Goal: Task Accomplishment & Management: Complete application form

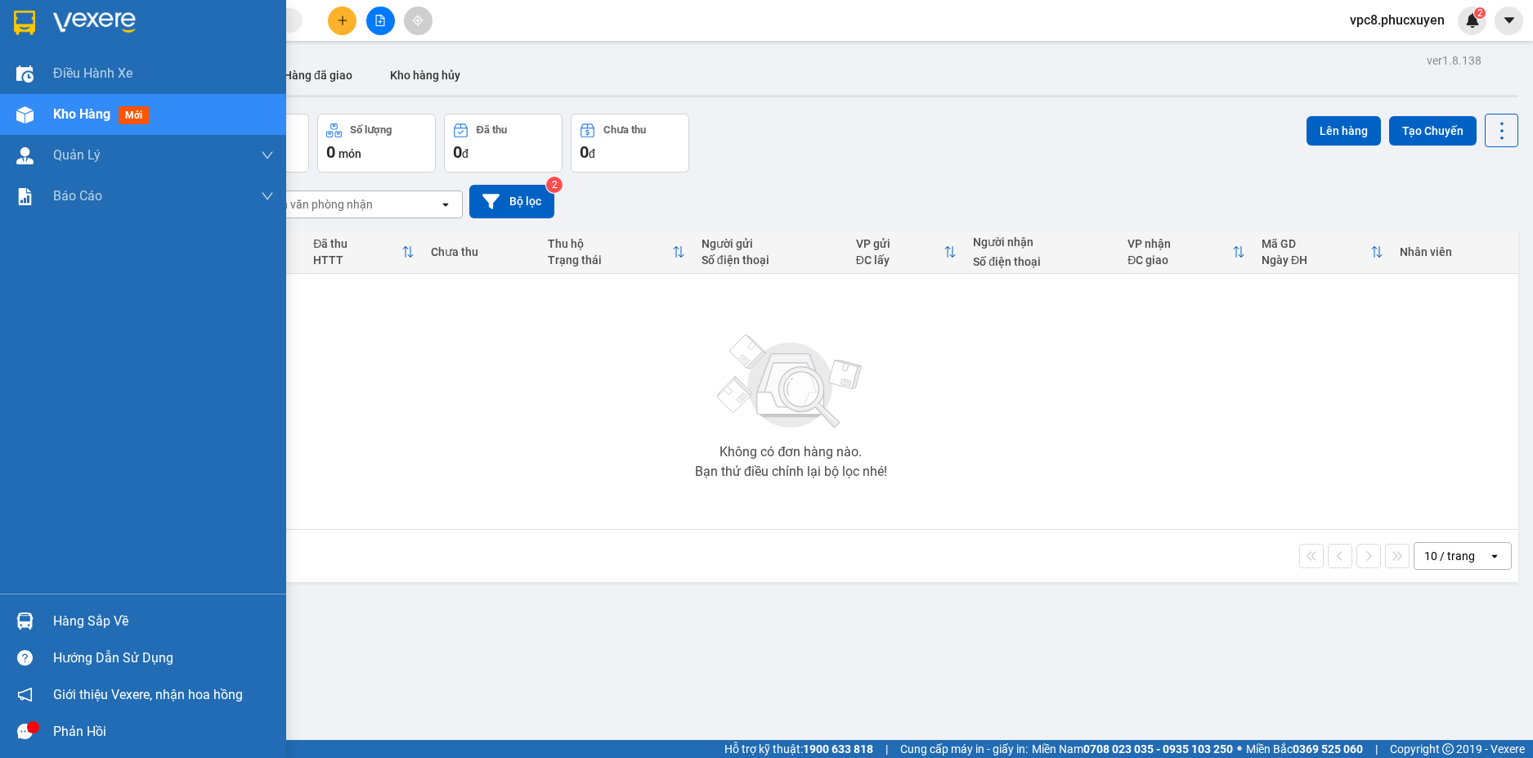
click at [14, 609] on div at bounding box center [25, 621] width 29 height 29
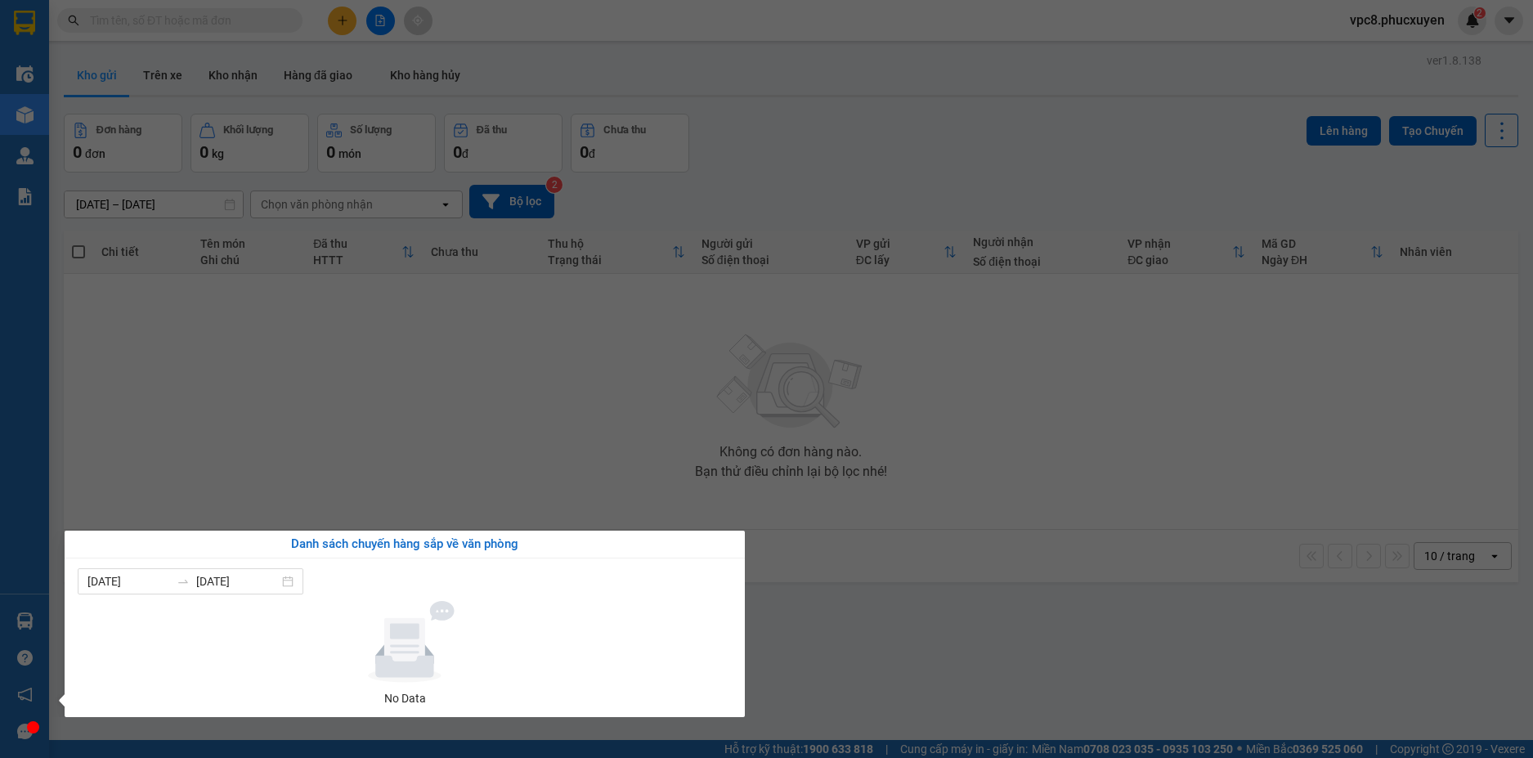
click at [880, 626] on section "Kết quả tìm kiếm ( 0 ) Bộ lọc No Data vpc8.phucxuyen 2 Điều hành xe Kho hàng mớ…" at bounding box center [766, 379] width 1533 height 758
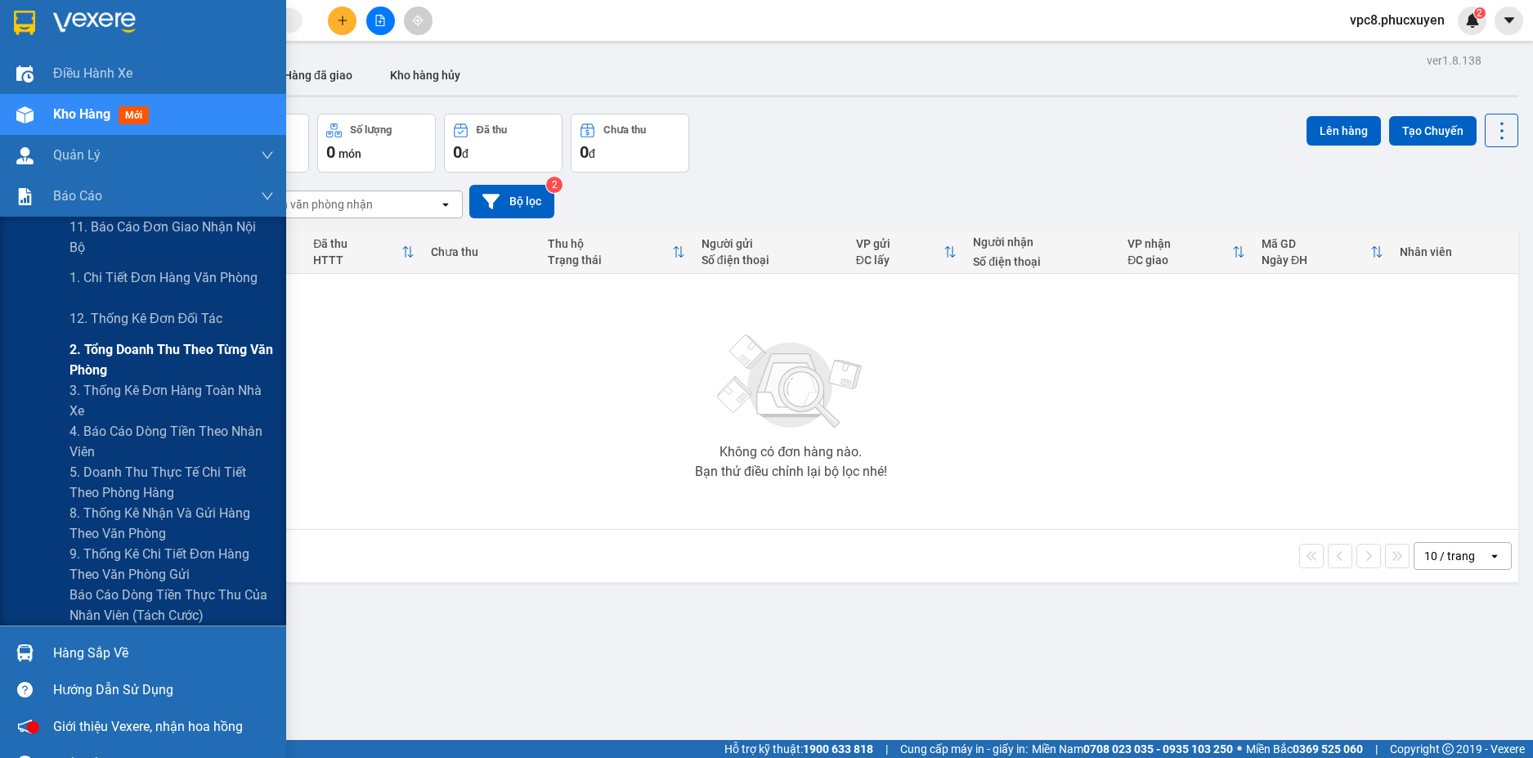
click at [170, 365] on span "2. Tổng doanh thu theo từng văn phòng" at bounding box center [171, 359] width 204 height 41
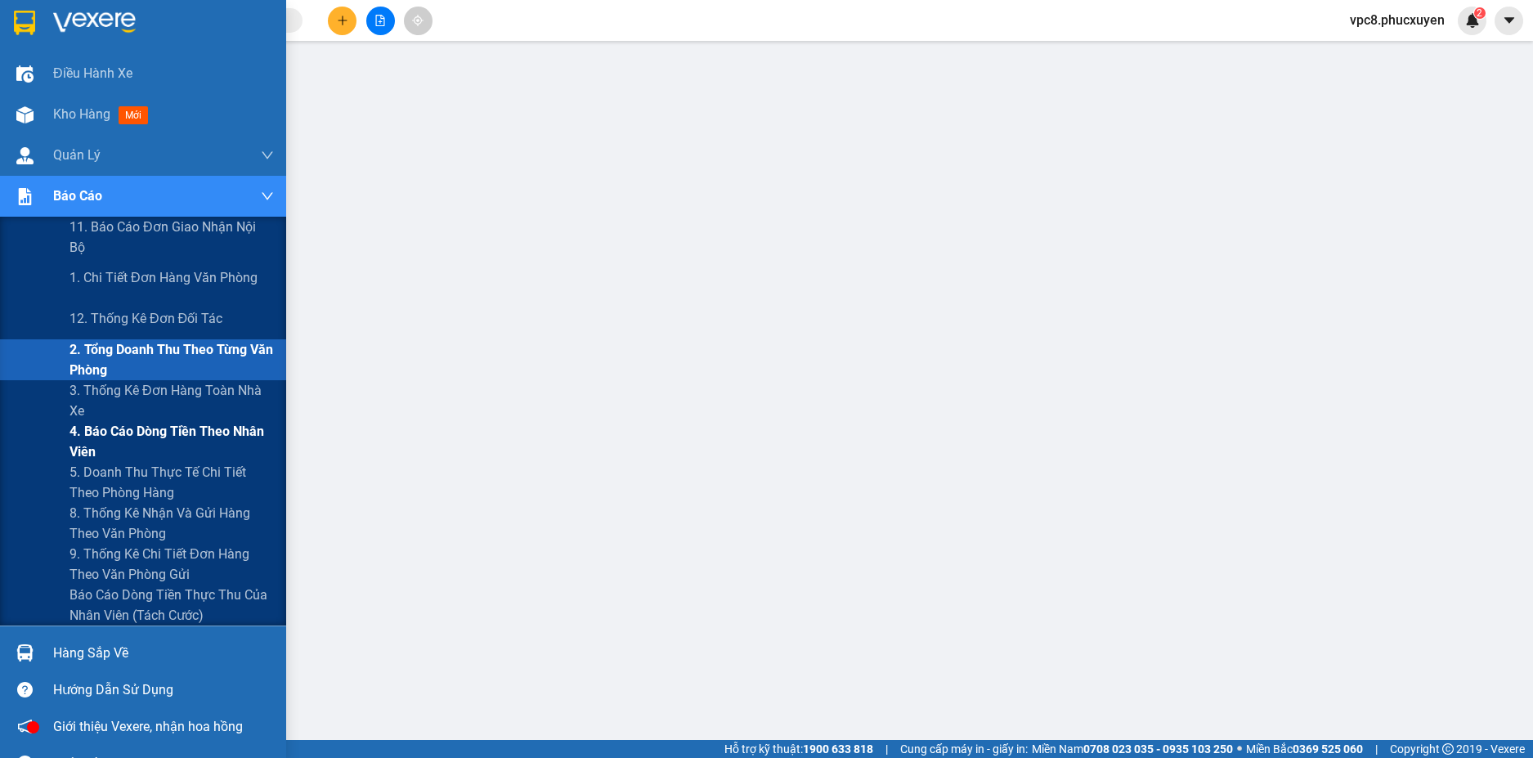
click at [212, 435] on span "4. Báo cáo dòng tiền theo nhân viên" at bounding box center [171, 441] width 204 height 41
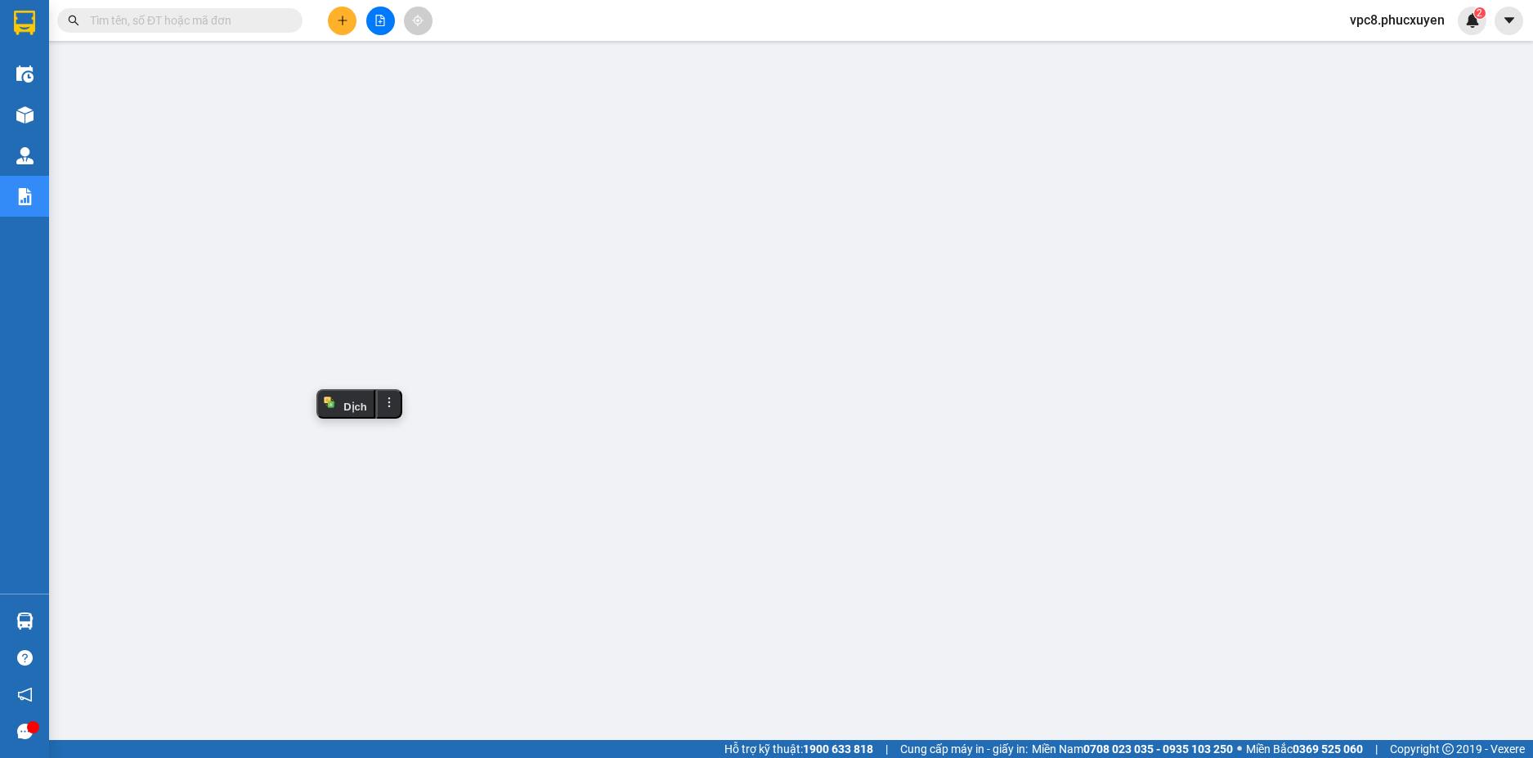
click at [201, 16] on input "text" at bounding box center [186, 20] width 193 height 18
paste input "C81408250692"
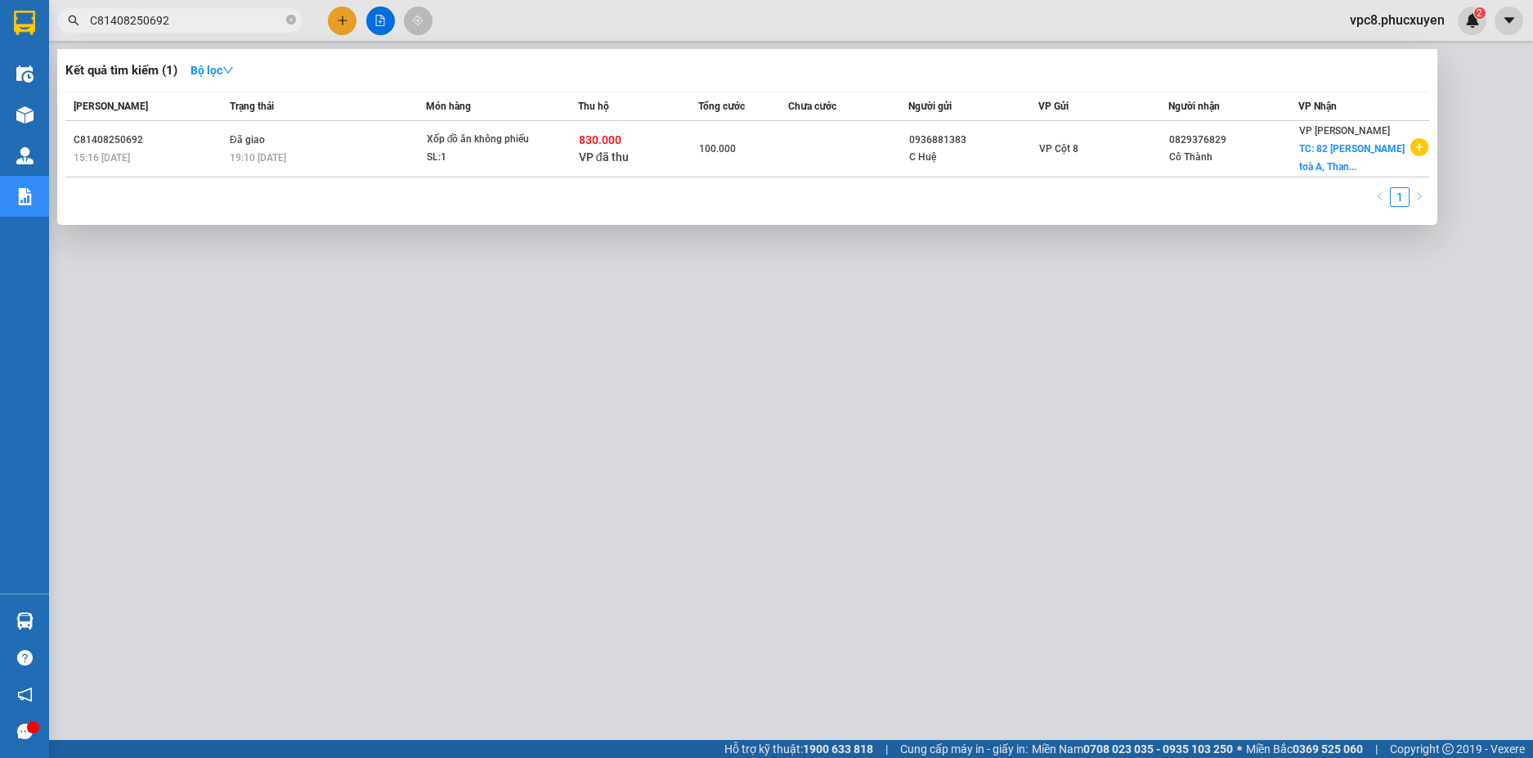
click at [990, 597] on div at bounding box center [766, 379] width 1533 height 758
click at [200, 24] on input "C81408250692" at bounding box center [186, 20] width 193 height 18
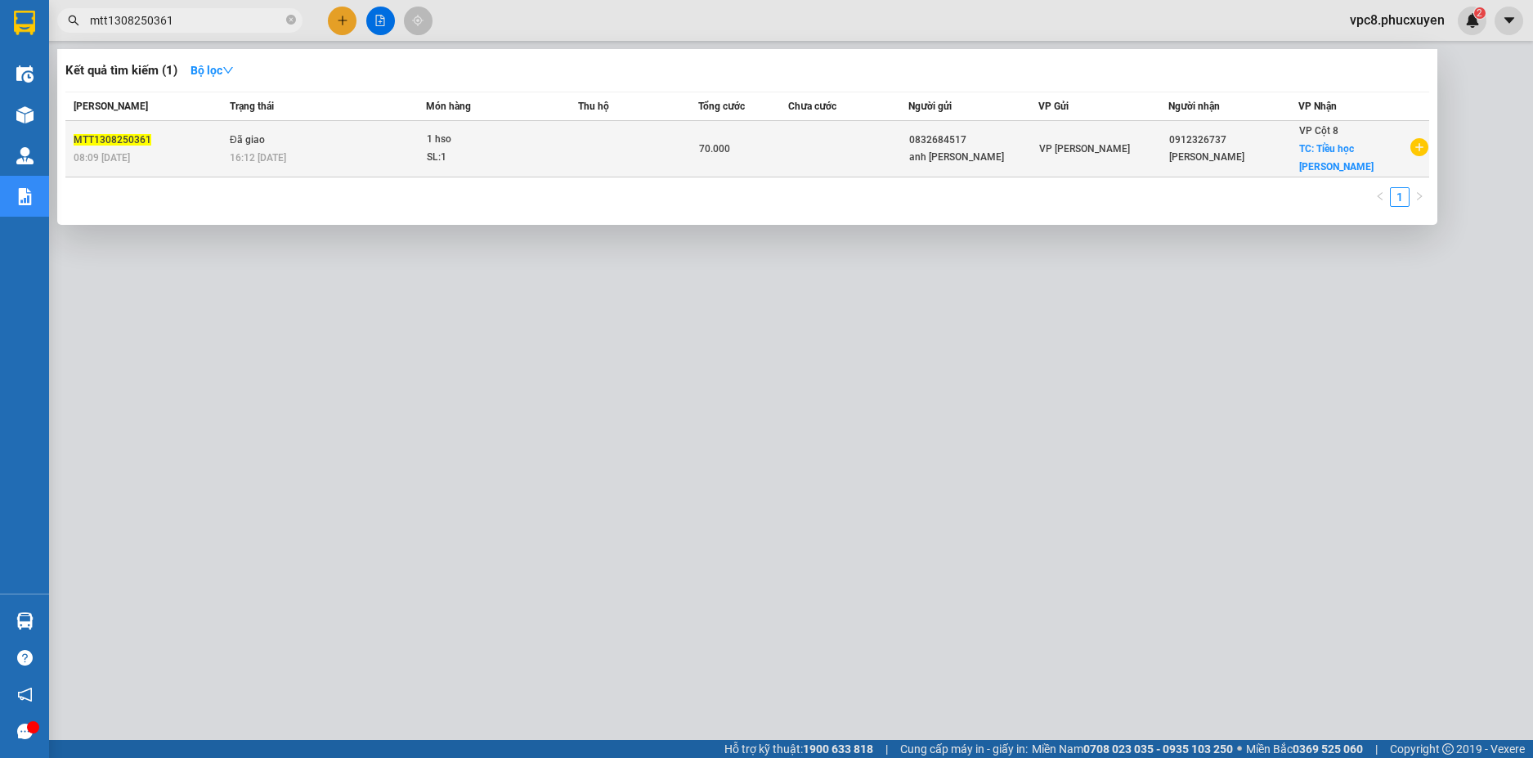
type input "mtt1308250361"
click at [534, 144] on div "1 hso" at bounding box center [488, 140] width 123 height 18
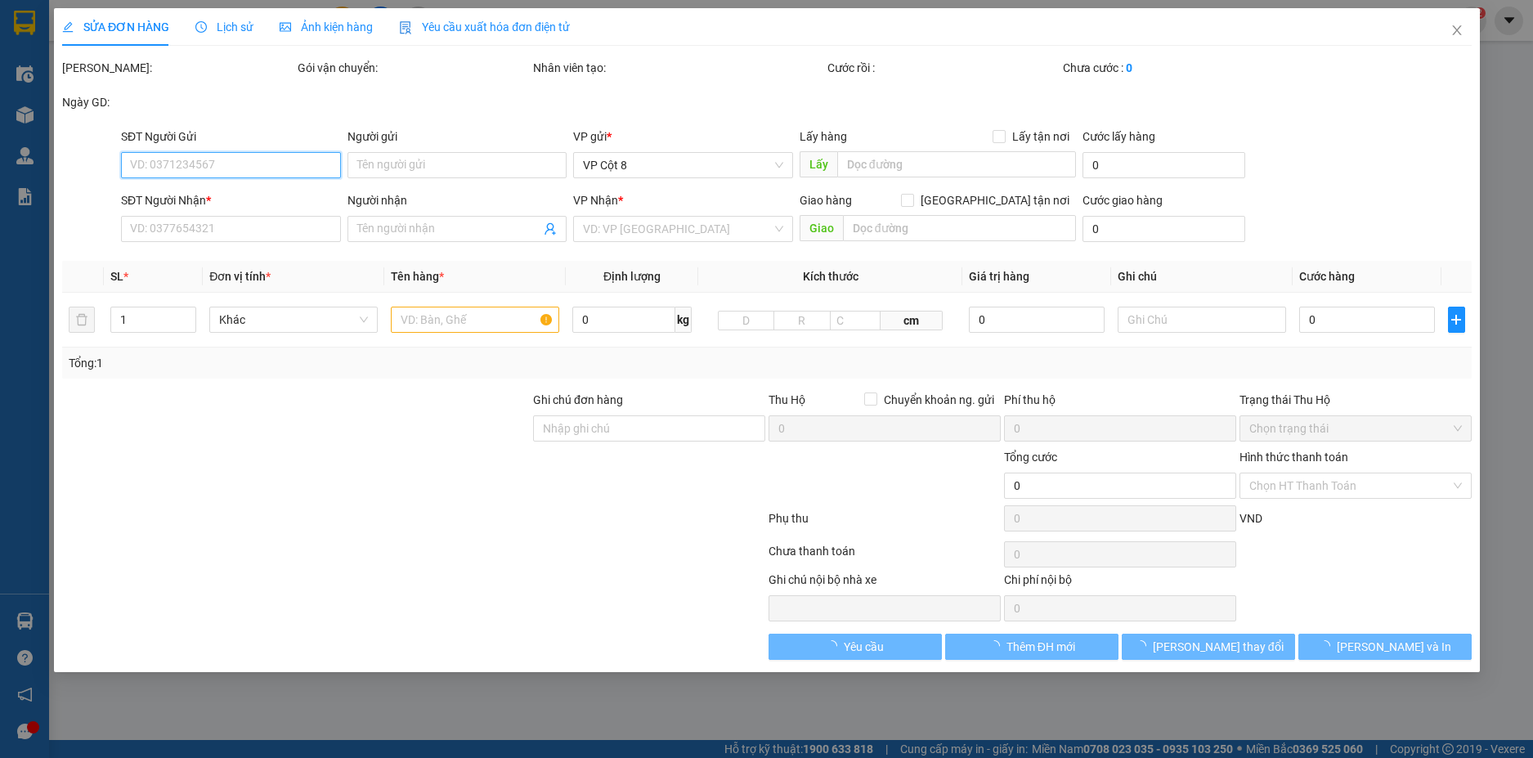
type input "0832684517"
type input "anh [PERSON_NAME]"
type input "0912326737"
type input "[PERSON_NAME]"
checkbox input "true"
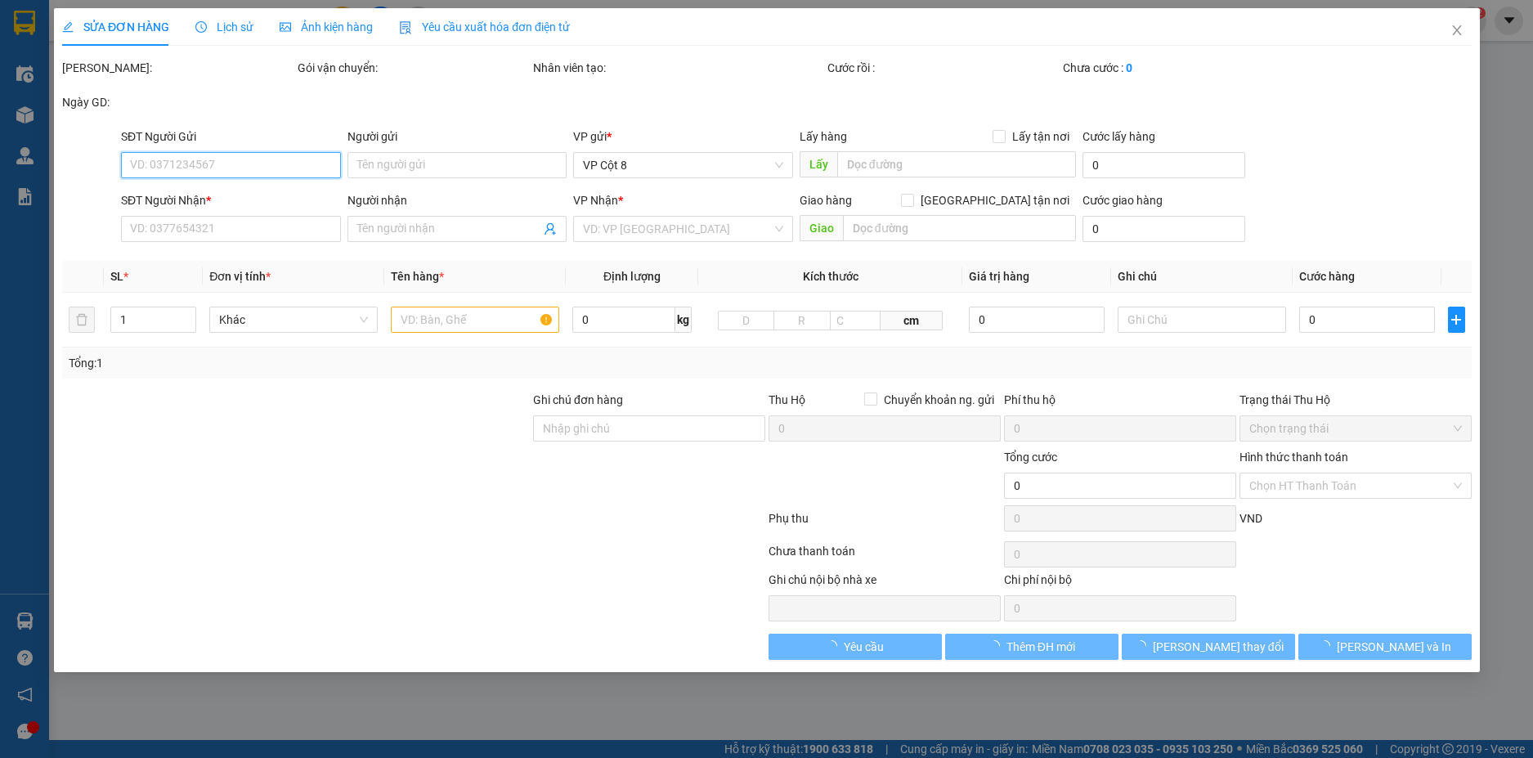
type input "Tiều học [PERSON_NAME]"
type input "40.000"
type input "70.000"
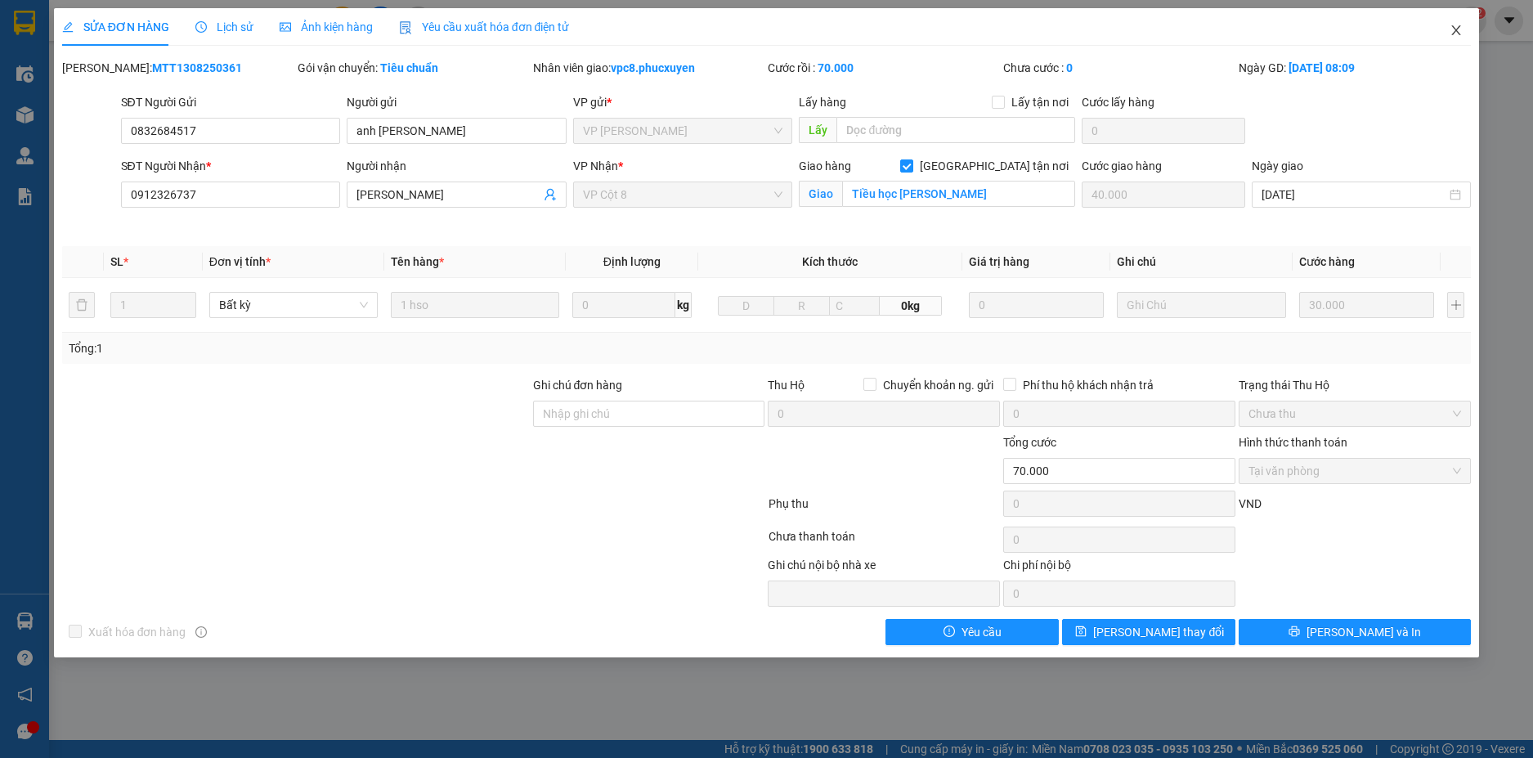
click at [1453, 31] on icon "close" at bounding box center [1456, 30] width 13 height 13
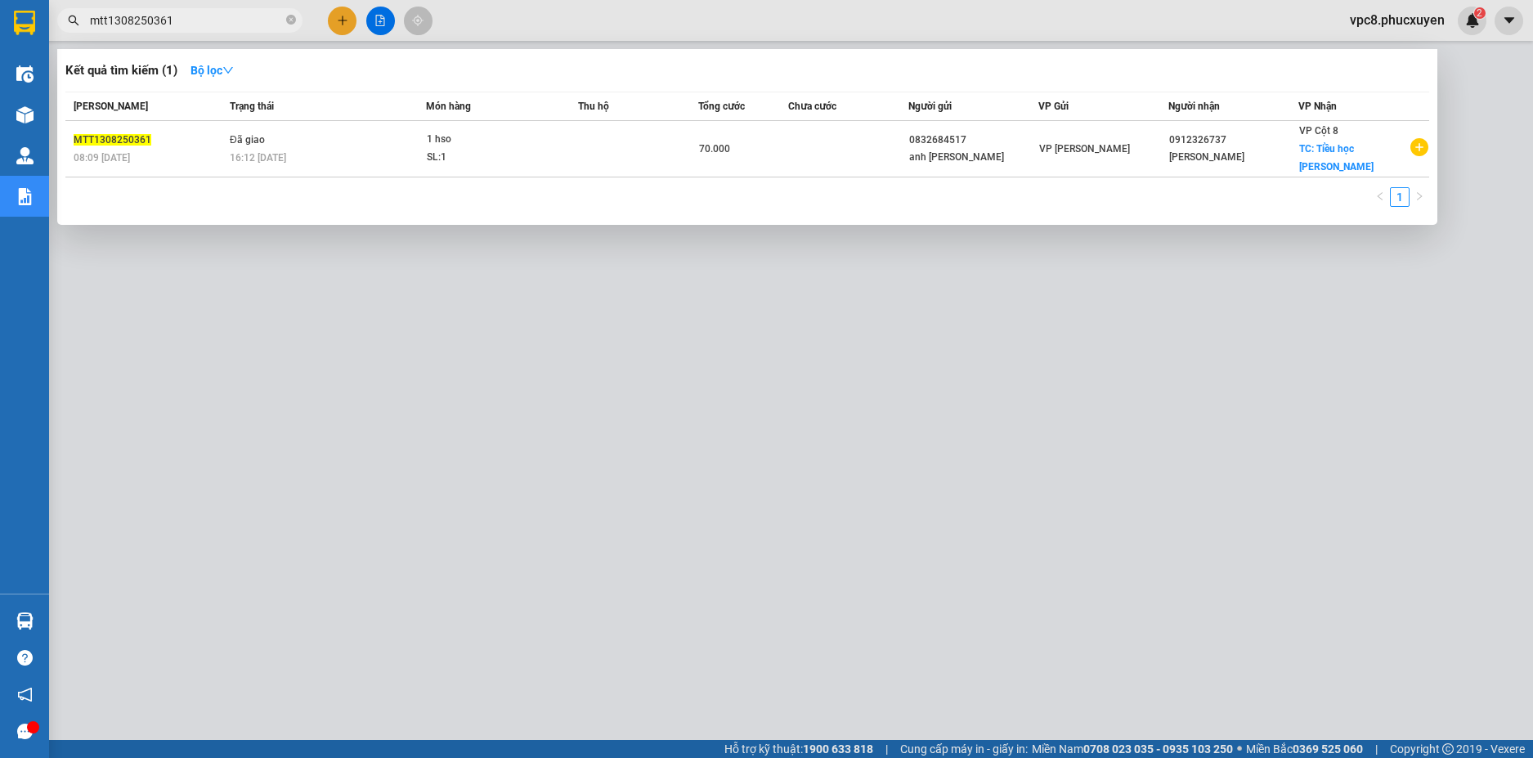
click at [212, 21] on input "mtt1308250361" at bounding box center [186, 20] width 193 height 18
click at [209, 21] on input "mtt1308250361" at bounding box center [186, 20] width 193 height 18
drag, startPoint x: 203, startPoint y: 21, endPoint x: 109, endPoint y: 30, distance: 94.5
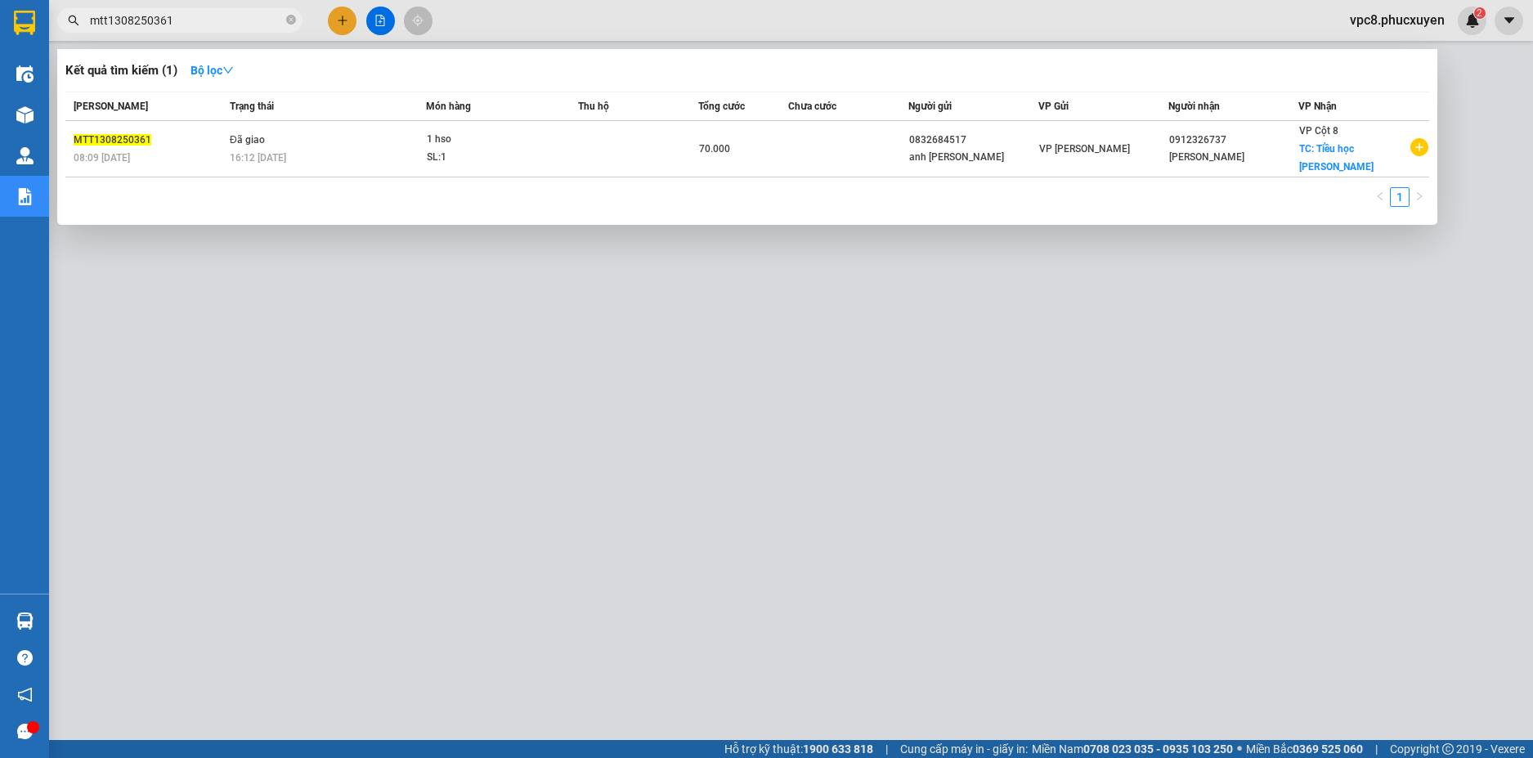
click at [109, 30] on span "mtt1308250361" at bounding box center [179, 20] width 245 height 25
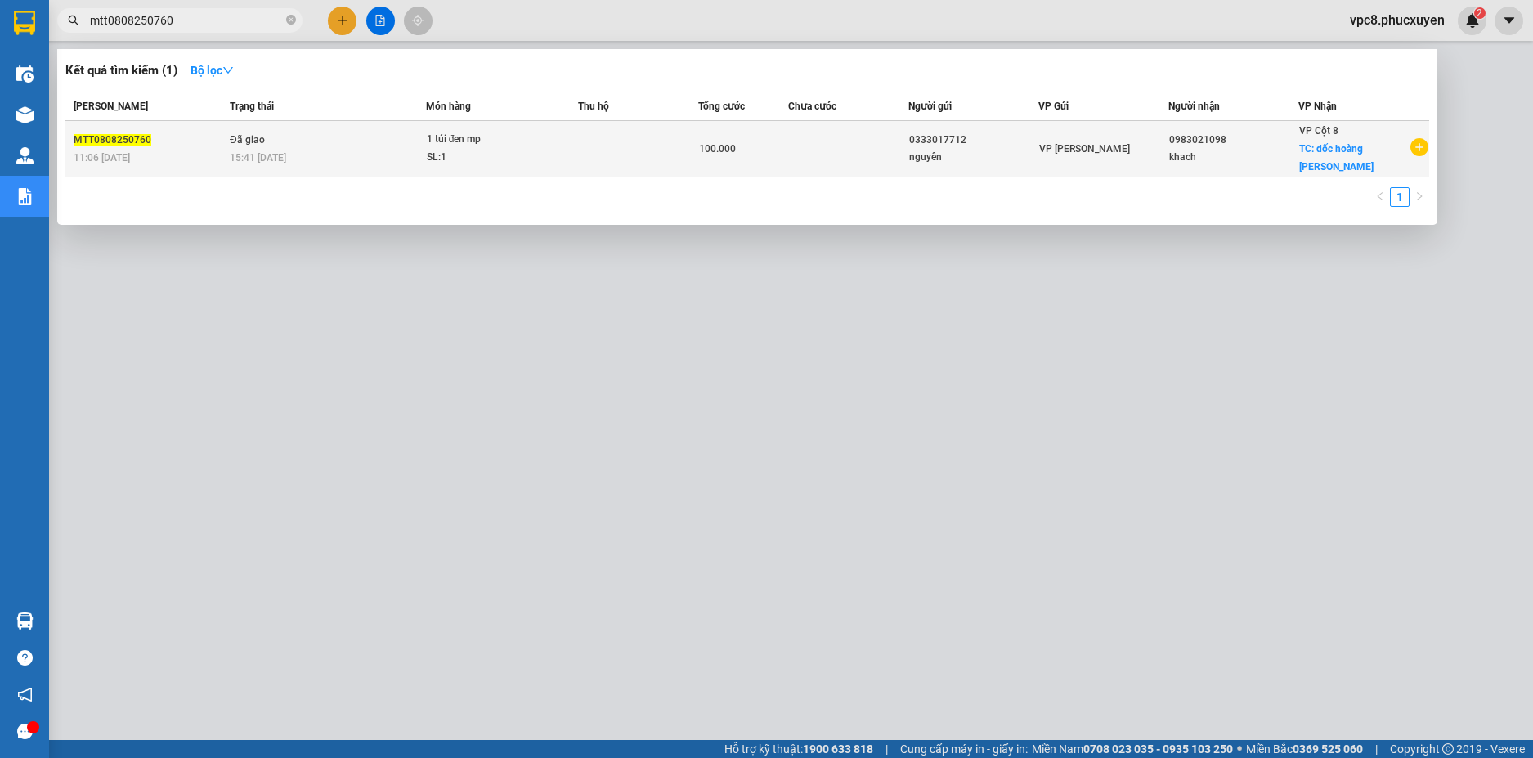
type input "mtt0808250760"
click at [623, 146] on td at bounding box center [638, 149] width 120 height 56
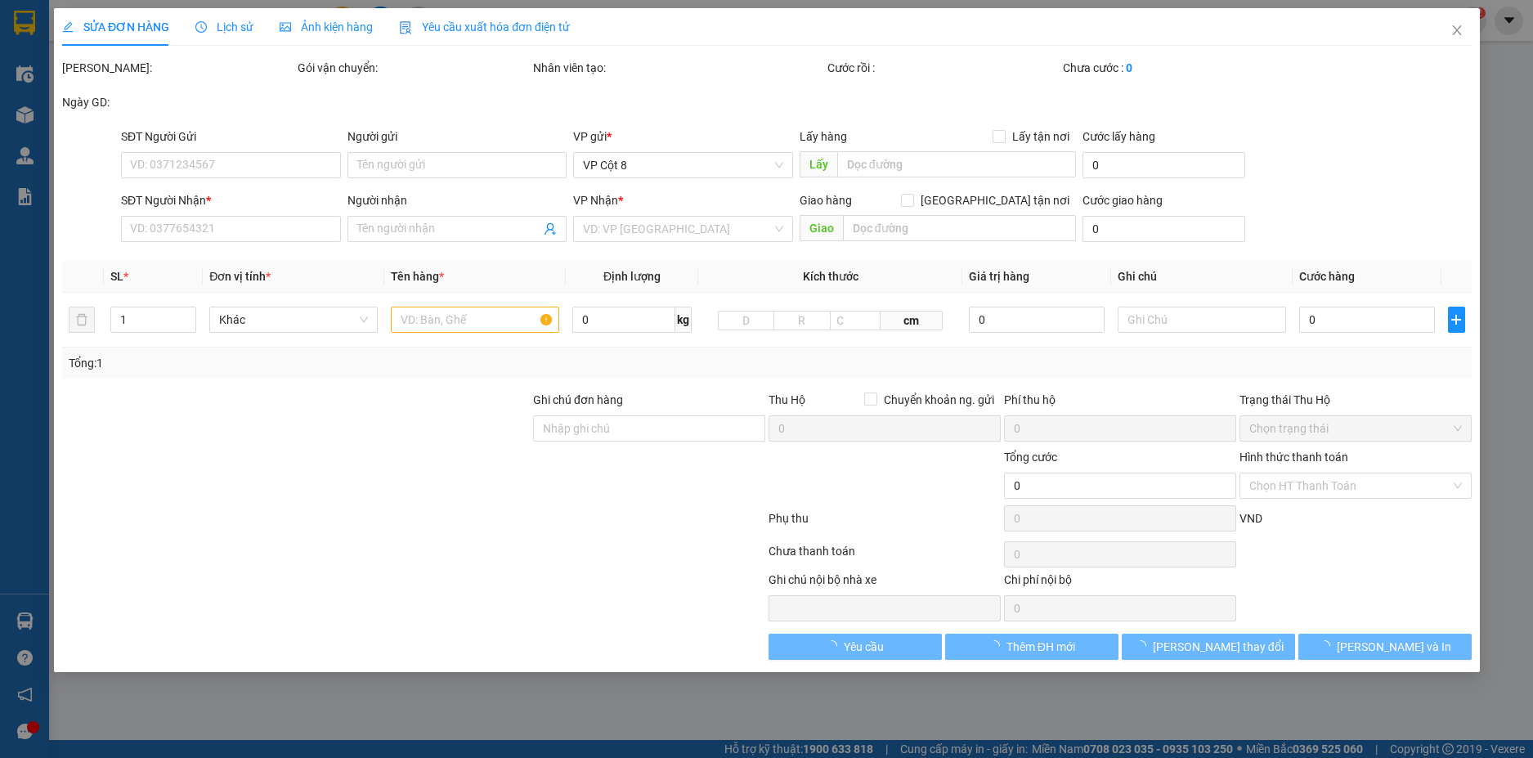
type input "0333017712"
type input "nguyên"
type input "0983021098"
type input "khach"
checkbox input "true"
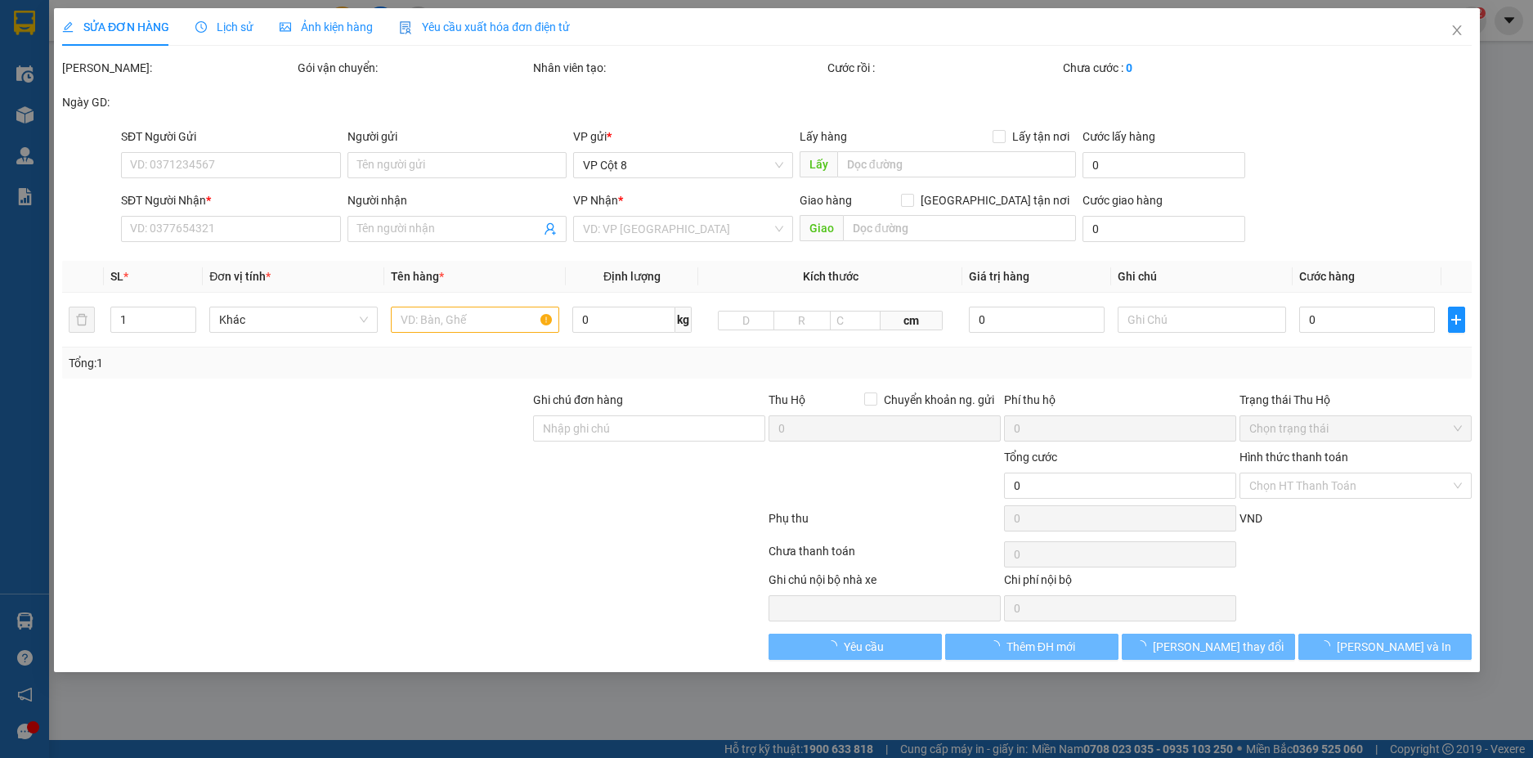
type input "dốc hoàng [PERSON_NAME]"
type input "50.000"
type input "100.000"
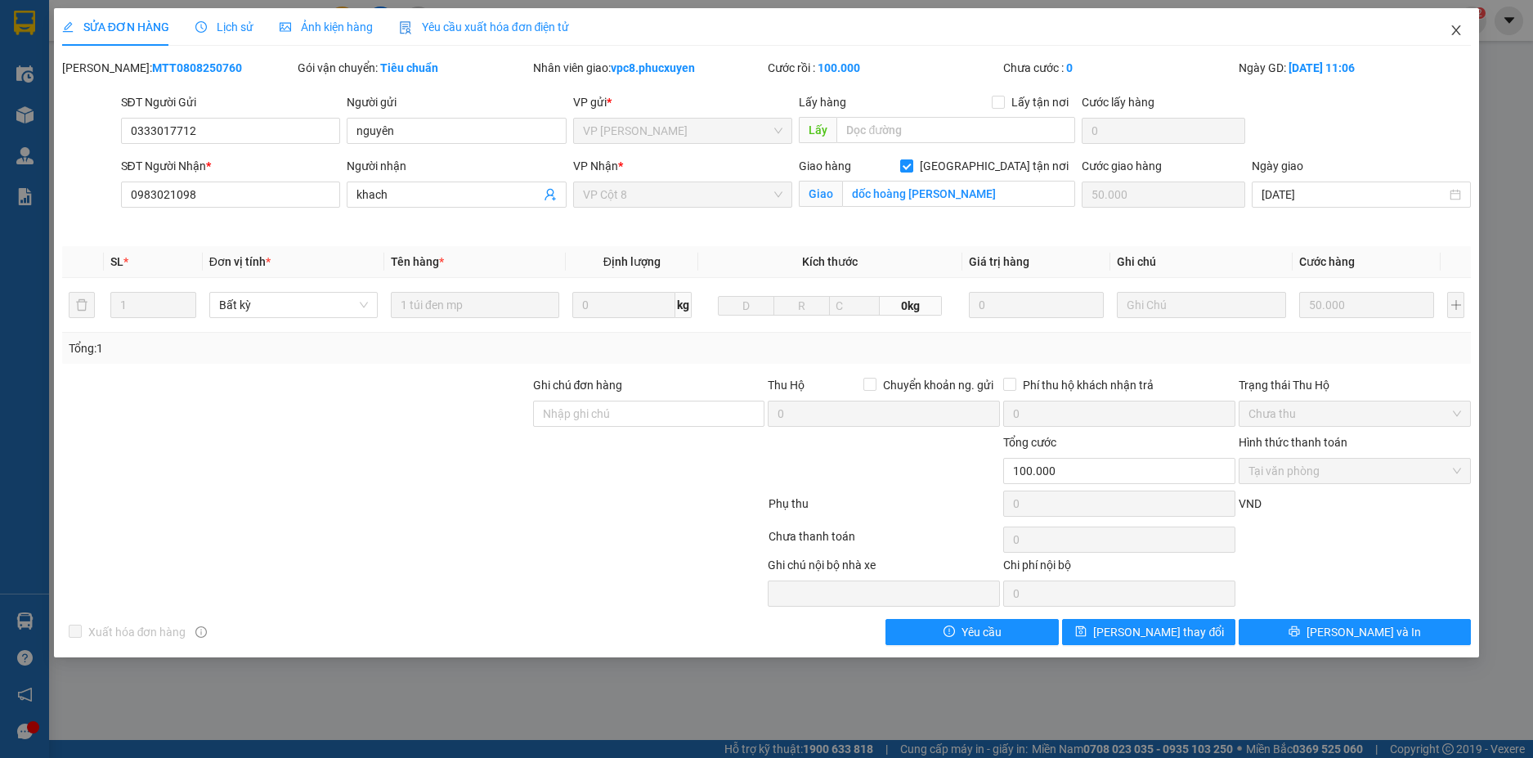
click at [1454, 32] on icon "close" at bounding box center [1456, 30] width 13 height 13
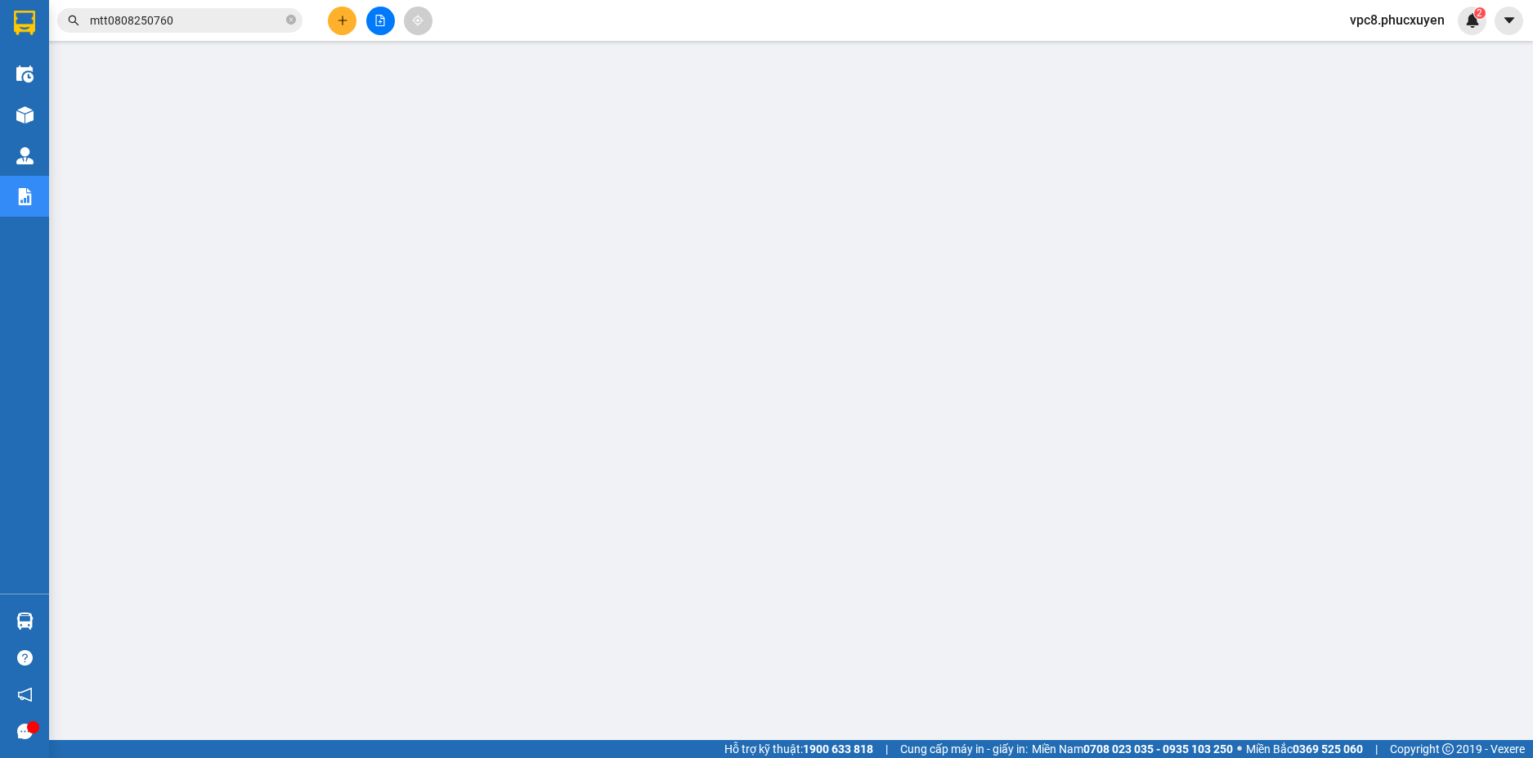
click at [335, 11] on button at bounding box center [342, 21] width 29 height 29
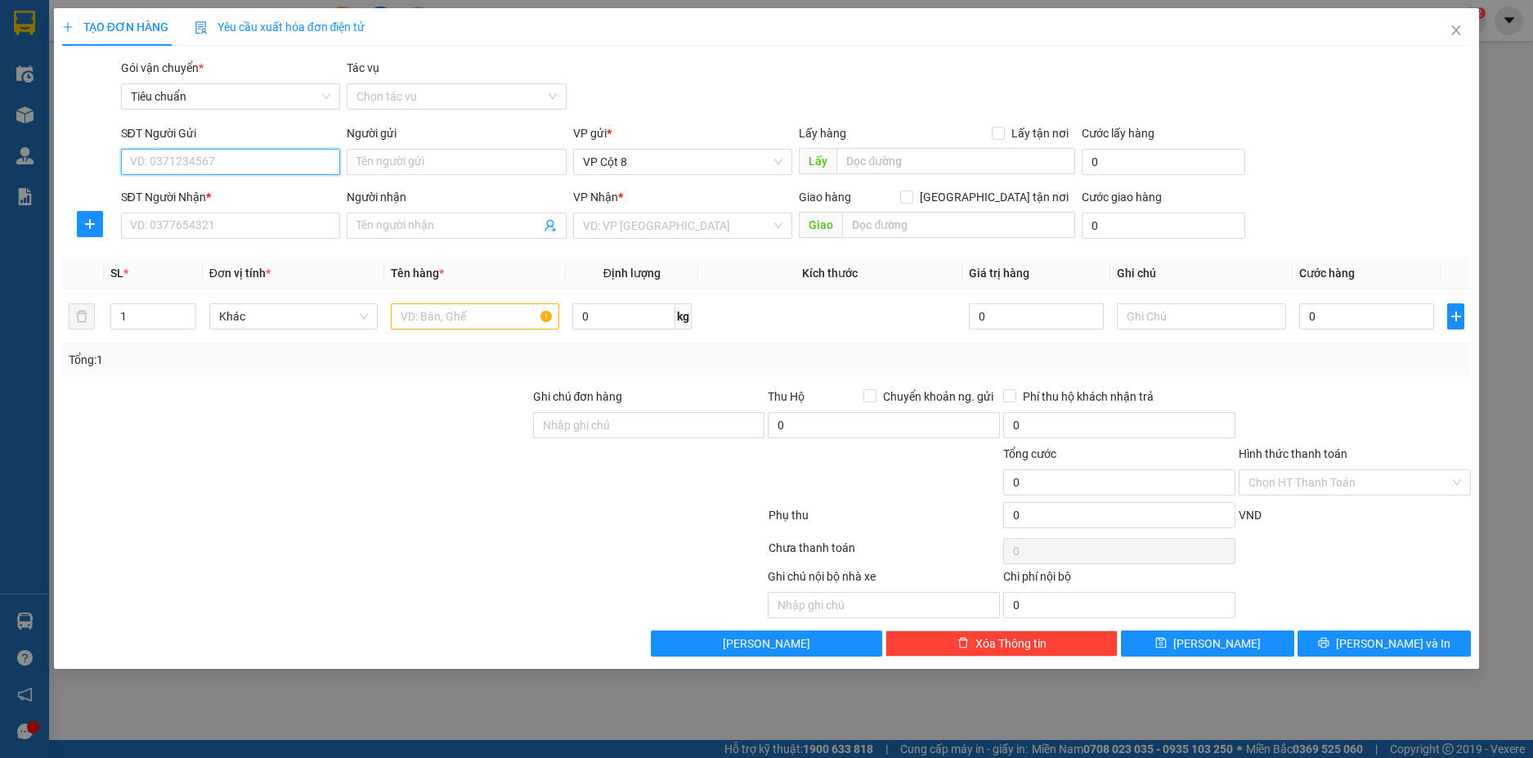
click at [239, 160] on input "SĐT Người Gửi" at bounding box center [231, 162] width 220 height 26
click at [239, 193] on div "0982568188 - Anh Cường" at bounding box center [231, 195] width 200 height 18
type input "0982568188"
type input "Anh Cường"
type input "0982568188"
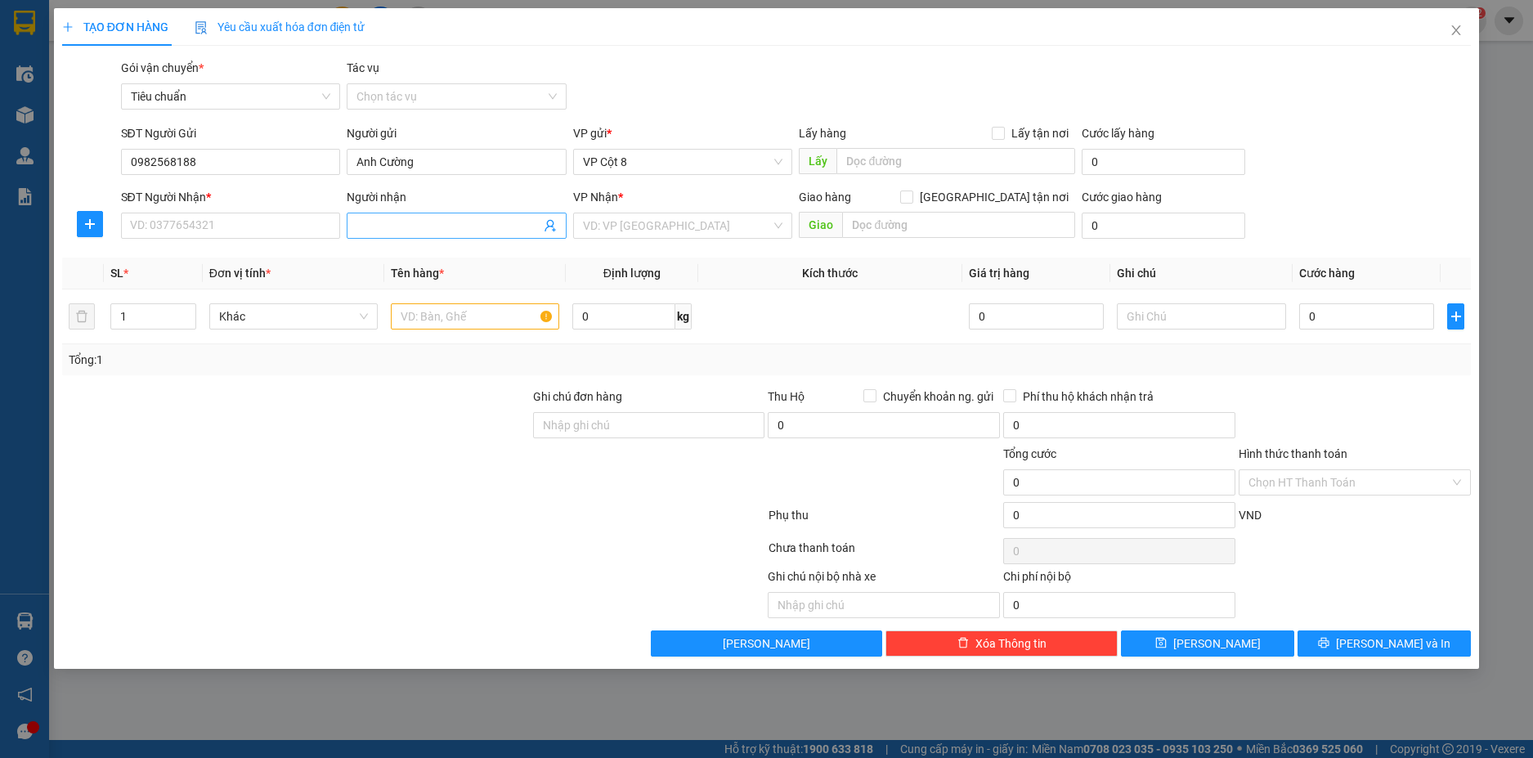
click at [432, 232] on input "Người nhận" at bounding box center [448, 226] width 184 height 18
click at [245, 229] on input "SĐT Người Nhận *" at bounding box center [231, 226] width 220 height 26
type input "0977594095"
click at [217, 261] on div "0977594095 - Nga Hn" at bounding box center [231, 258] width 200 height 18
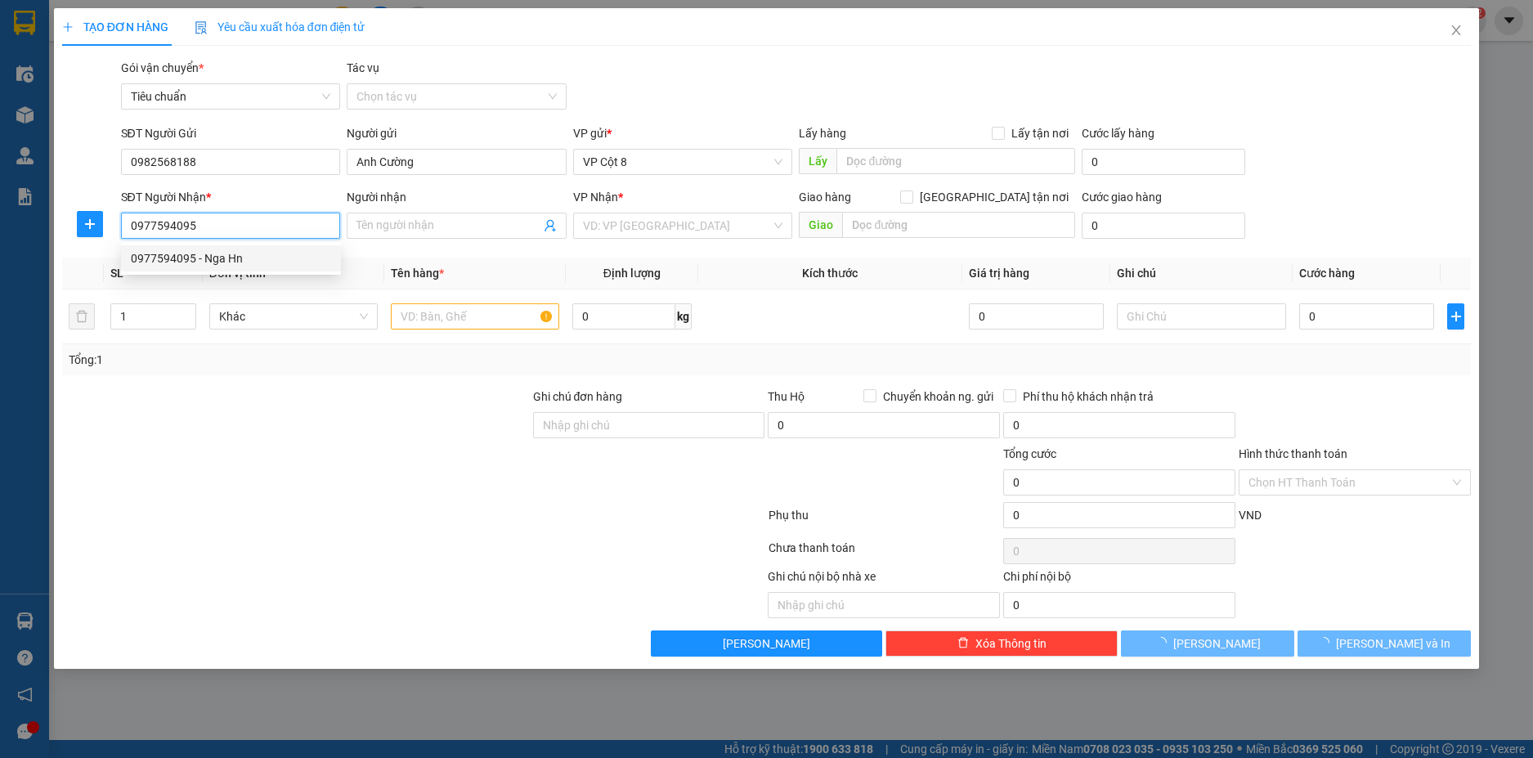
type input "Nga Hn"
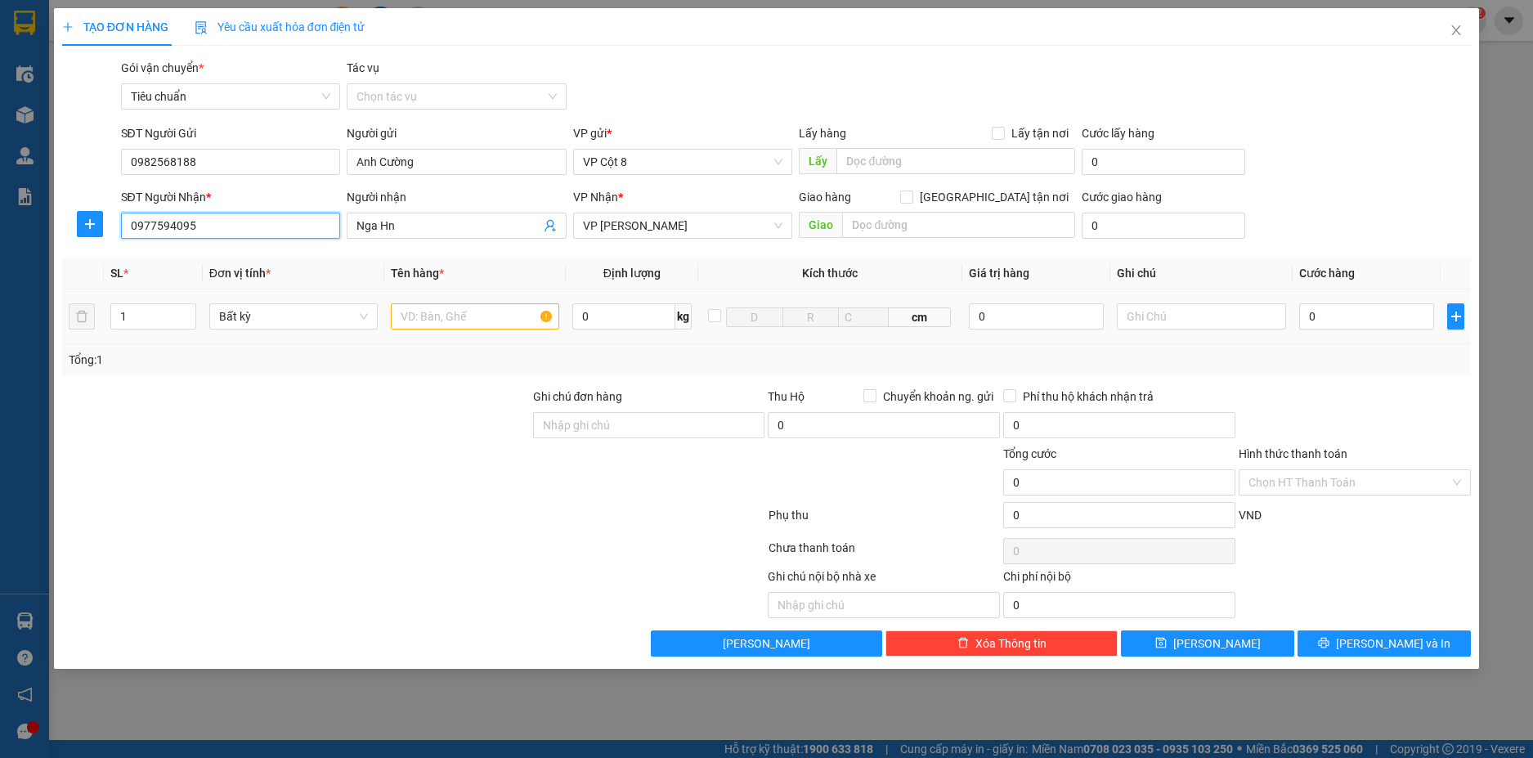
type input "0977594095"
click at [493, 319] on input "text" at bounding box center [475, 316] width 168 height 26
type input "hồ sơ"
drag, startPoint x: 1320, startPoint y: 289, endPoint x: 1354, endPoint y: 319, distance: 44.6
click at [1338, 303] on td "0" at bounding box center [1367, 316] width 149 height 55
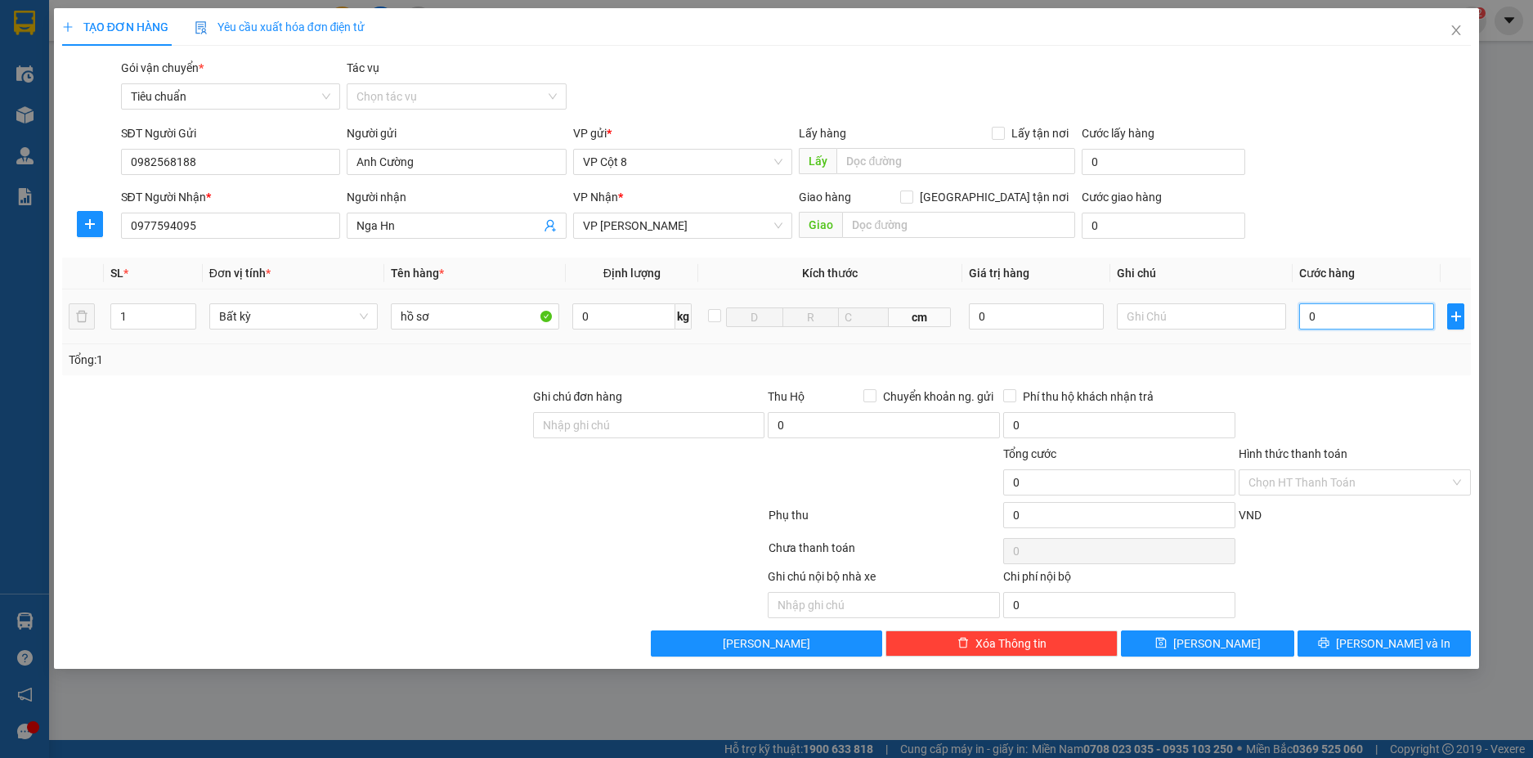
click at [1351, 319] on input "0" at bounding box center [1367, 316] width 136 height 26
type input "5"
type input "50"
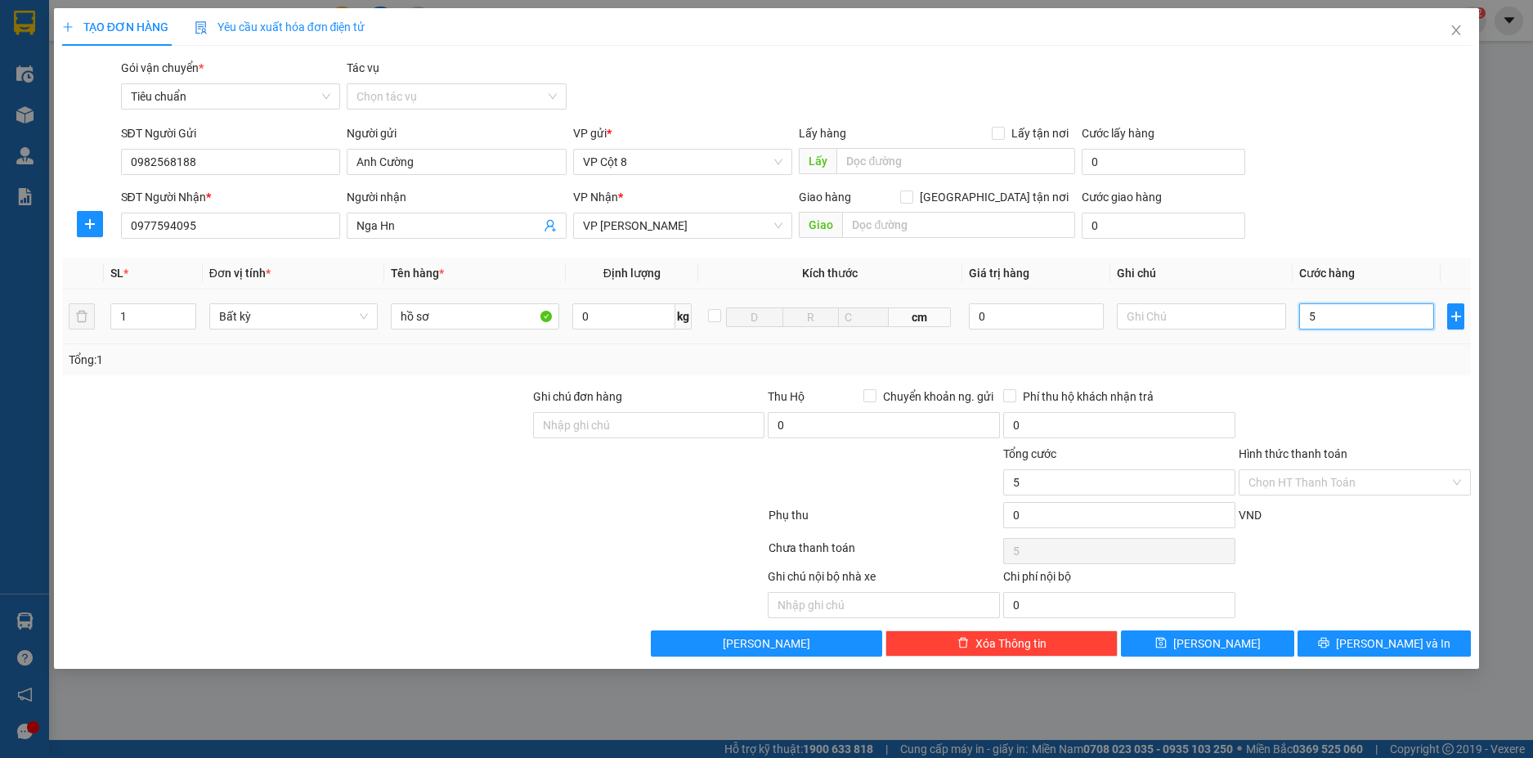
type input "50"
type input "50.000"
click at [1341, 138] on div "SĐT Người Gửi 0982568188 Người gửi Anh Cường VP gửi * VP Cột 8 Lấy hàng Lấy tận…" at bounding box center [796, 152] width 1357 height 57
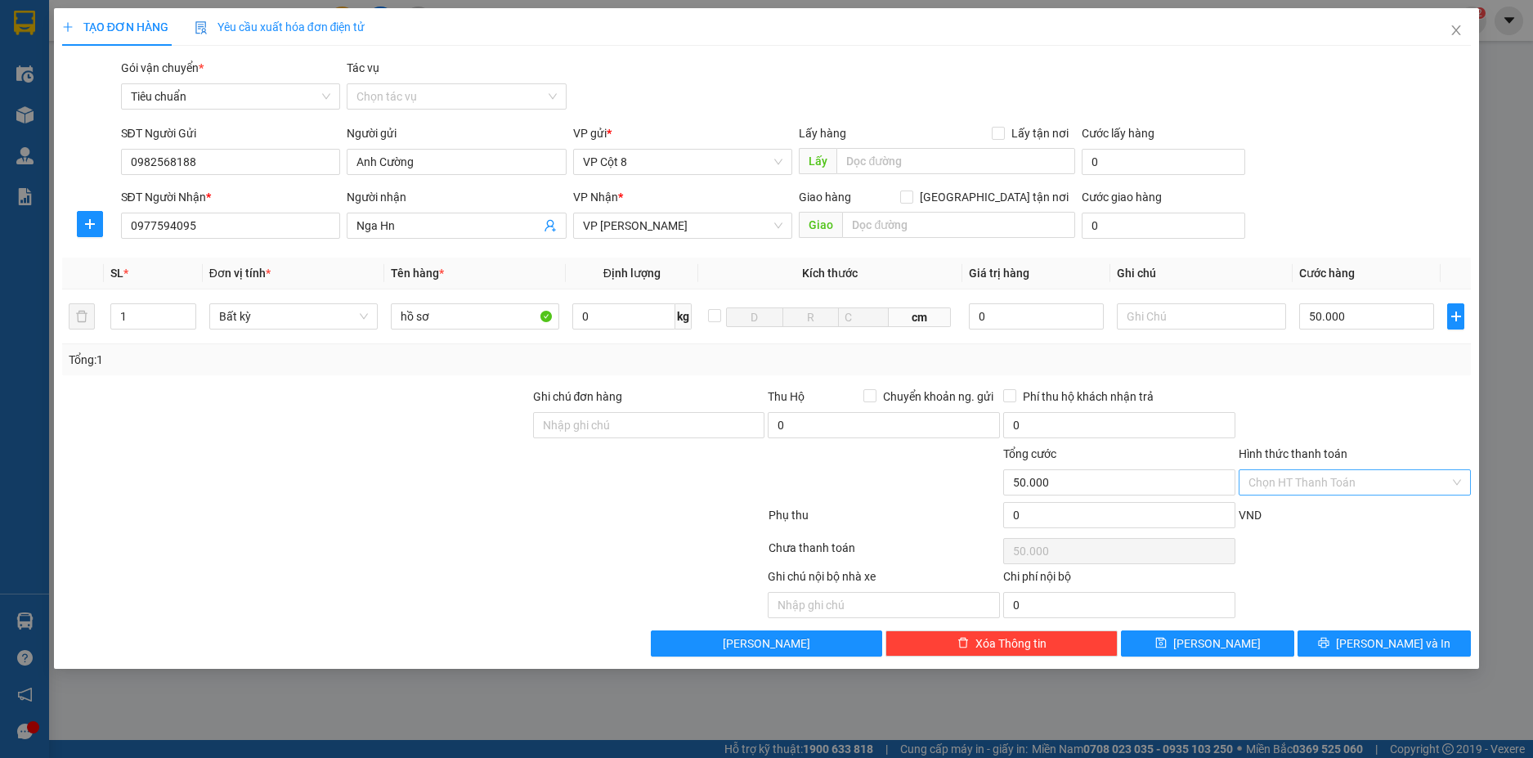
click at [1356, 477] on input "Hình thức thanh toán" at bounding box center [1348, 482] width 201 height 25
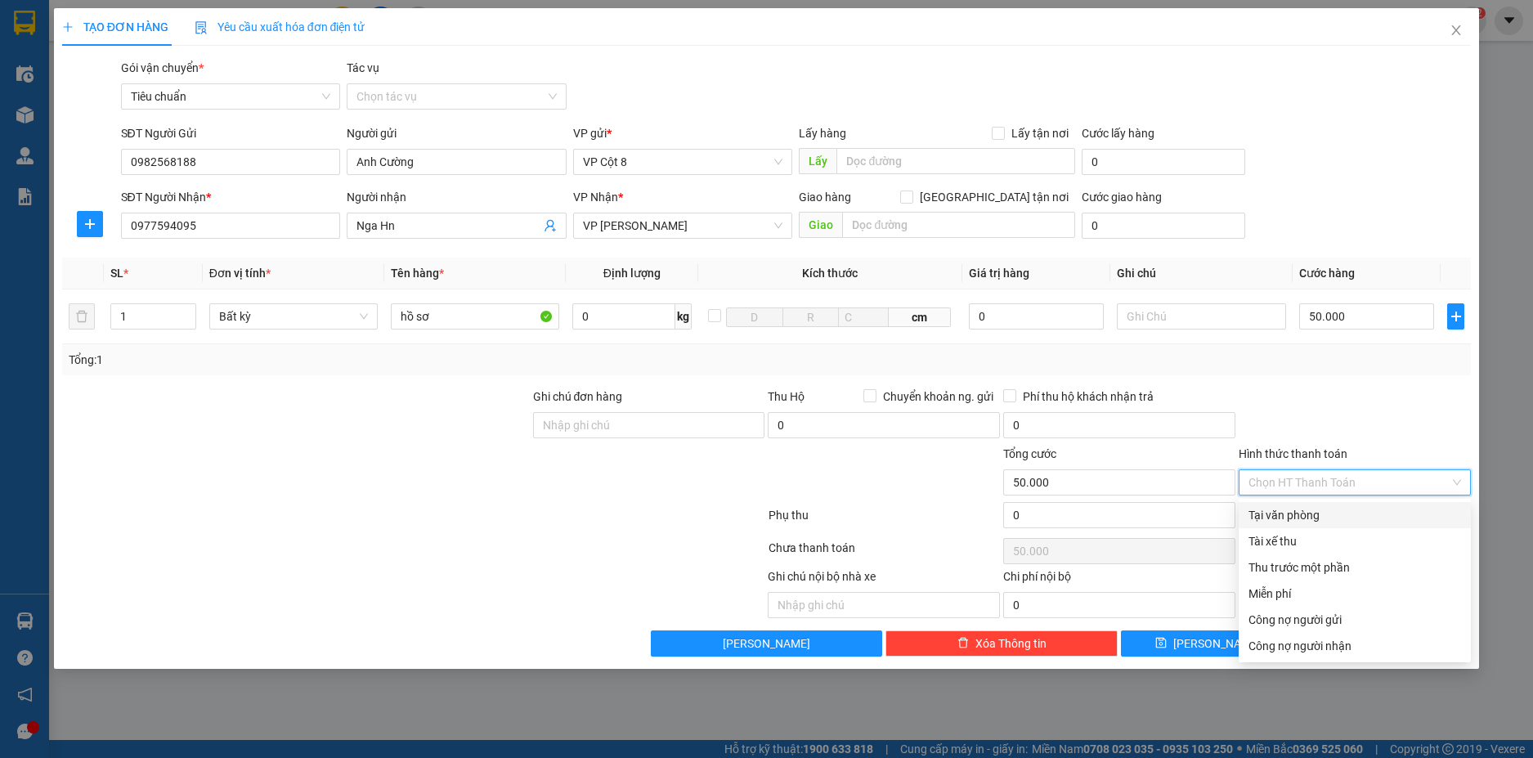
click at [1308, 513] on div "Tại văn phòng" at bounding box center [1354, 515] width 213 height 18
type input "0"
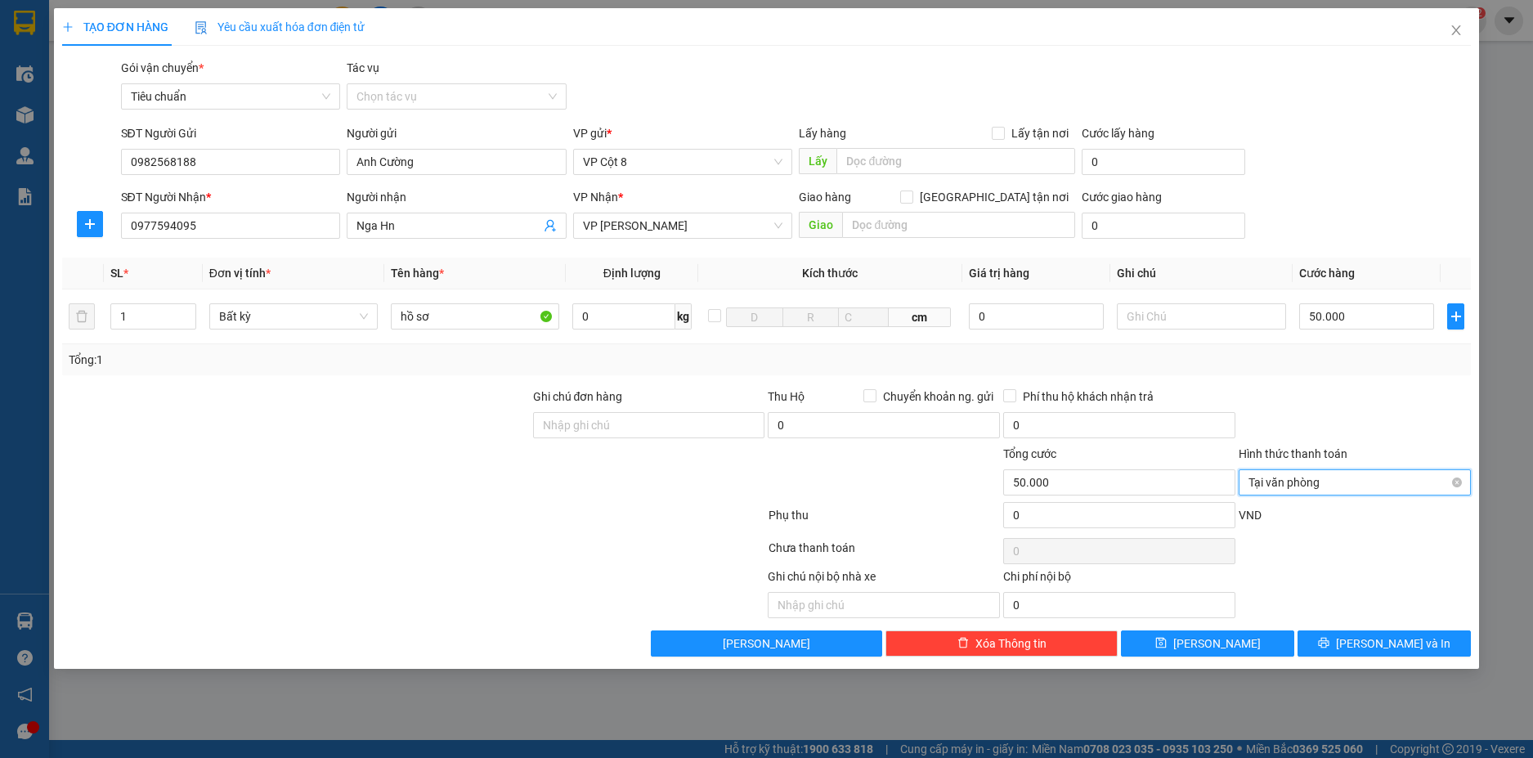
click at [1321, 483] on span "Tại văn phòng" at bounding box center [1354, 482] width 213 height 25
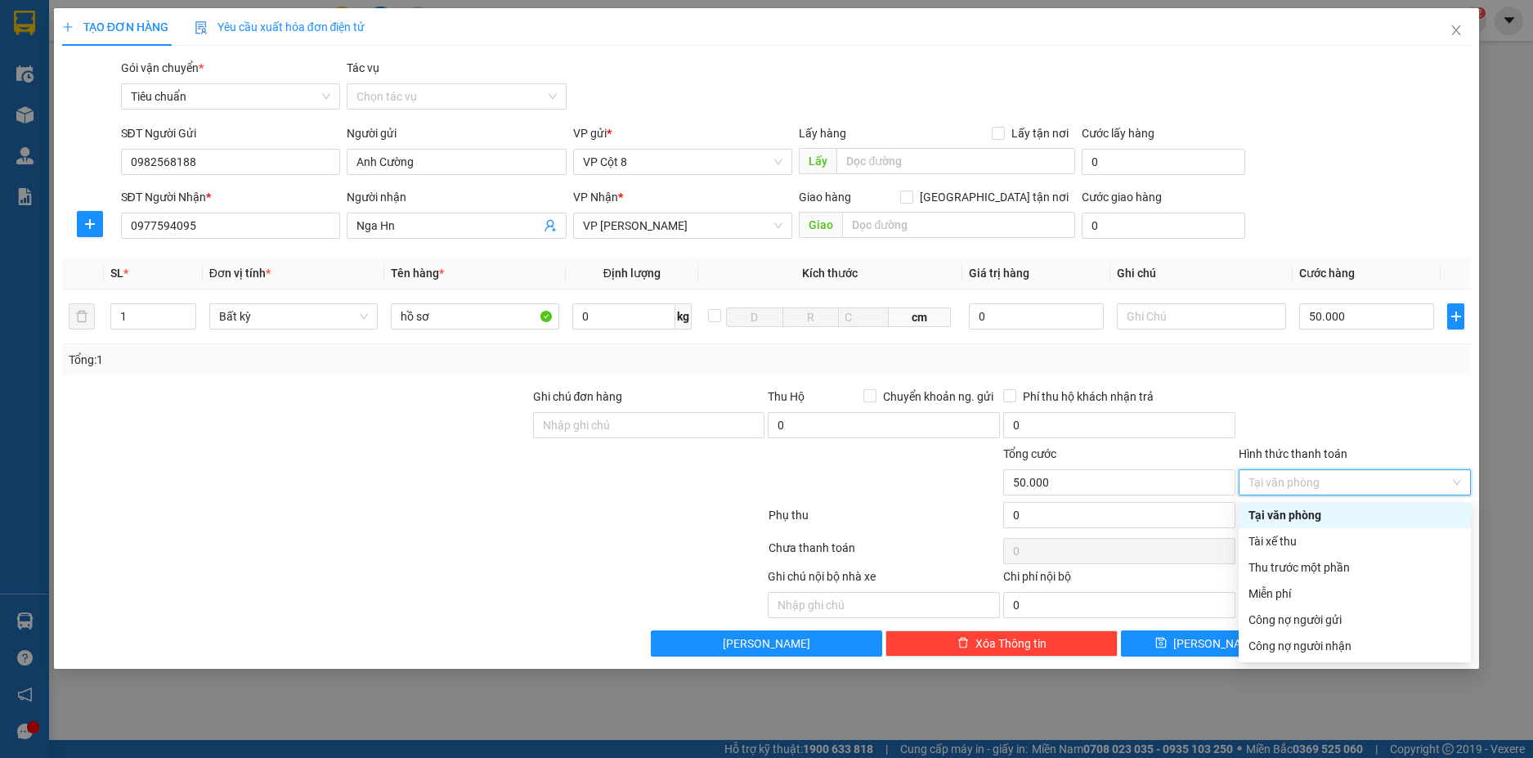
click at [1395, 437] on div at bounding box center [1354, 416] width 235 height 57
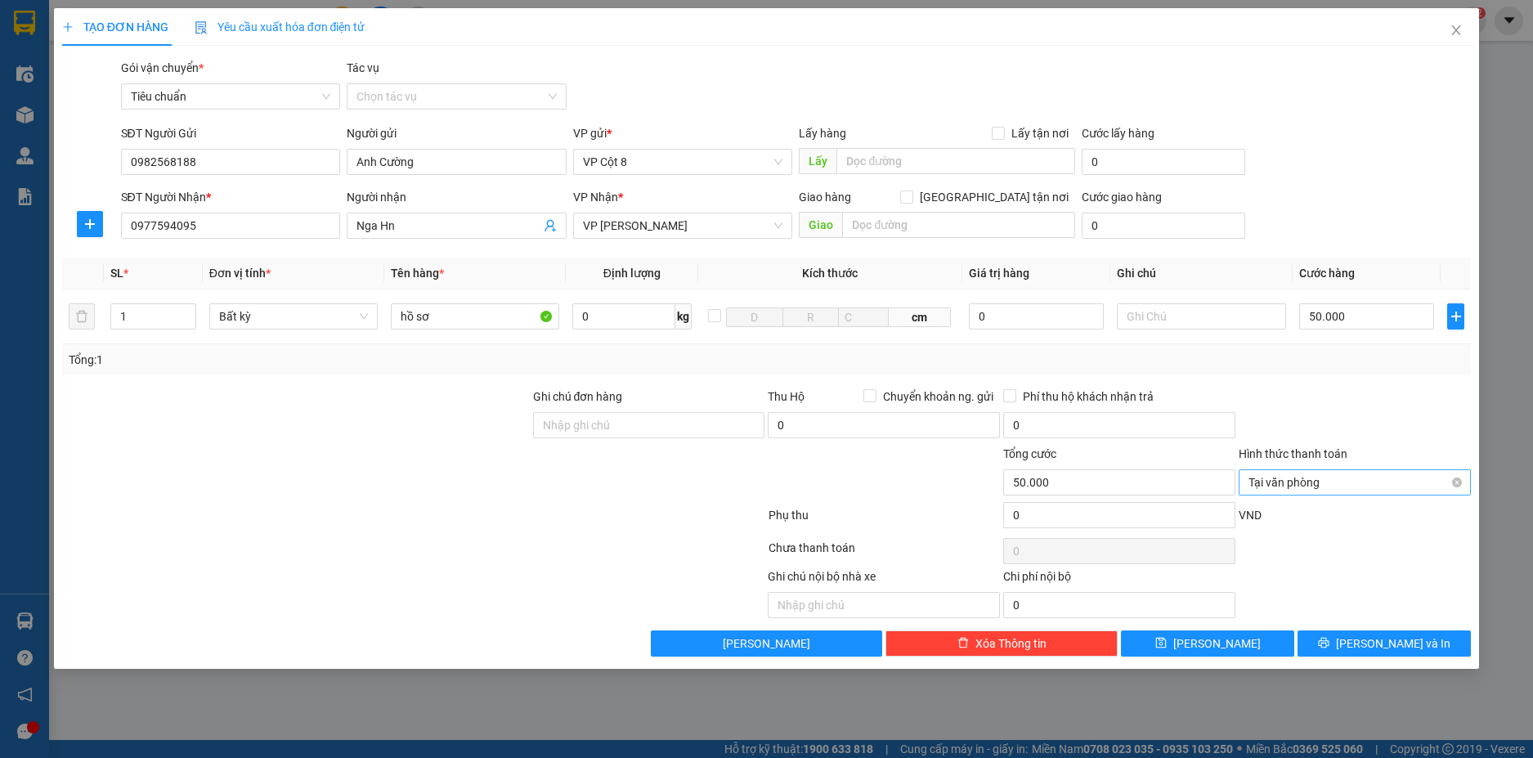
click at [1445, 479] on span "Tại văn phòng" at bounding box center [1354, 482] width 213 height 25
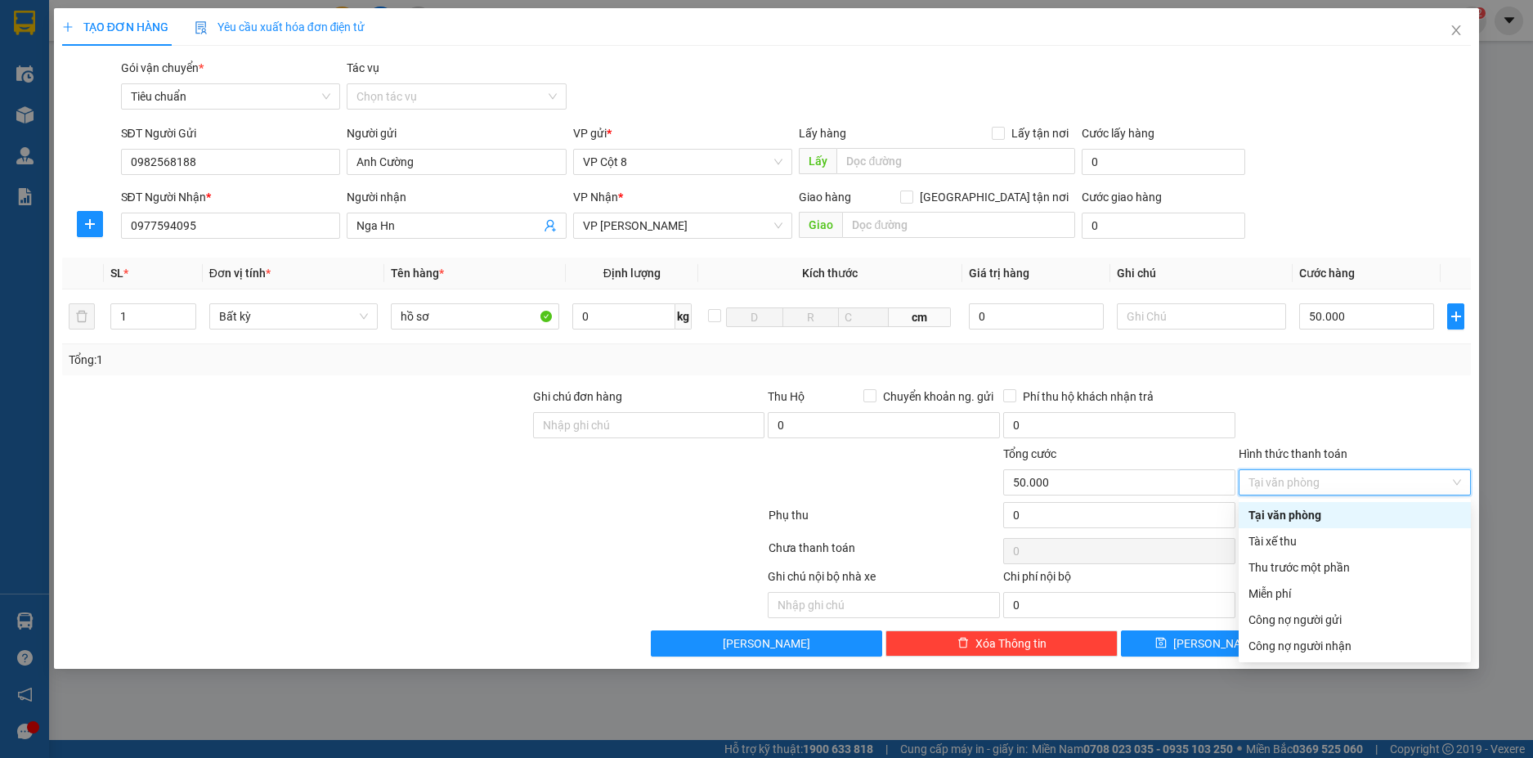
click at [1334, 513] on div "Tại văn phòng" at bounding box center [1354, 515] width 213 height 18
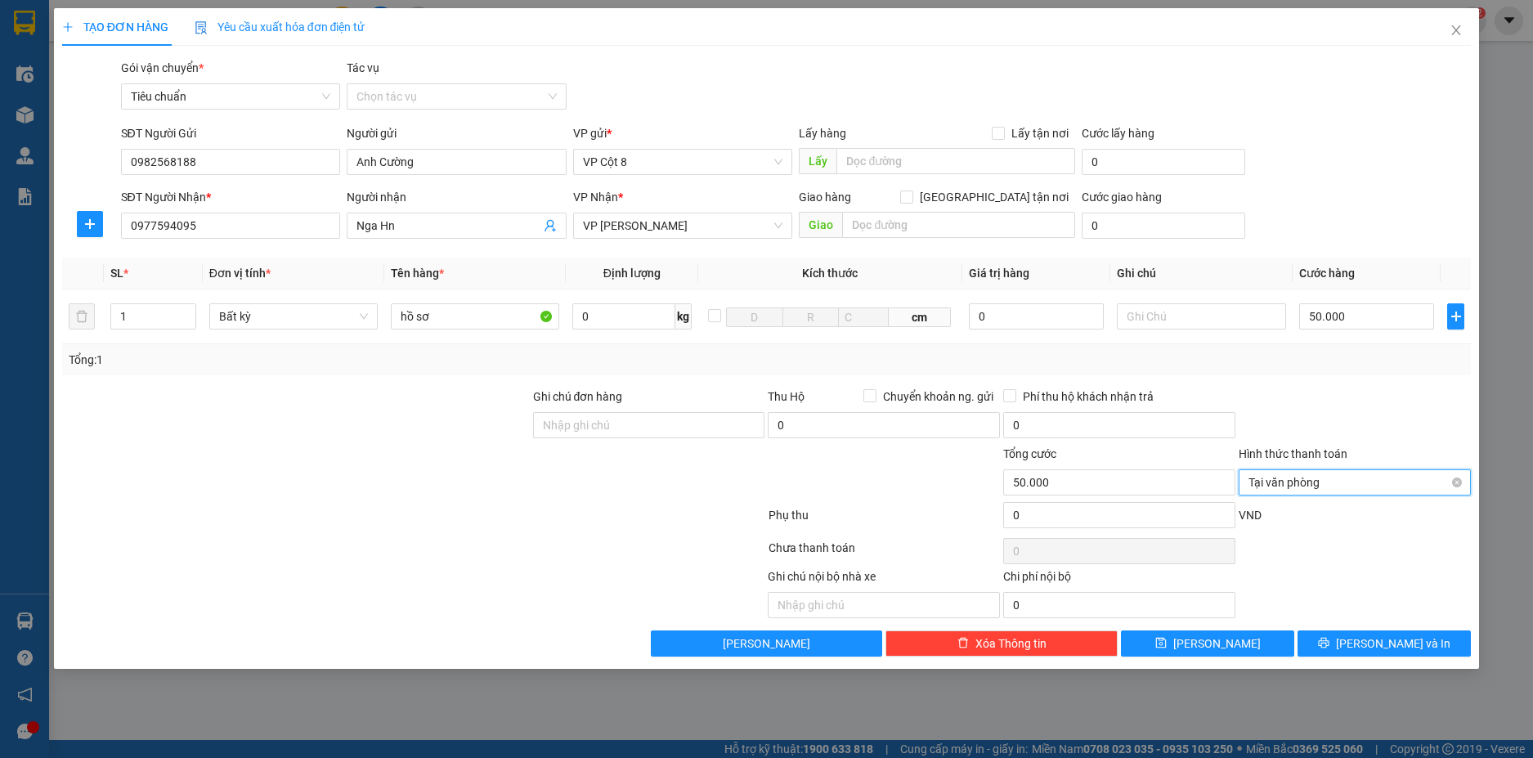
click at [1342, 474] on span "Tại văn phòng" at bounding box center [1354, 482] width 213 height 25
click at [1373, 408] on div at bounding box center [1354, 416] width 235 height 57
click at [226, 221] on input "0977594095" at bounding box center [231, 226] width 220 height 26
click at [1450, 31] on icon "close" at bounding box center [1456, 30] width 13 height 13
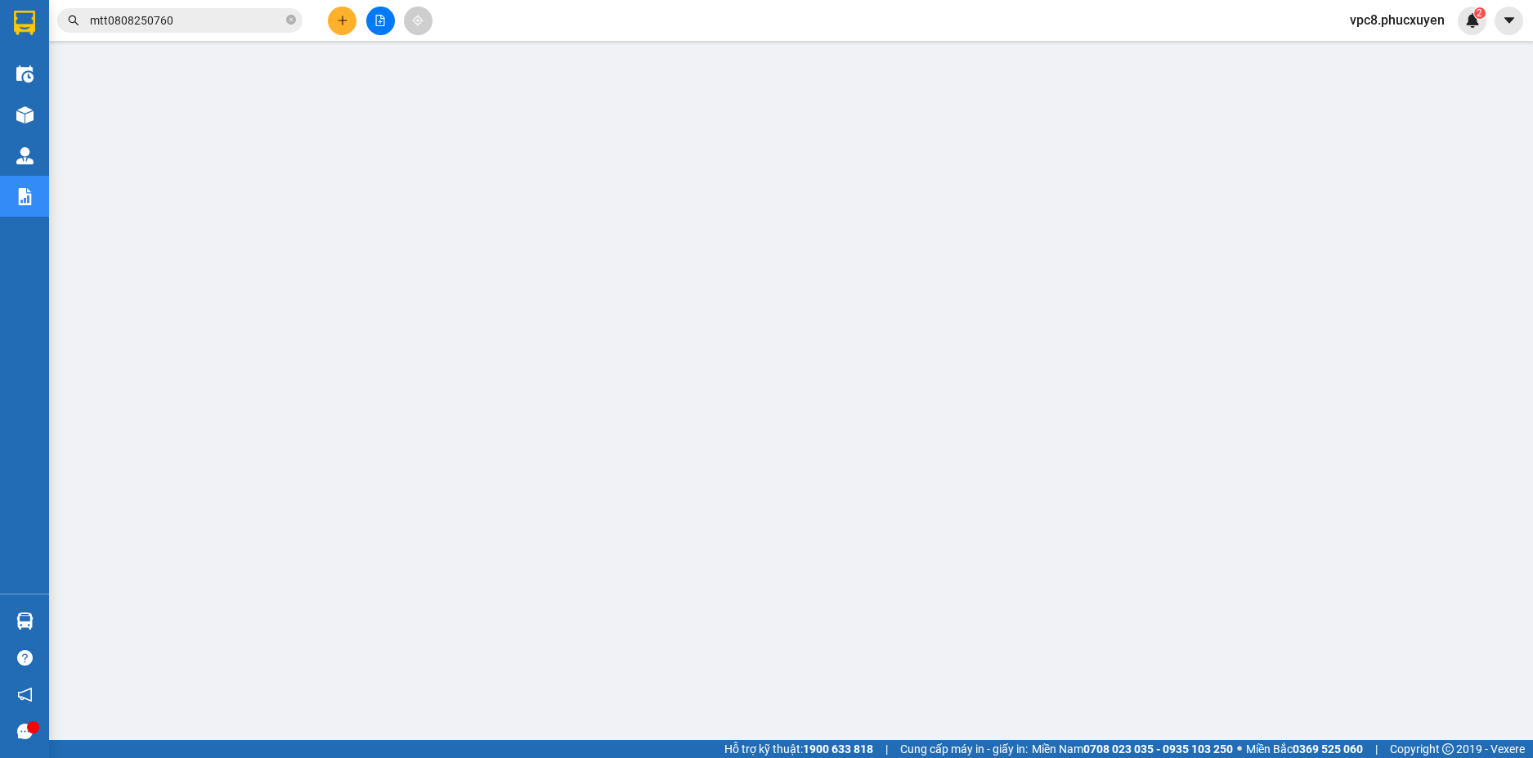
click at [333, 22] on button at bounding box center [342, 21] width 29 height 29
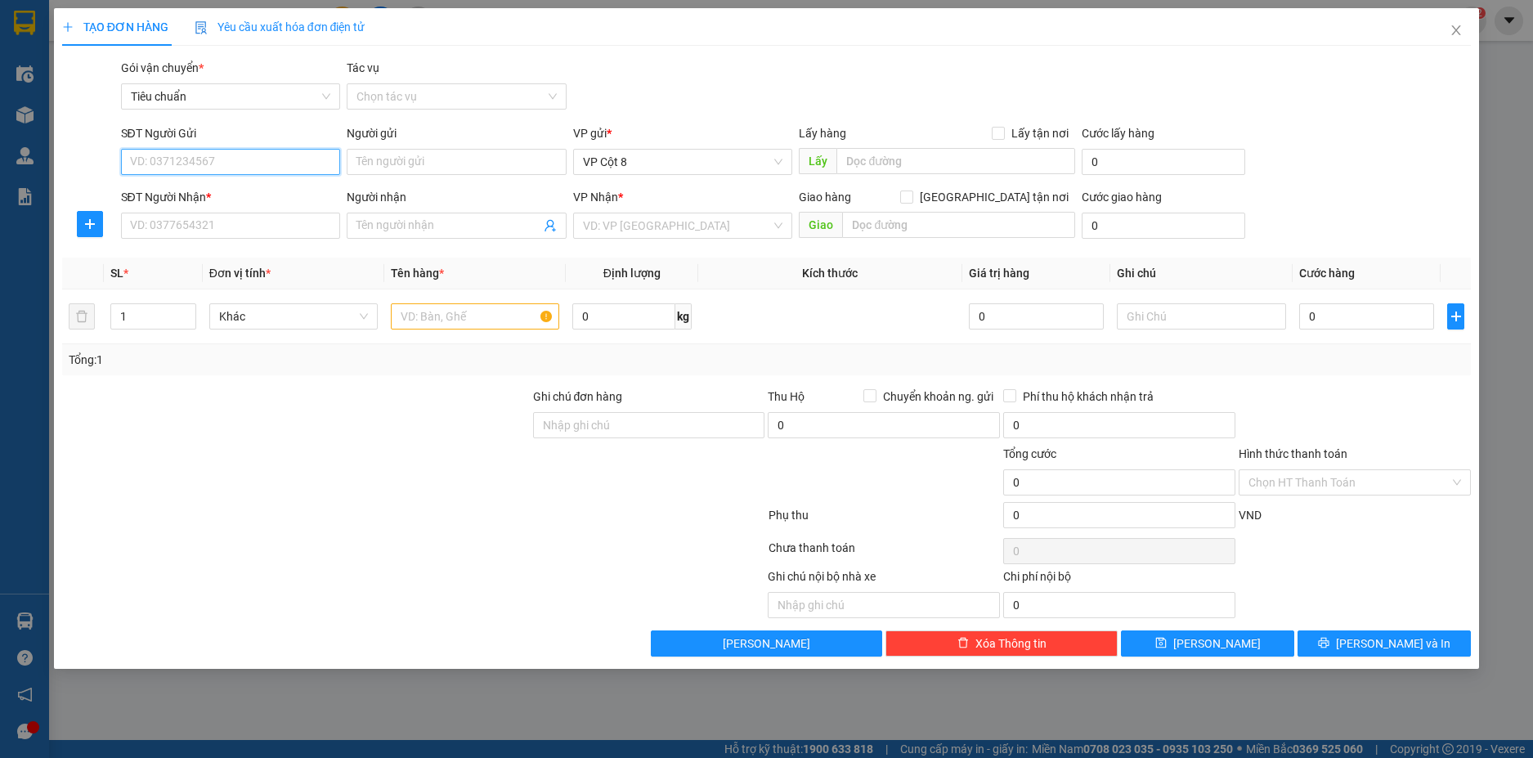
click at [226, 165] on input "SĐT Người Gửi" at bounding box center [231, 162] width 220 height 26
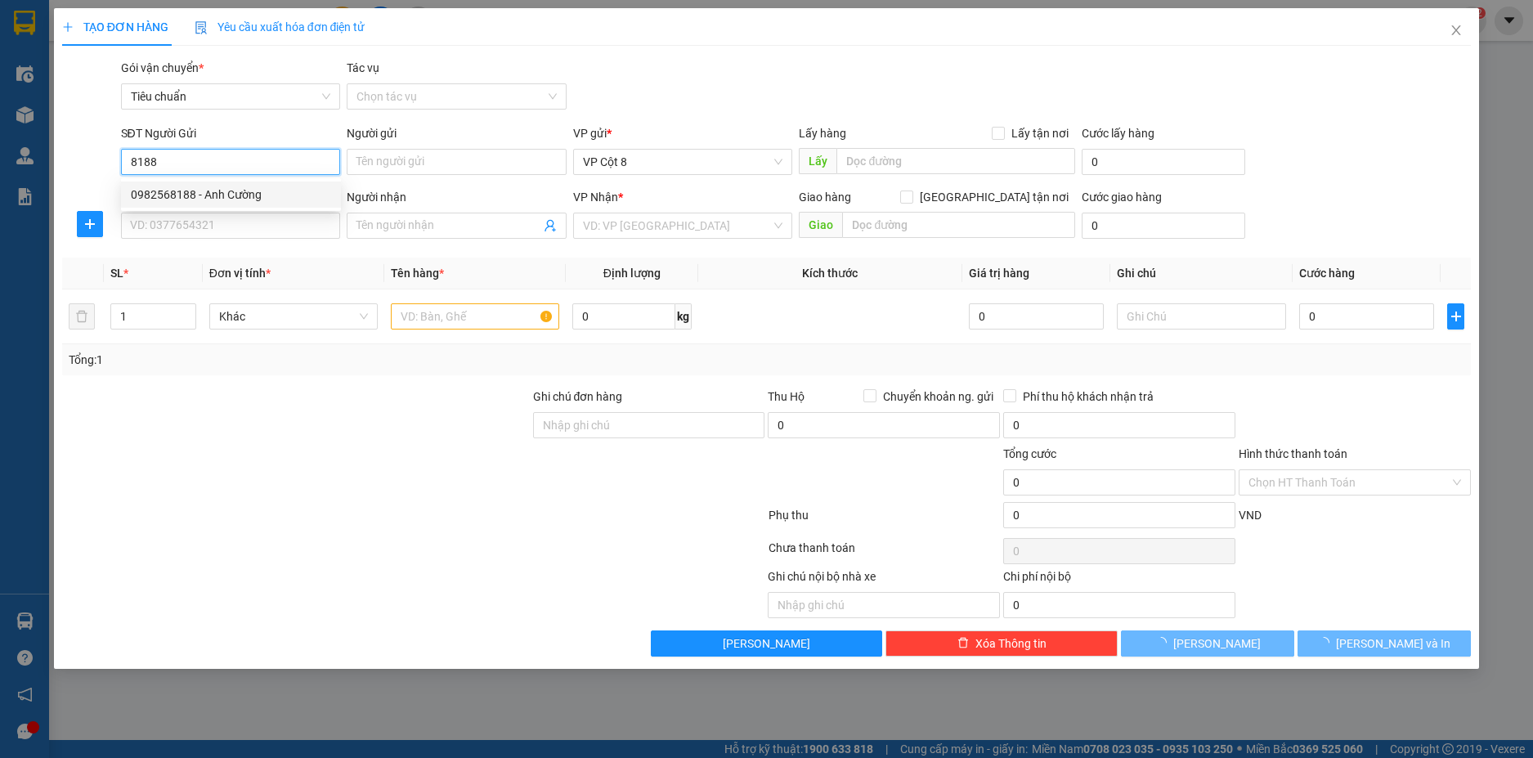
click at [220, 199] on div "0982568188 - Anh Cường" at bounding box center [231, 195] width 200 height 18
type input "0982568188"
type input "Anh Cường"
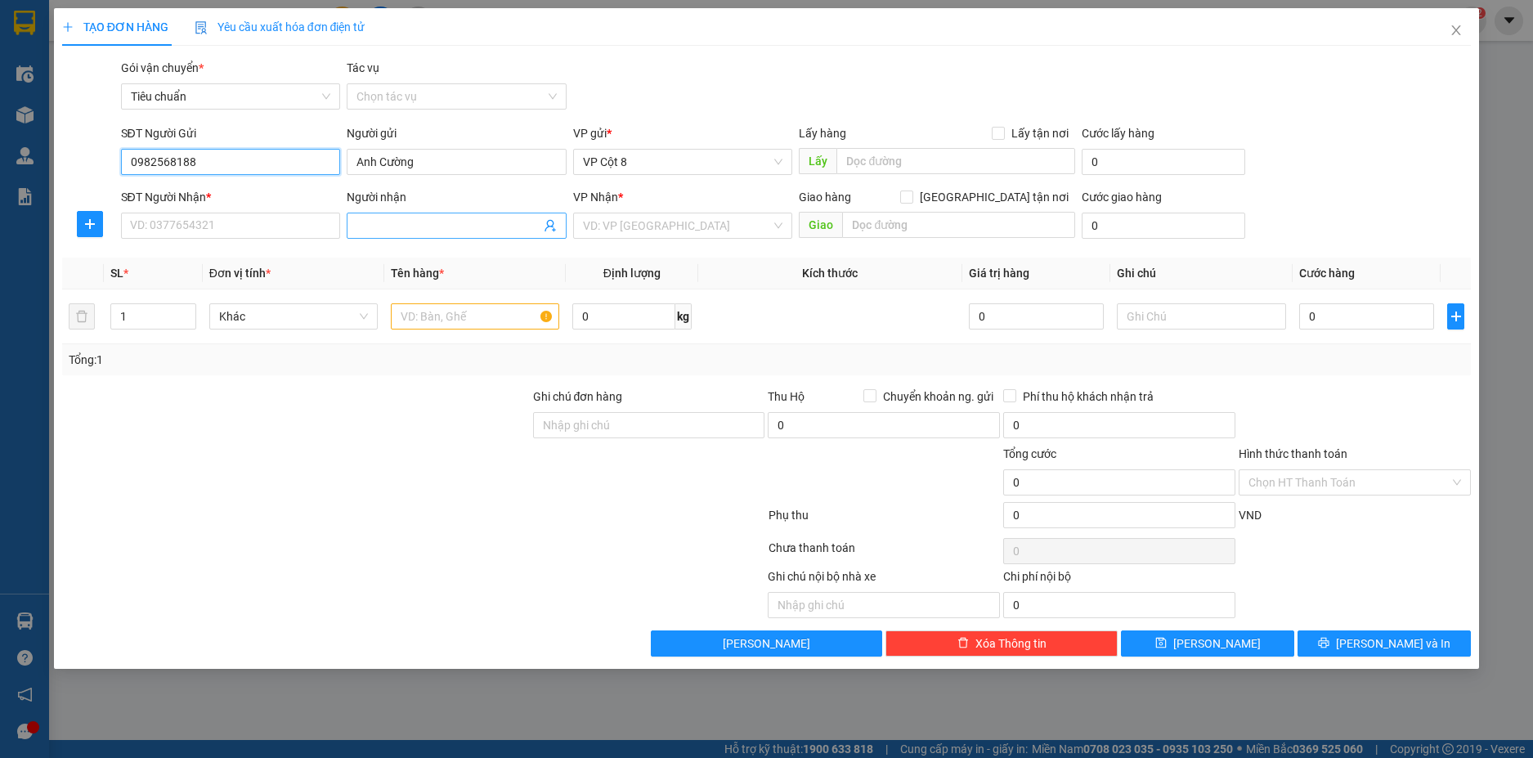
type input "0982568188"
click at [394, 216] on span at bounding box center [457, 226] width 220 height 26
click at [274, 217] on input "SĐT Người Nhận *" at bounding box center [231, 226] width 220 height 26
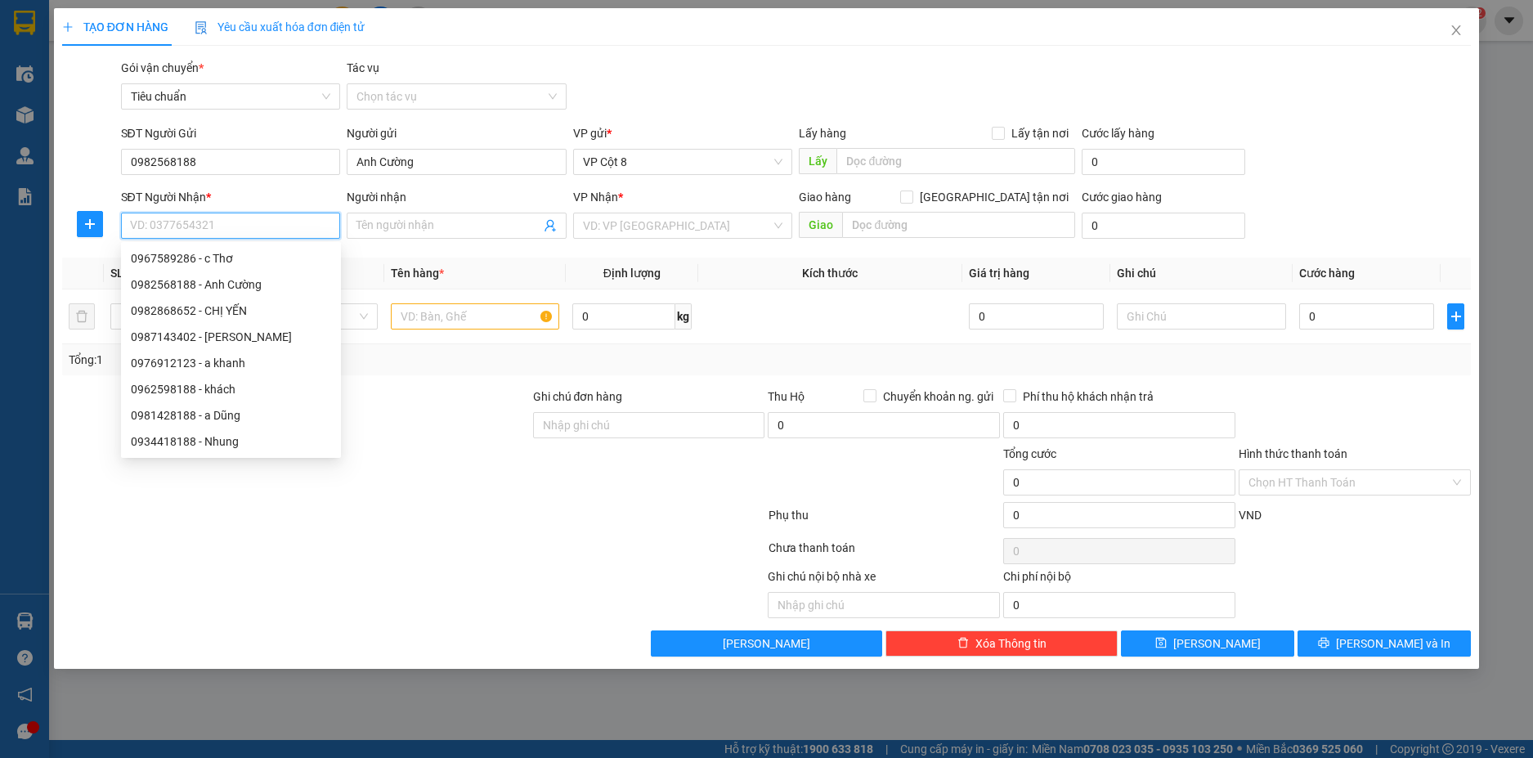
paste input "0977594095"
type input "0977594095"
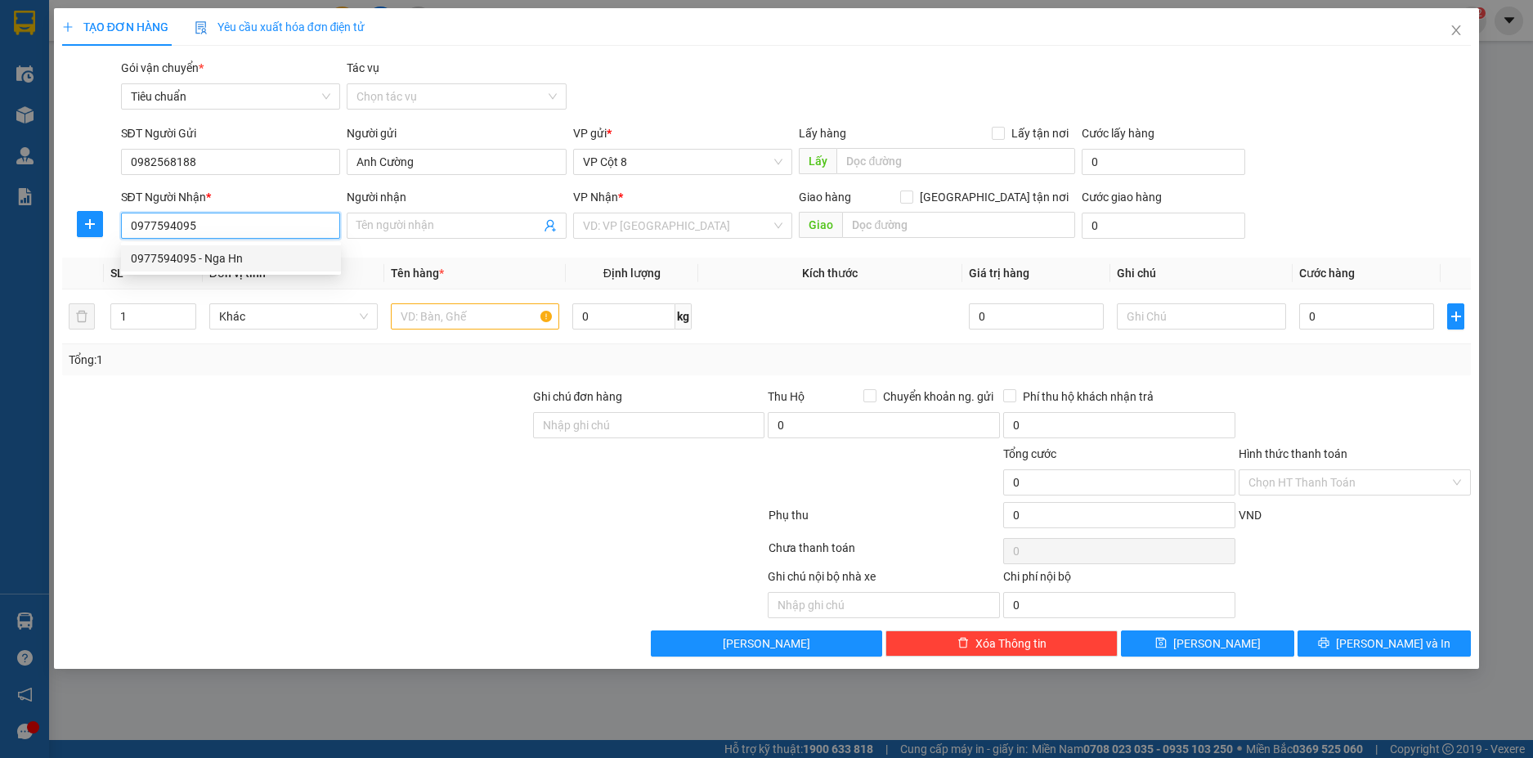
click at [240, 259] on div "0977594095 - Nga Hn" at bounding box center [231, 258] width 200 height 18
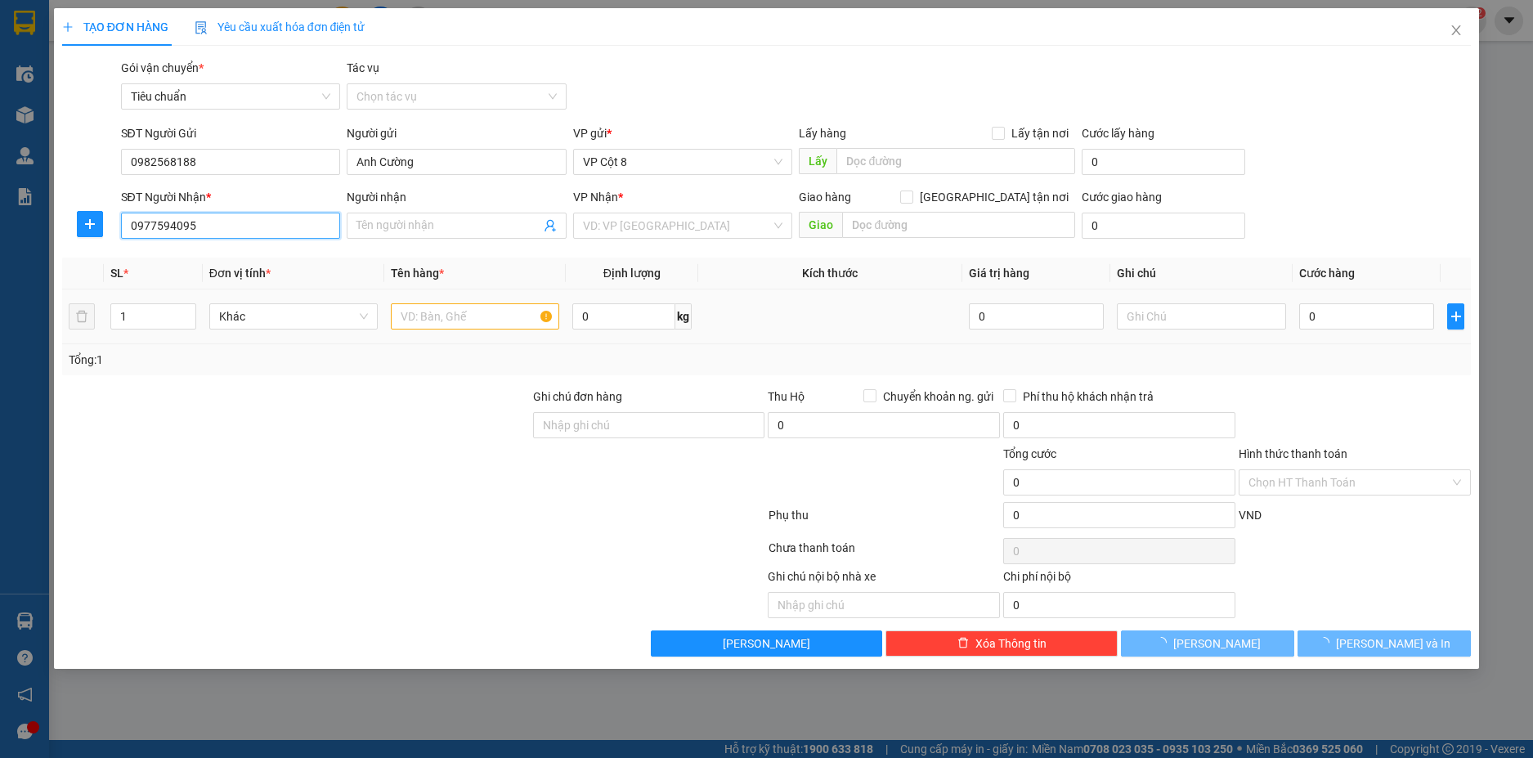
type input "Nga Hn"
type input "0977594095"
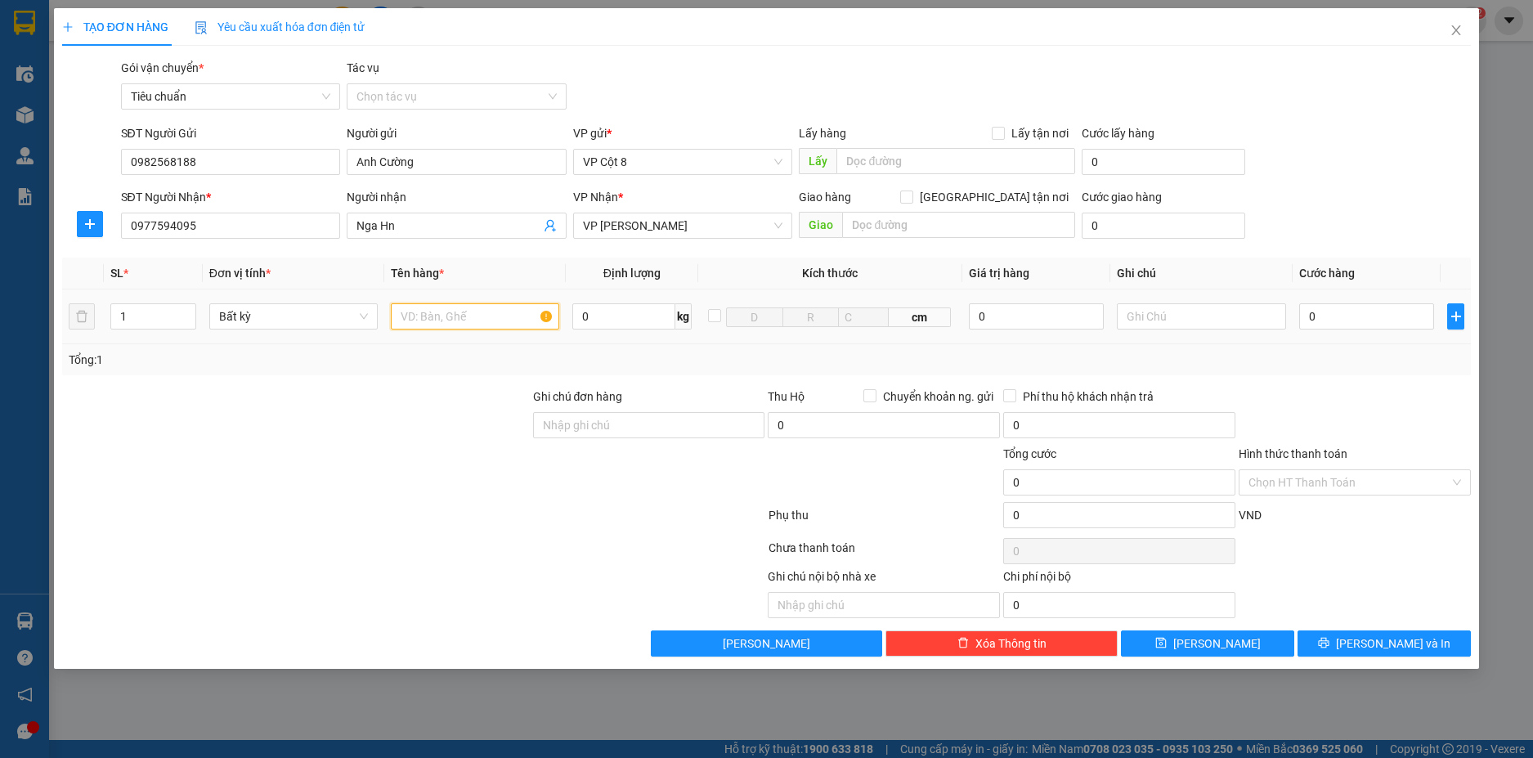
click at [429, 317] on input "text" at bounding box center [475, 316] width 168 height 26
type input "Hồ sơ"
click at [1369, 316] on input "0" at bounding box center [1367, 316] width 136 height 26
type input "3"
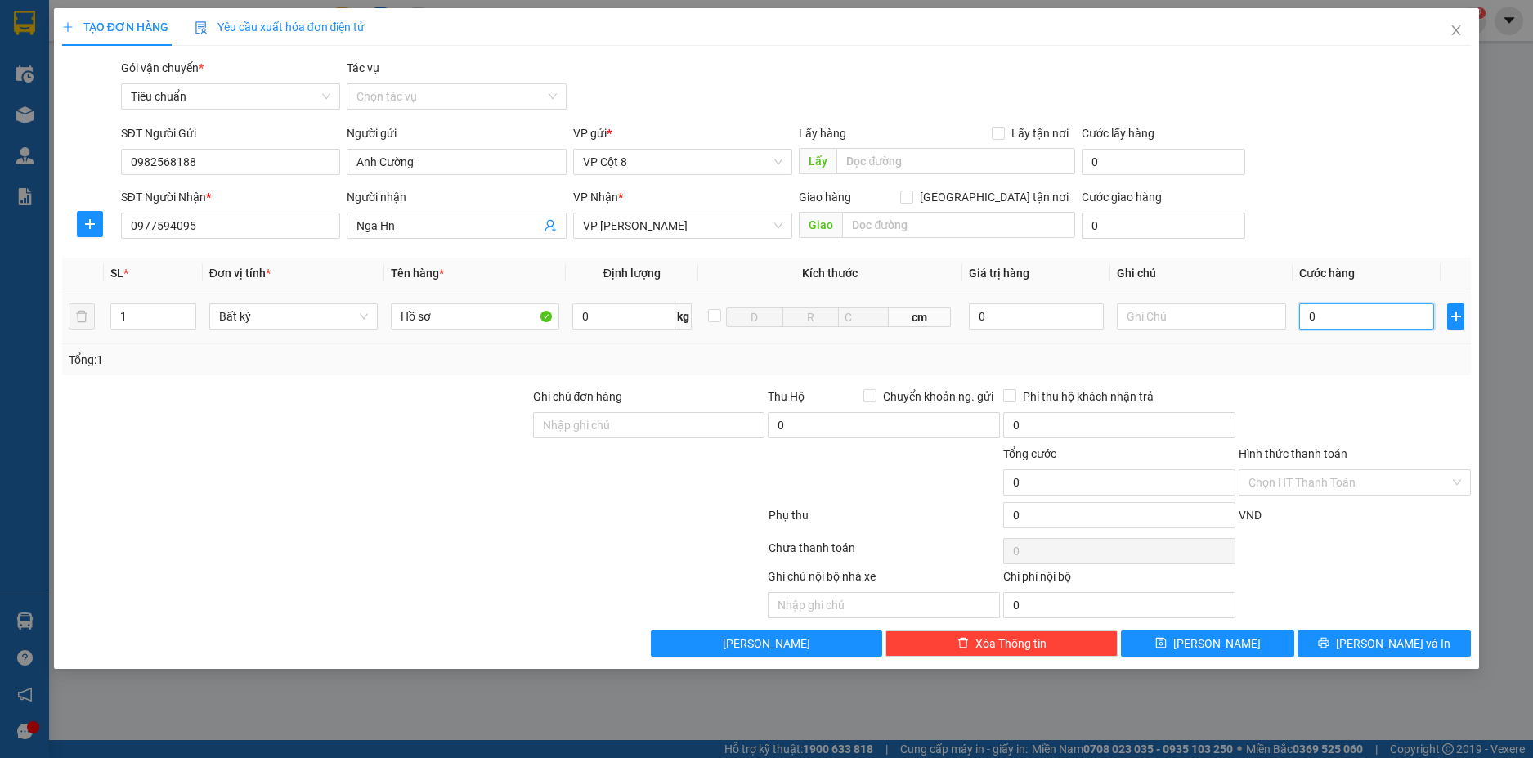
type input "3"
type input "30"
type input "30.000"
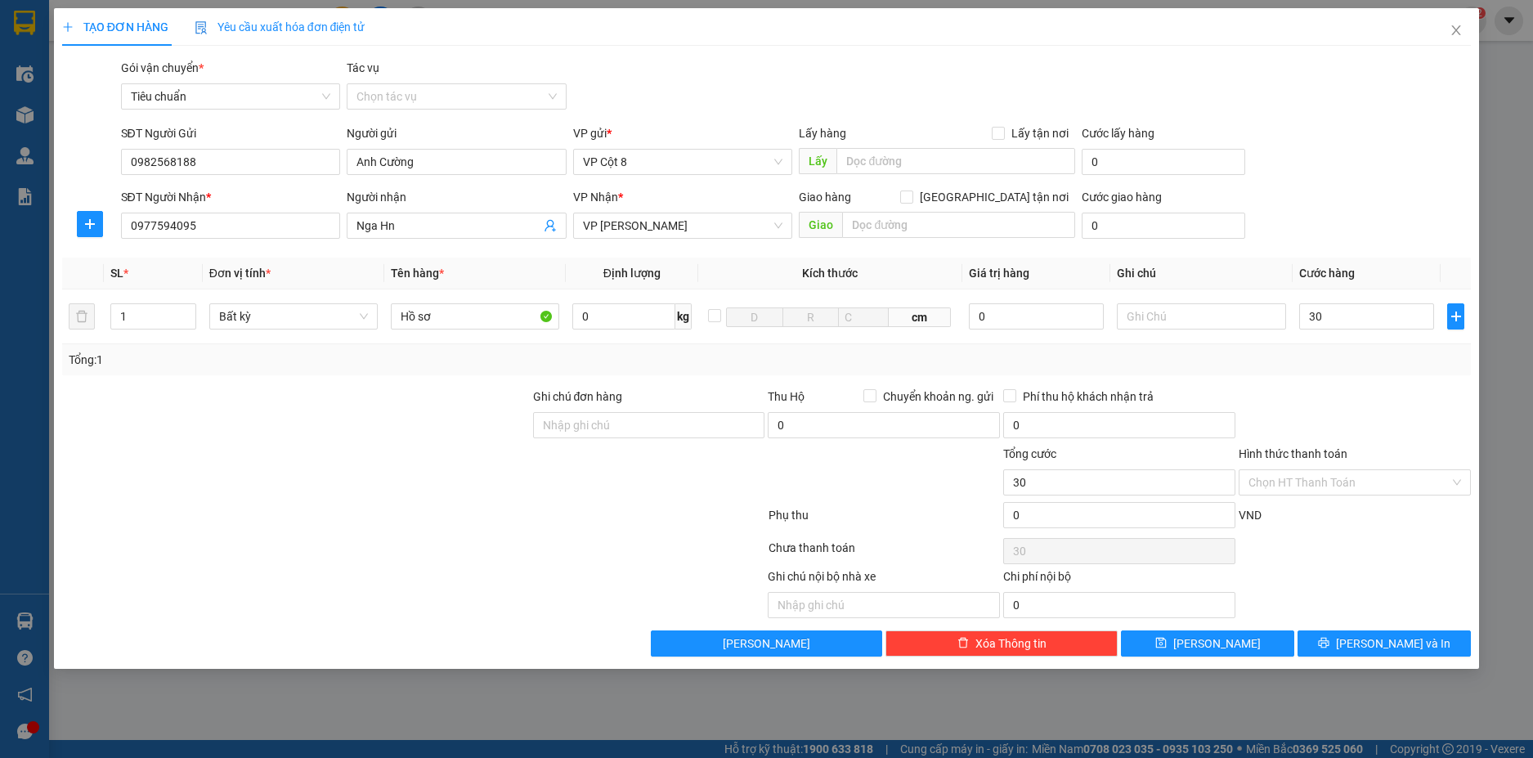
type input "30.000"
click at [1381, 81] on div "Gói vận chuyển * Tiêu chuẩn Tác vụ Chọn tác vụ" at bounding box center [796, 87] width 1357 height 57
click at [1387, 637] on span "[PERSON_NAME] và In" at bounding box center [1393, 643] width 114 height 18
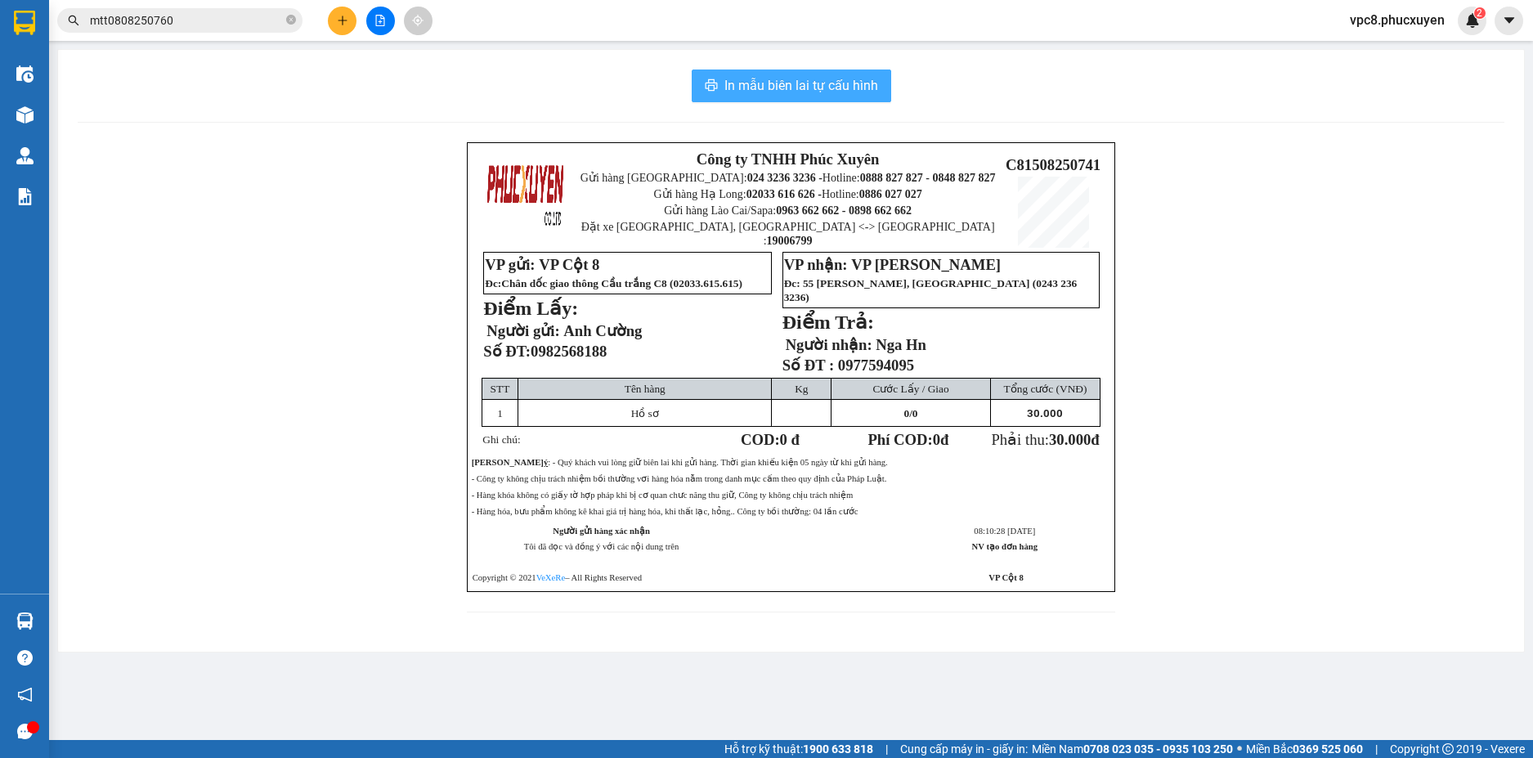
click at [772, 81] on span "In mẫu biên lai tự cấu hình" at bounding box center [801, 85] width 154 height 20
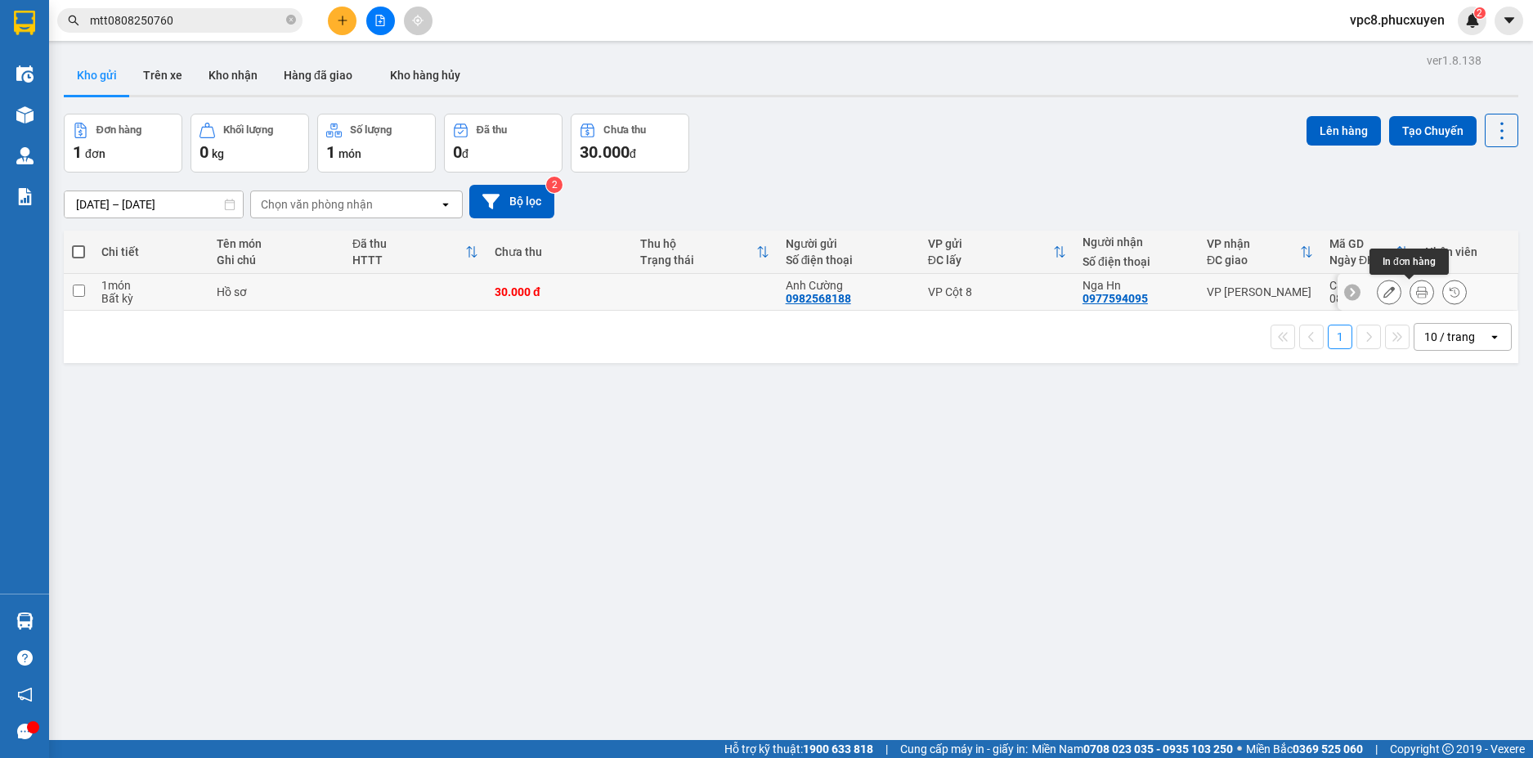
click at [1410, 290] on button at bounding box center [1421, 292] width 23 height 29
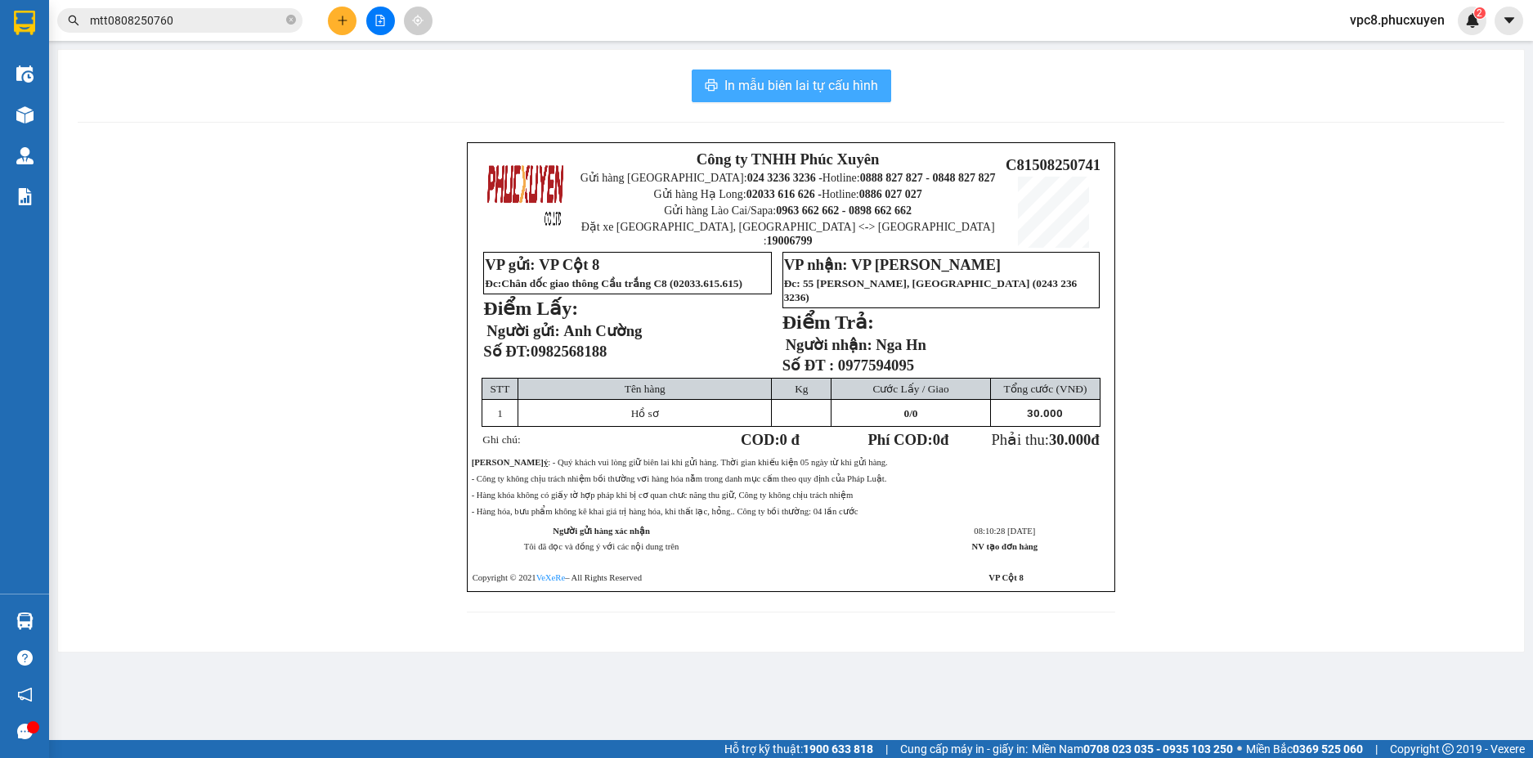
click at [742, 74] on button "In mẫu biên lai tự cấu hình" at bounding box center [791, 85] width 199 height 33
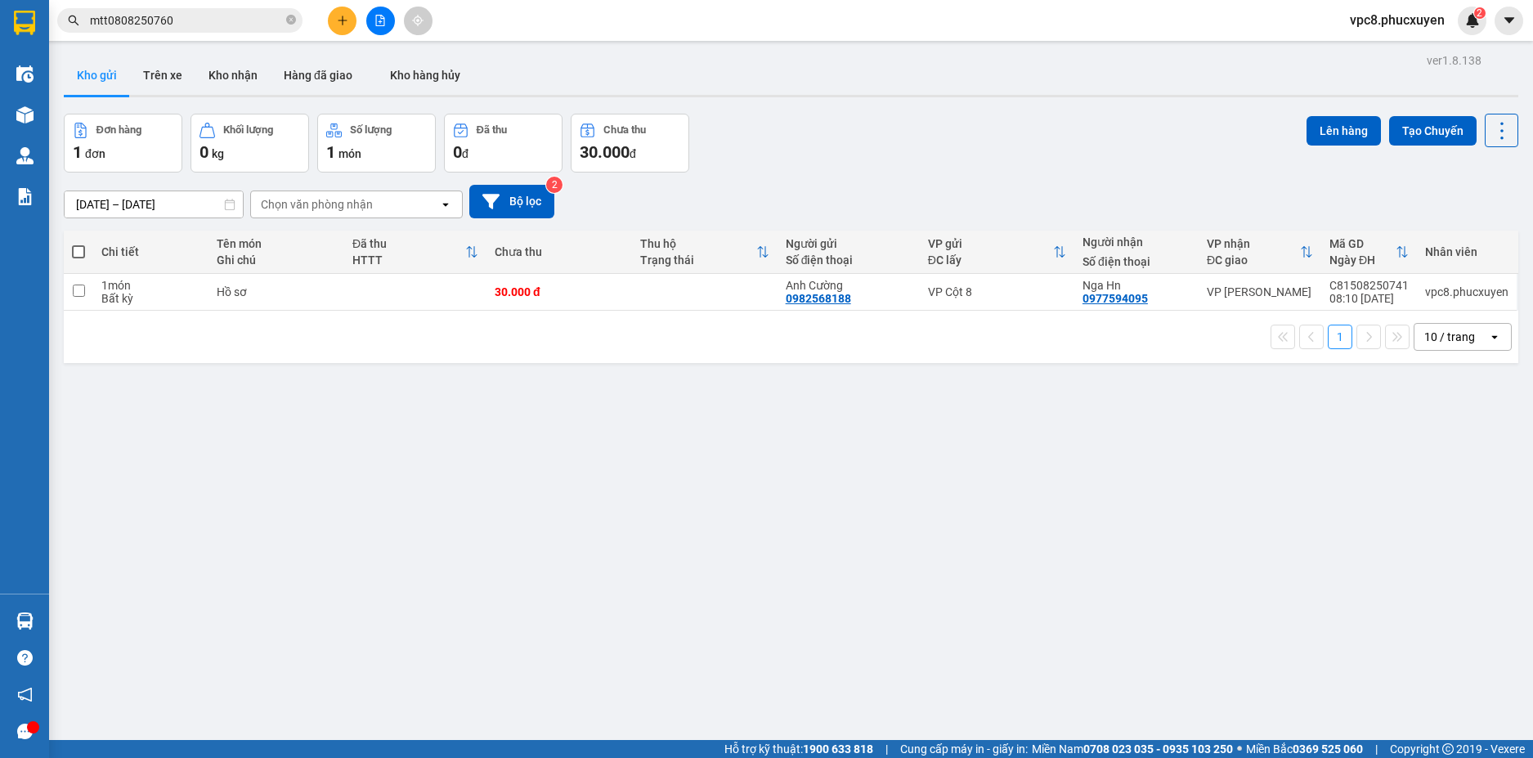
click at [343, 20] on icon "plus" at bounding box center [342, 20] width 1 height 9
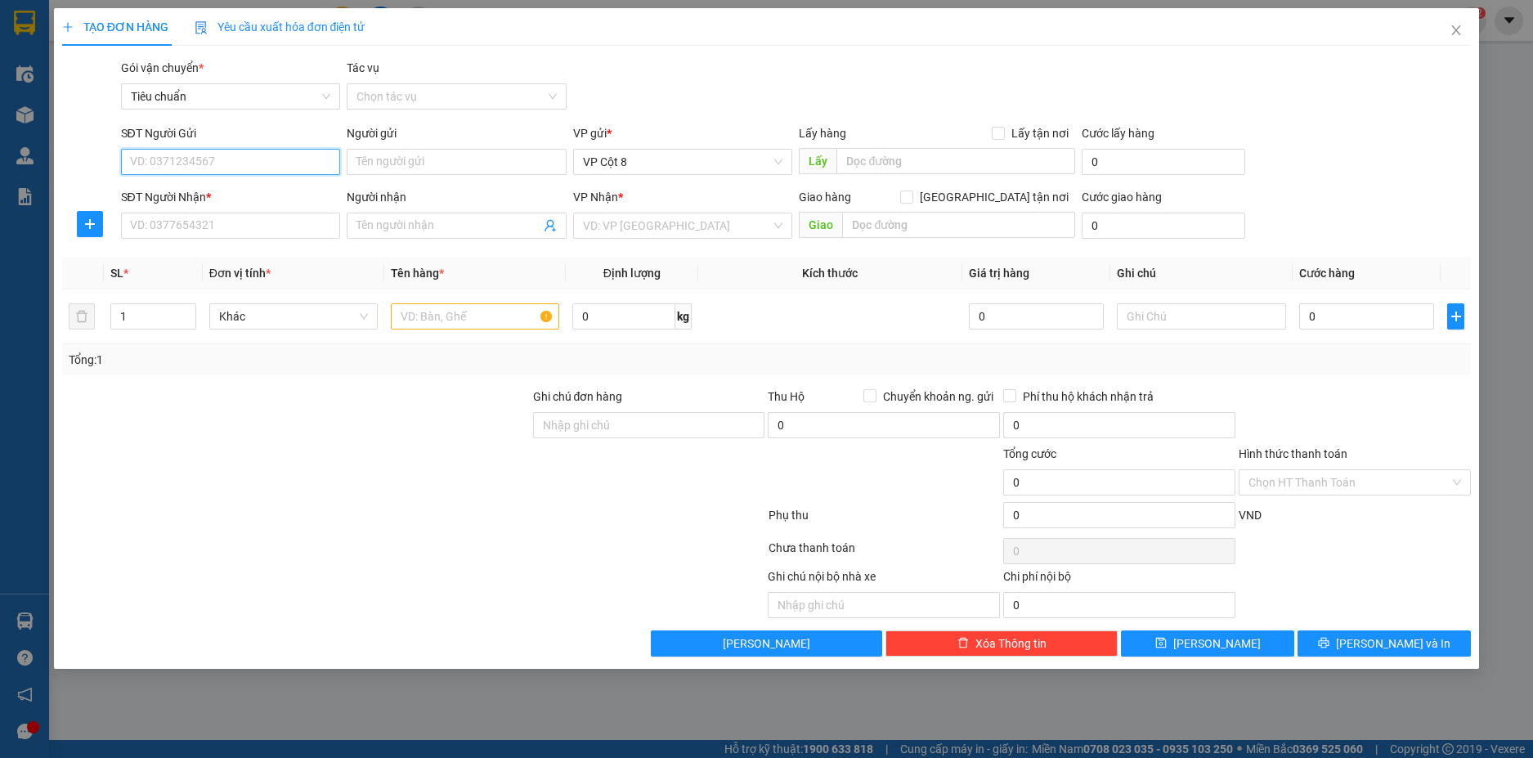
click at [240, 162] on input "SĐT Người Gửi" at bounding box center [231, 162] width 220 height 26
click at [411, 159] on input "Người gửi" at bounding box center [457, 162] width 220 height 26
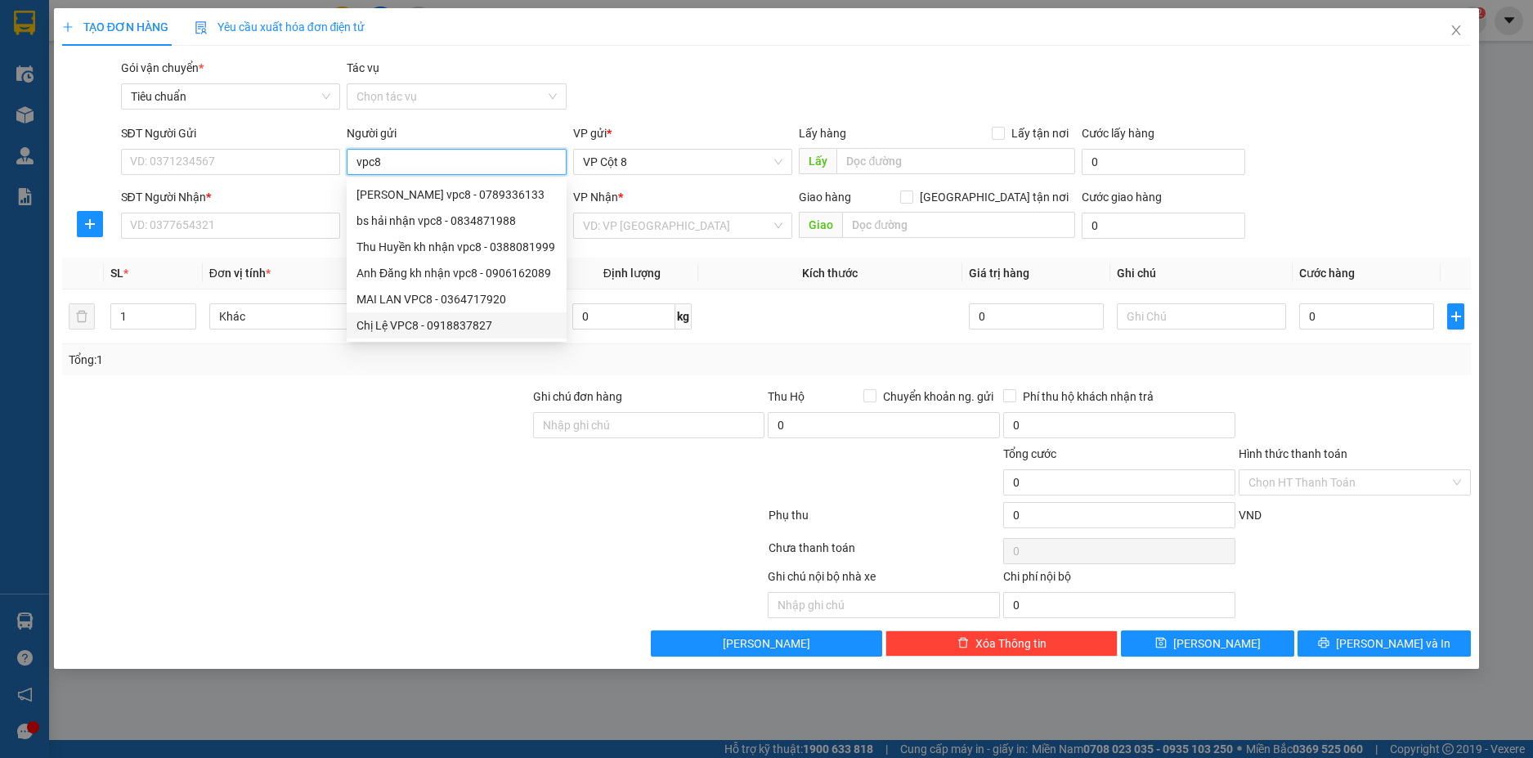
type input "vpc8"
click at [349, 443] on div at bounding box center [296, 416] width 471 height 57
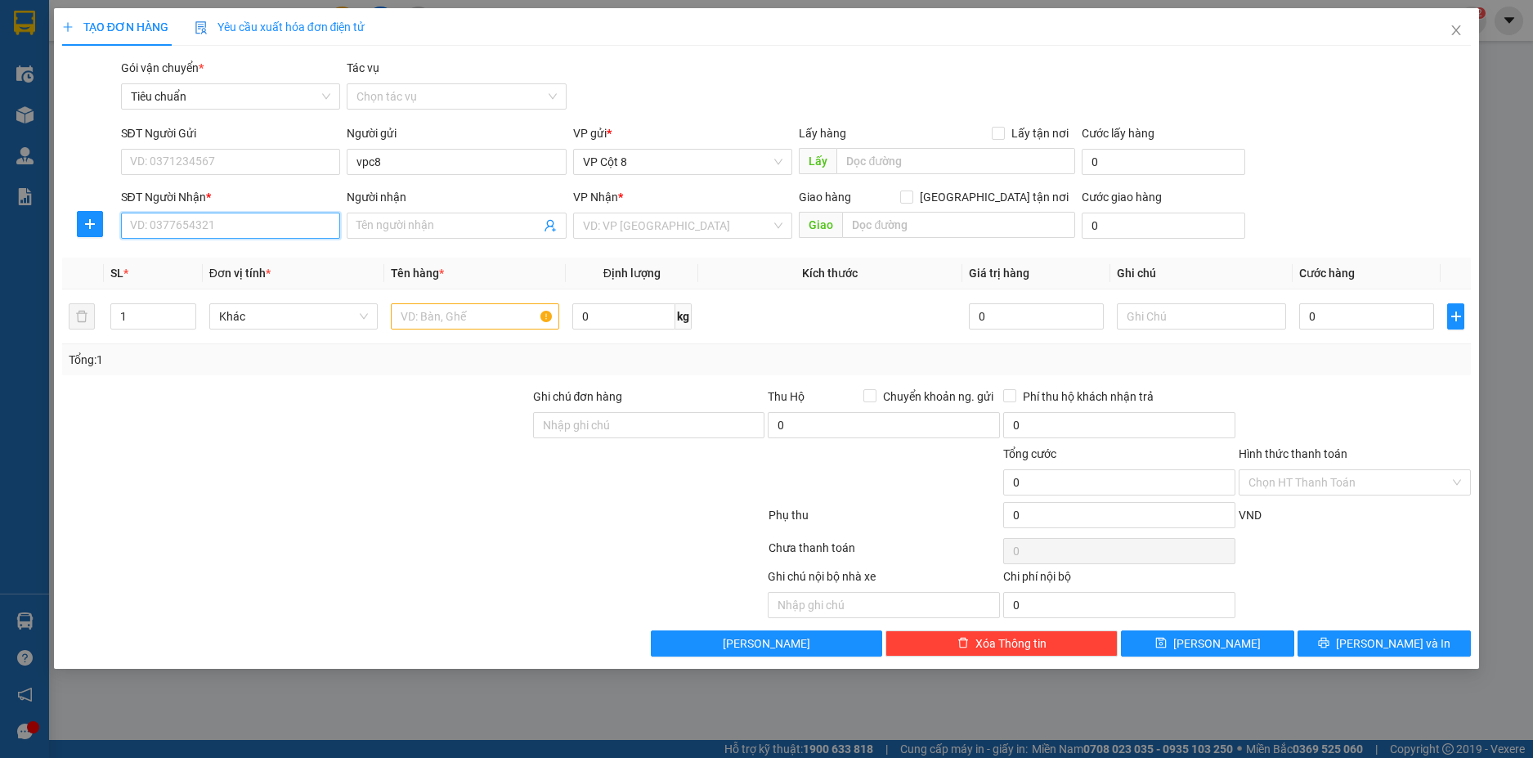
click at [289, 226] on input "SĐT Người Nhận *" at bounding box center [231, 226] width 220 height 26
paste input "0902116323"
type input "0902116323"
click at [252, 266] on div "0902116323 - a tuấn anh" at bounding box center [231, 258] width 200 height 18
type input "a tuấn anh"
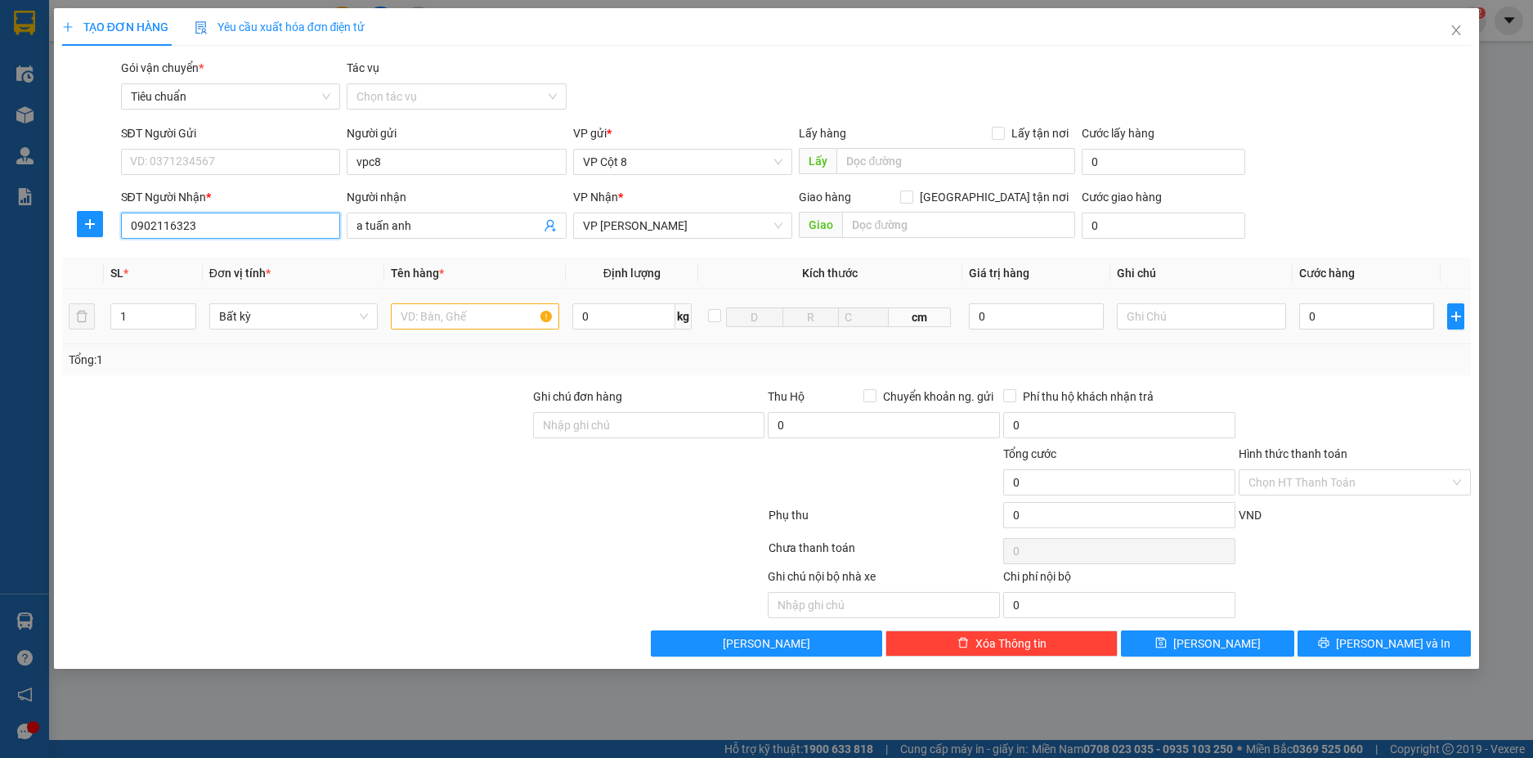
type input "0902116323"
click at [471, 321] on input "text" at bounding box center [475, 316] width 168 height 26
type input "Phiếu thu kh quen limo"
click at [1353, 319] on input "0" at bounding box center [1367, 316] width 136 height 26
click at [1328, 476] on input "Hình thức thanh toán" at bounding box center [1348, 482] width 201 height 25
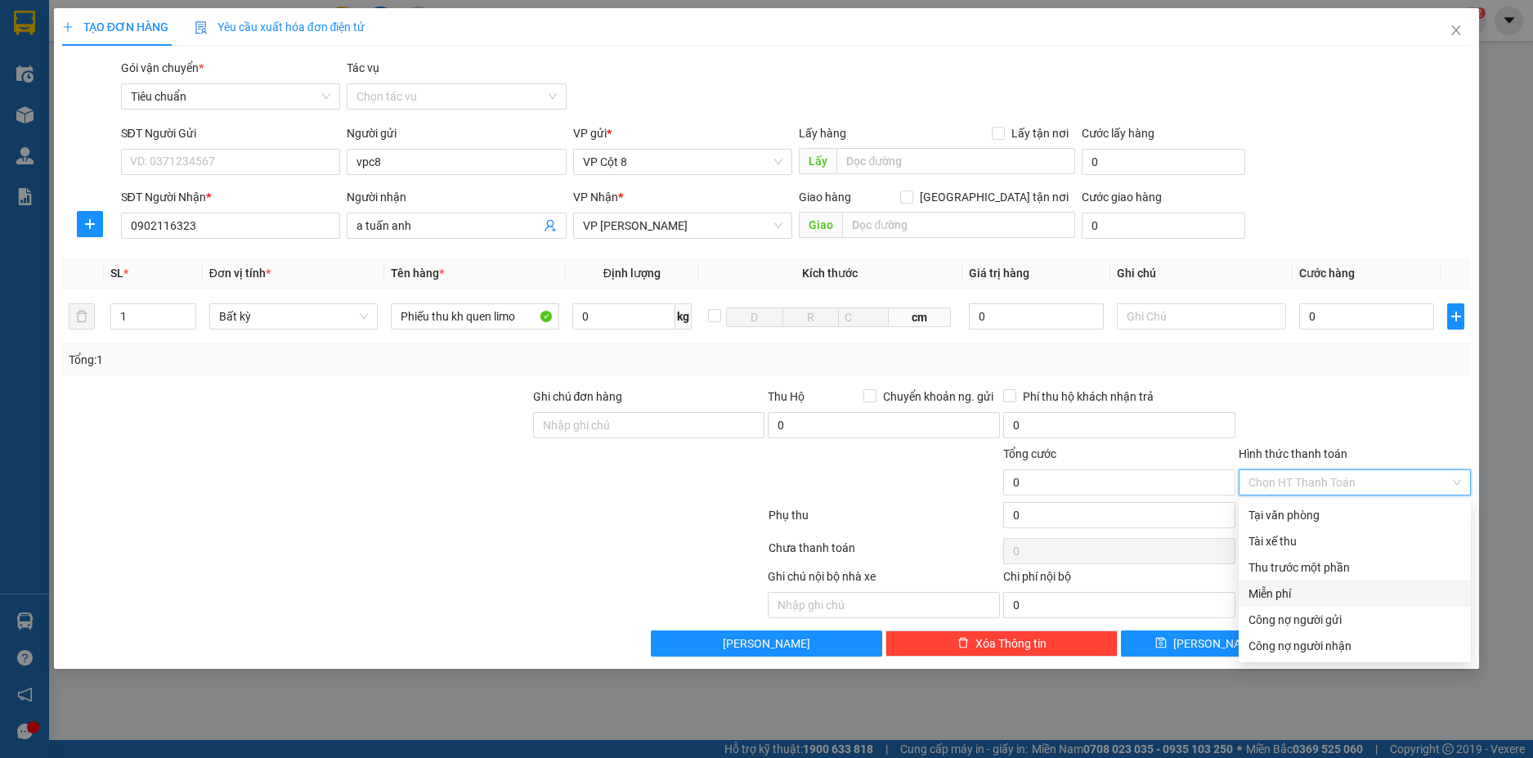
click at [1287, 594] on div "Miễn phí" at bounding box center [1354, 594] width 213 height 18
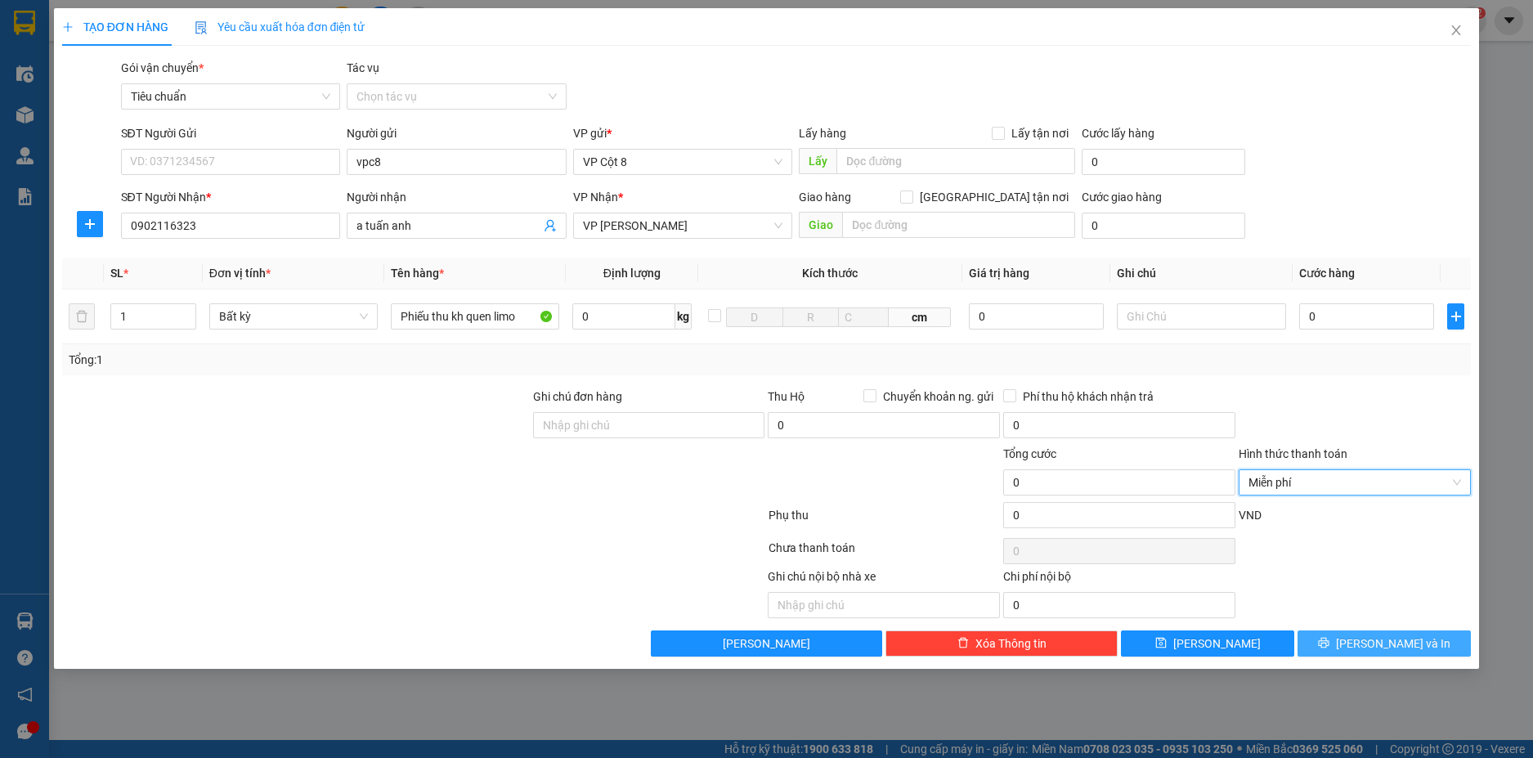
click at [1391, 643] on span "[PERSON_NAME] và In" at bounding box center [1393, 643] width 114 height 18
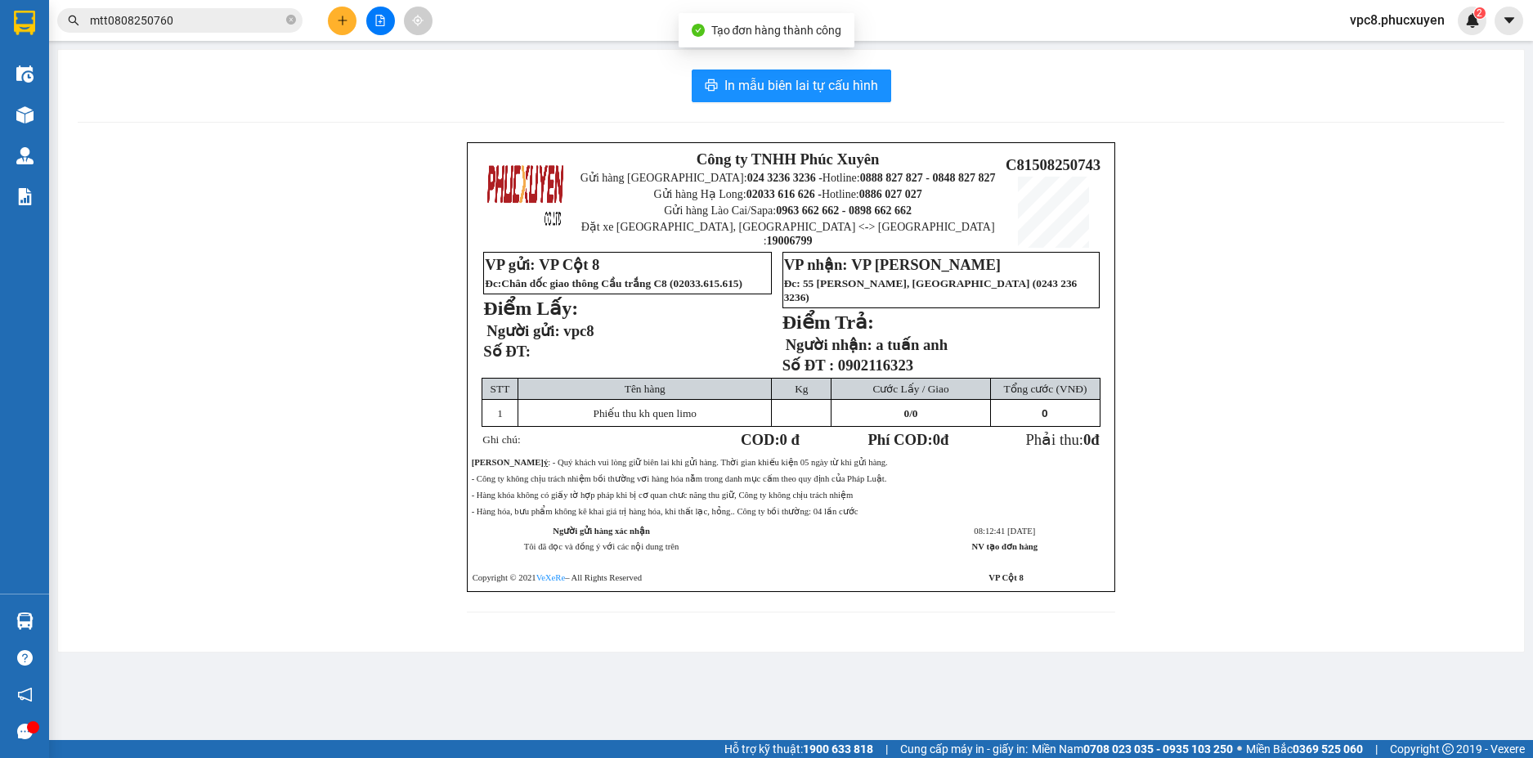
click at [779, 102] on div "In mẫu biên lai tự cấu hình Công ty TNHH Phúc Xuyên Gửi hàng [GEOGRAPHIC_DATA]:…" at bounding box center [791, 351] width 1466 height 602
click at [777, 86] on span "In mẫu biên lai tự cấu hình" at bounding box center [801, 85] width 154 height 20
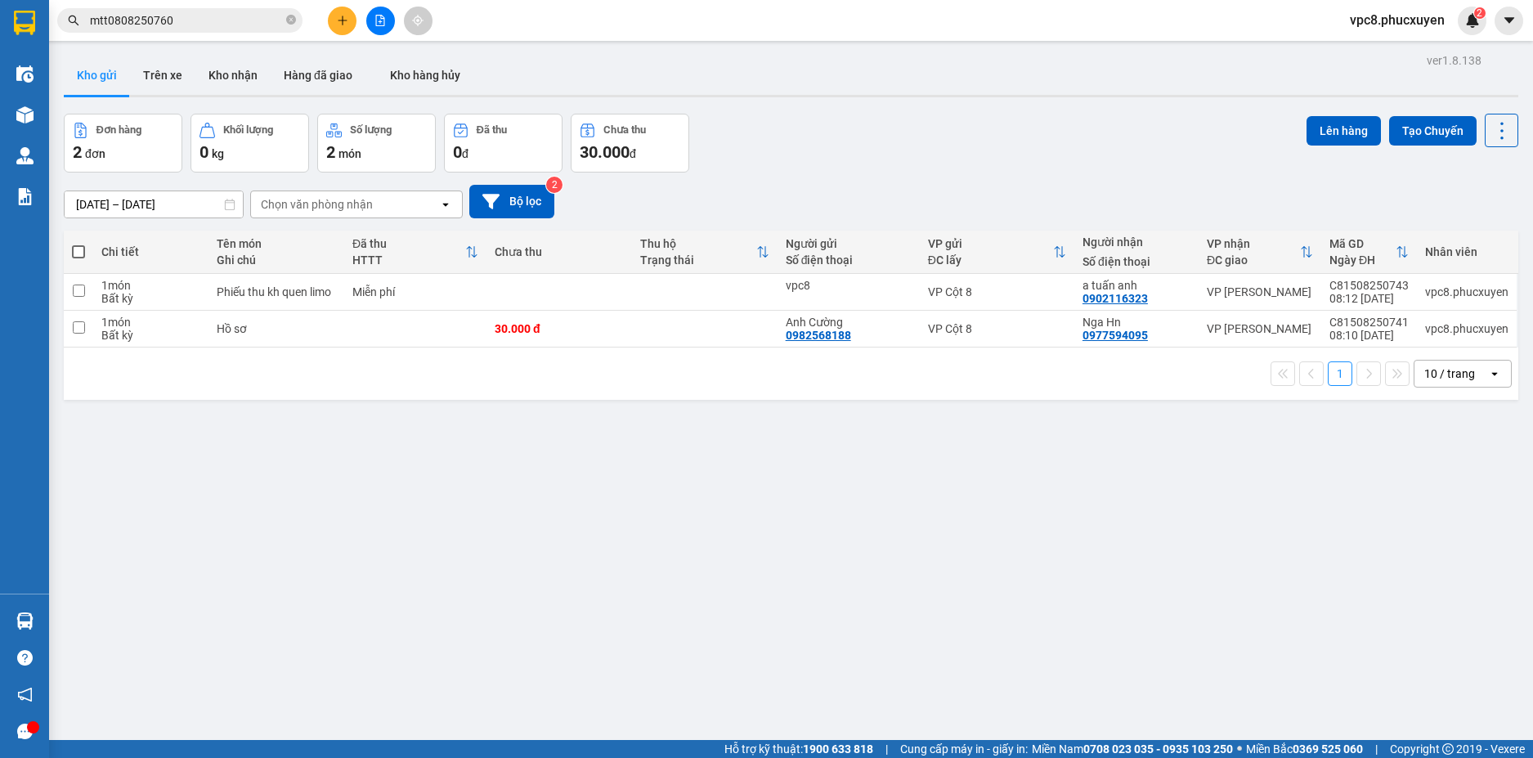
click at [818, 87] on div "Kho gửi Trên xe Kho nhận Hàng đã giao Kho hàng hủy" at bounding box center [791, 77] width 1454 height 43
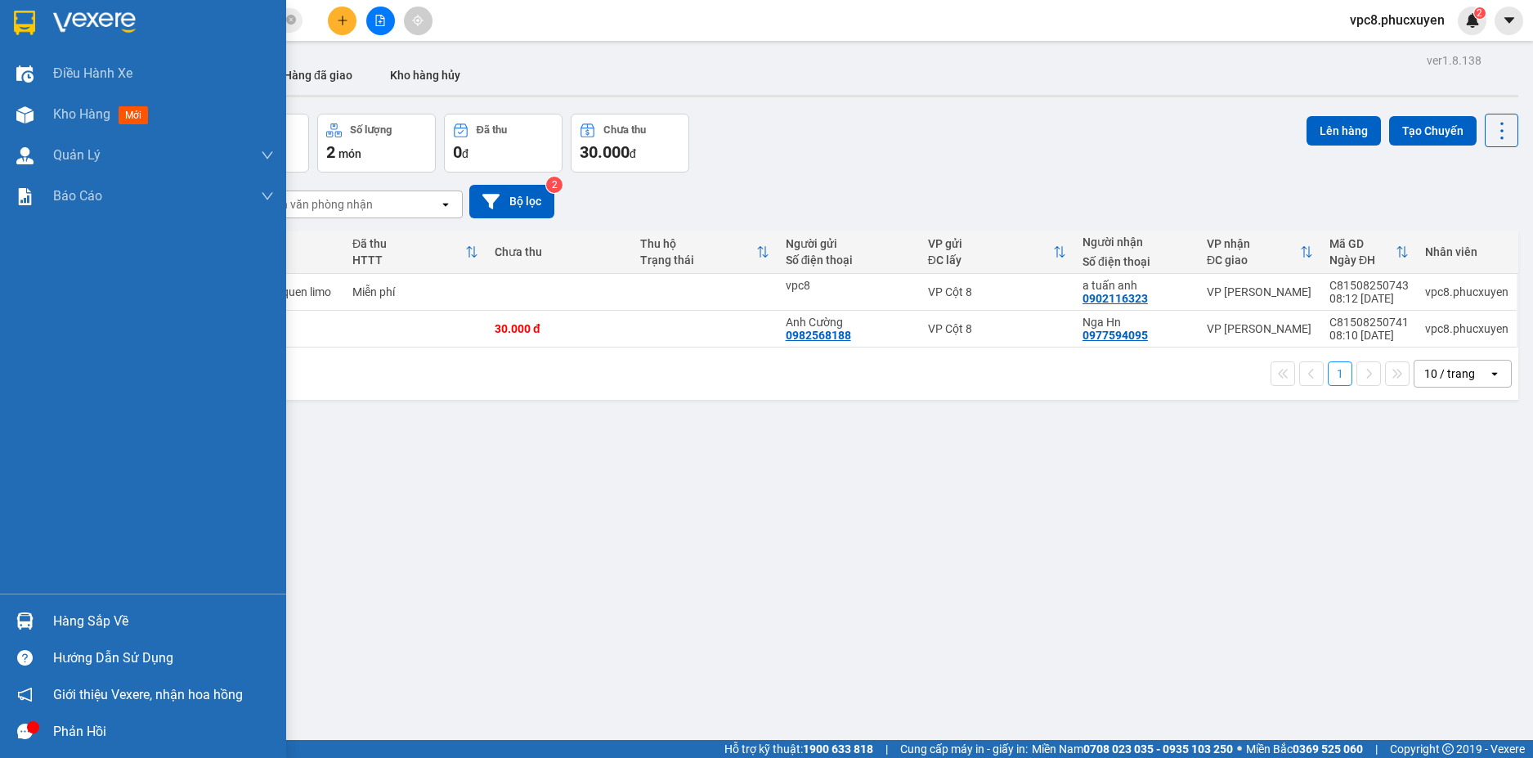
click at [25, 622] on img at bounding box center [24, 620] width 17 height 17
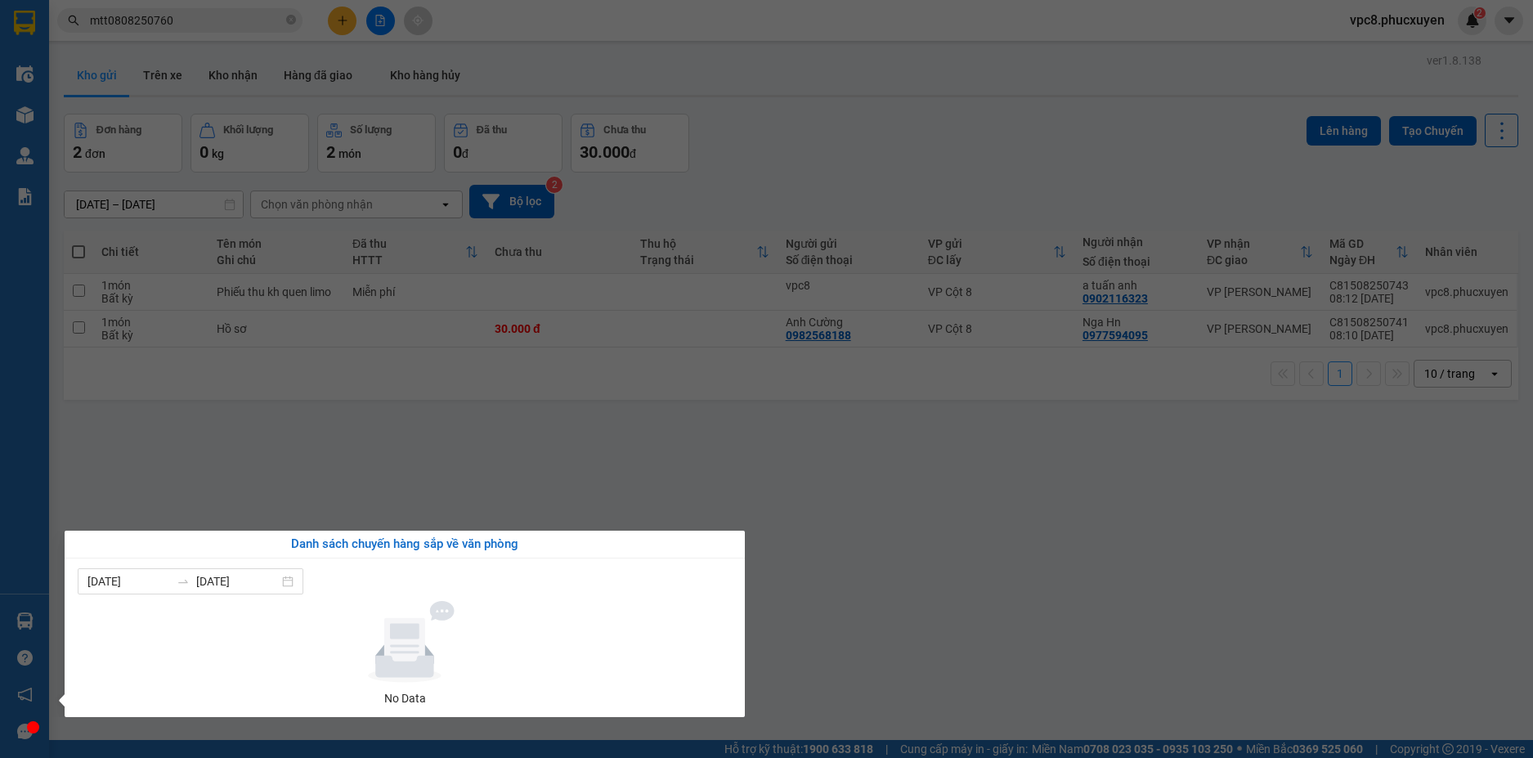
drag, startPoint x: 805, startPoint y: 464, endPoint x: 453, endPoint y: 295, distance: 390.6
click at [798, 461] on section "Kết quả tìm kiếm ( 1 ) Bộ lọc Mã ĐH Trạng thái Món hàng Thu hộ Tổng cước Chưa c…" at bounding box center [766, 379] width 1533 height 758
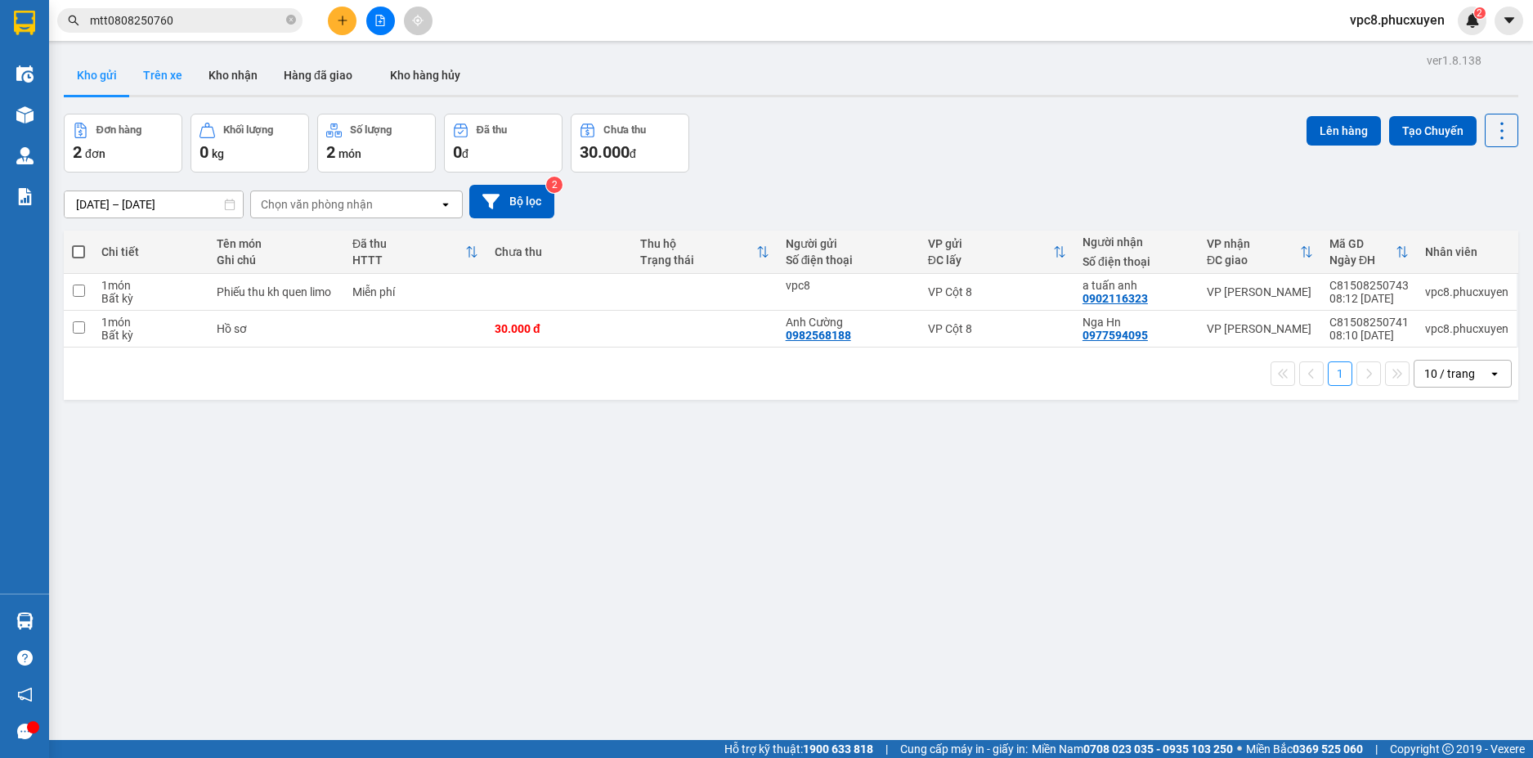
click at [163, 85] on button "Trên xe" at bounding box center [162, 75] width 65 height 39
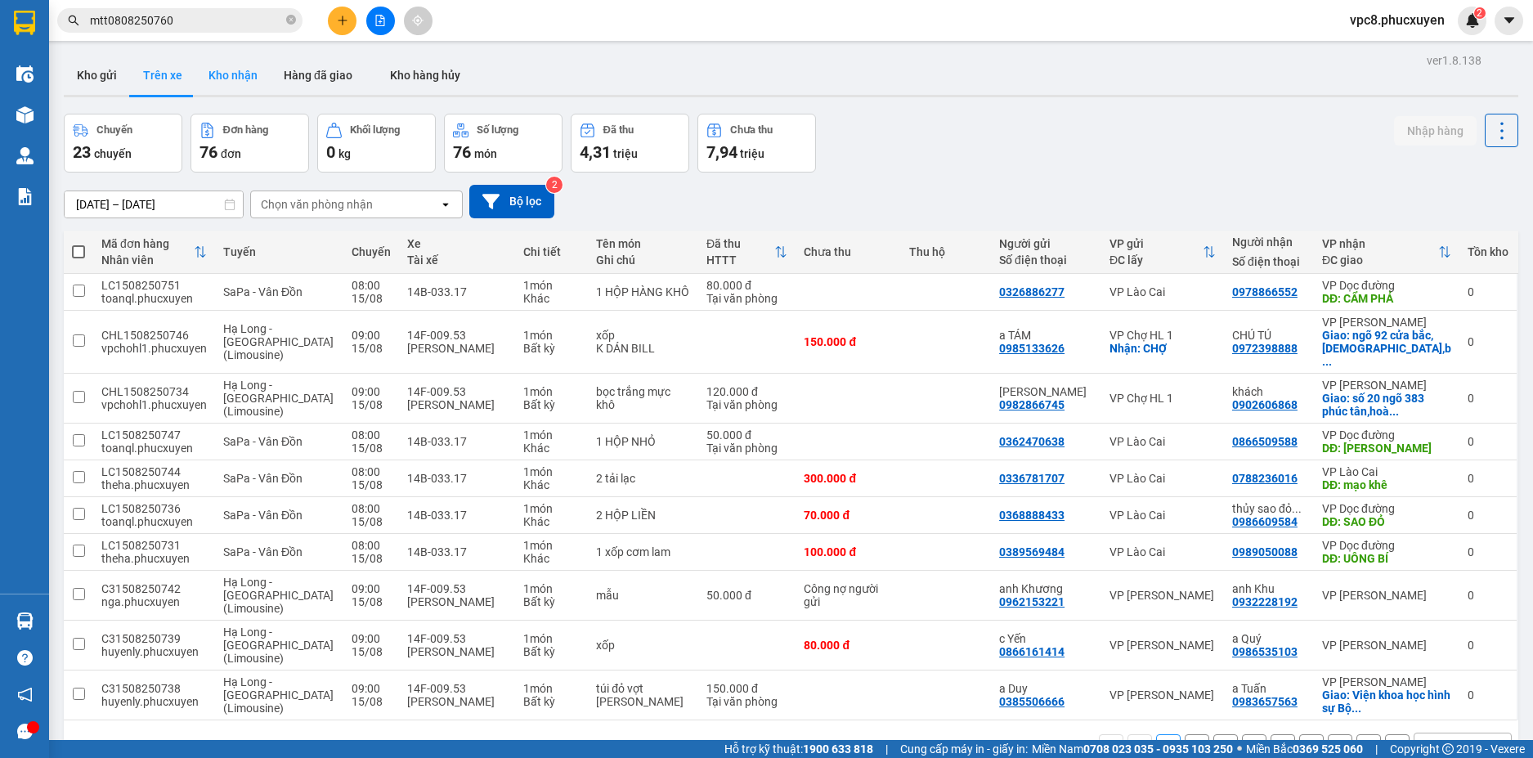
click at [217, 73] on button "Kho nhận" at bounding box center [232, 75] width 75 height 39
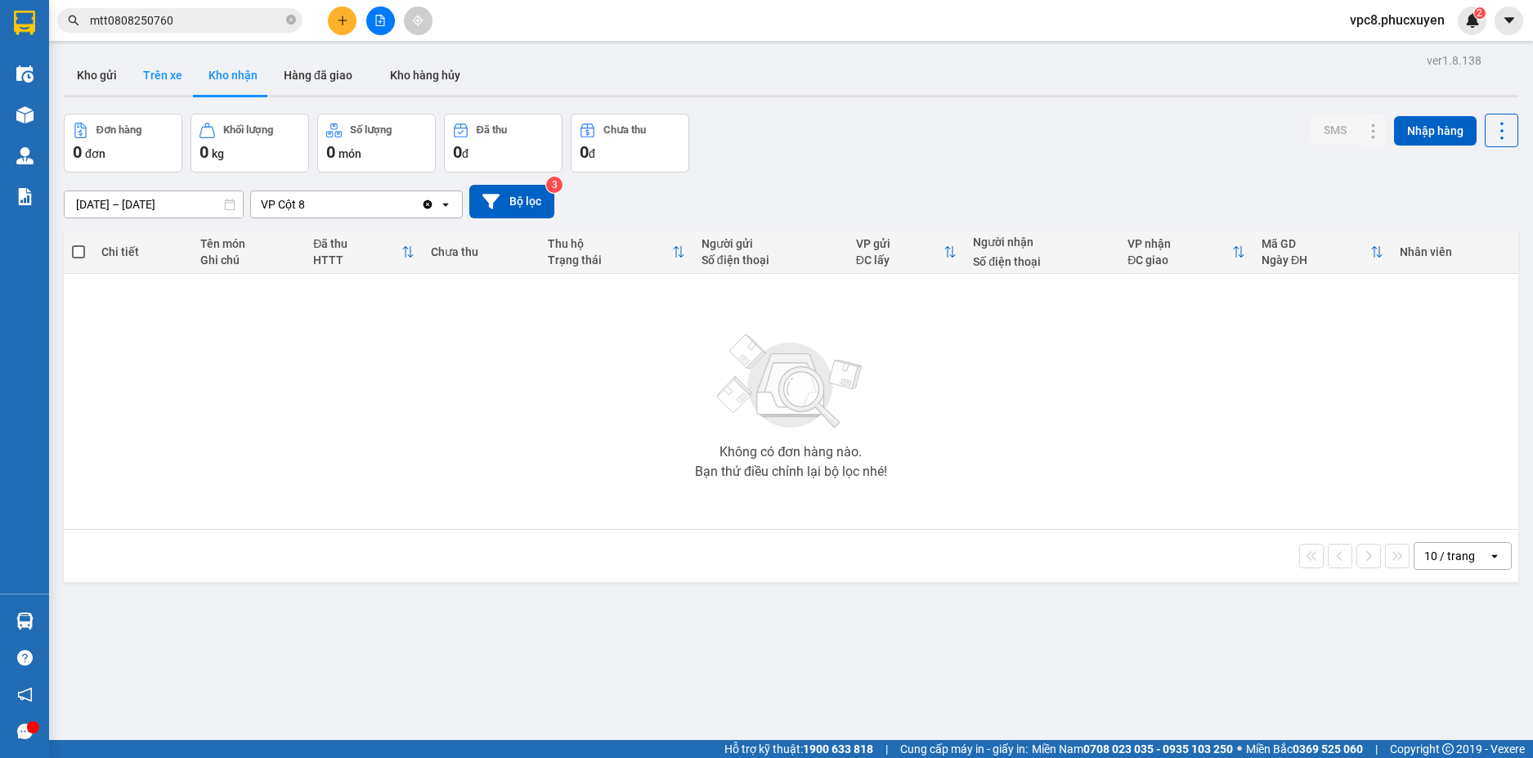
click at [168, 77] on button "Trên xe" at bounding box center [162, 75] width 65 height 39
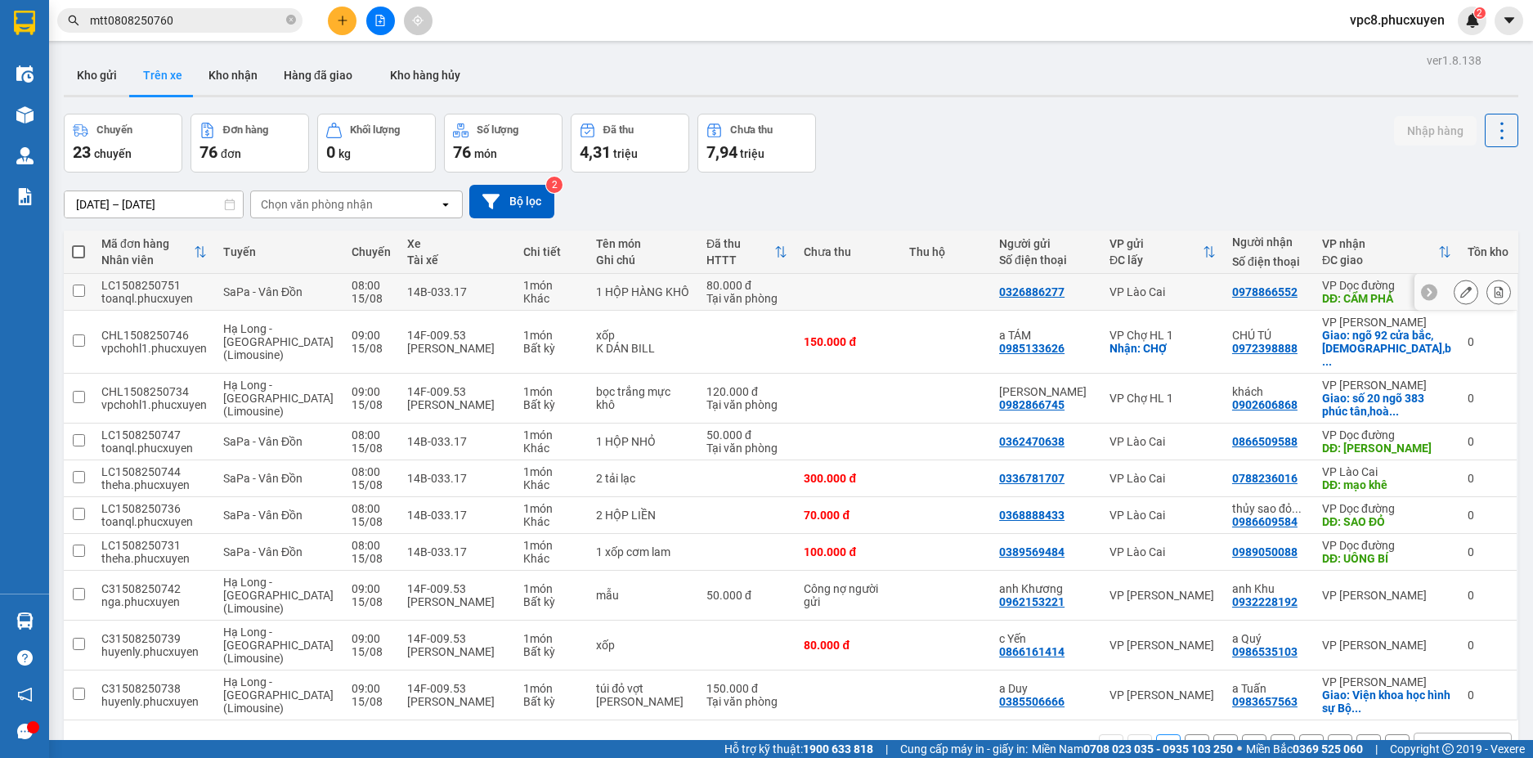
scroll to position [75, 0]
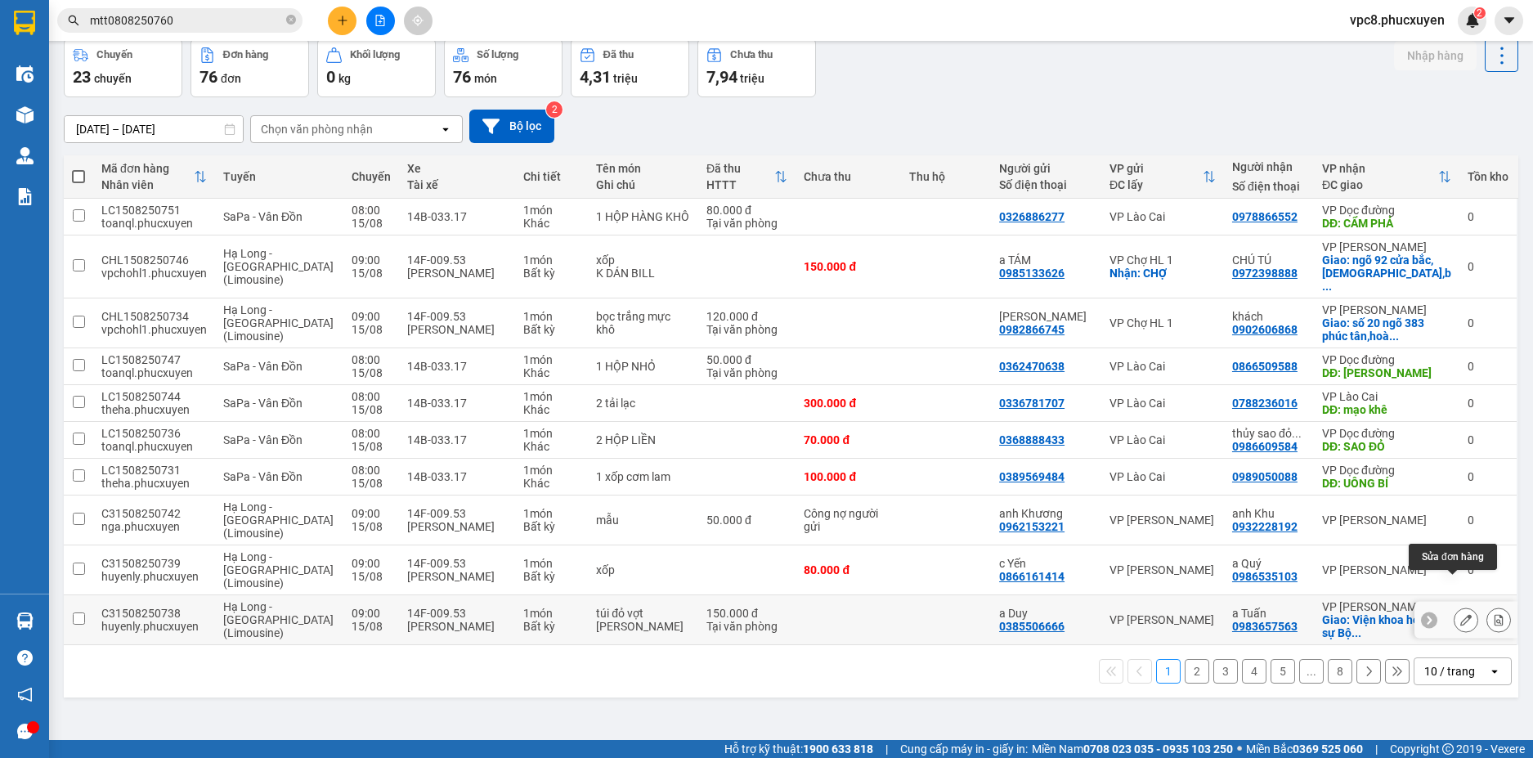
click at [1454, 606] on button at bounding box center [1465, 620] width 23 height 29
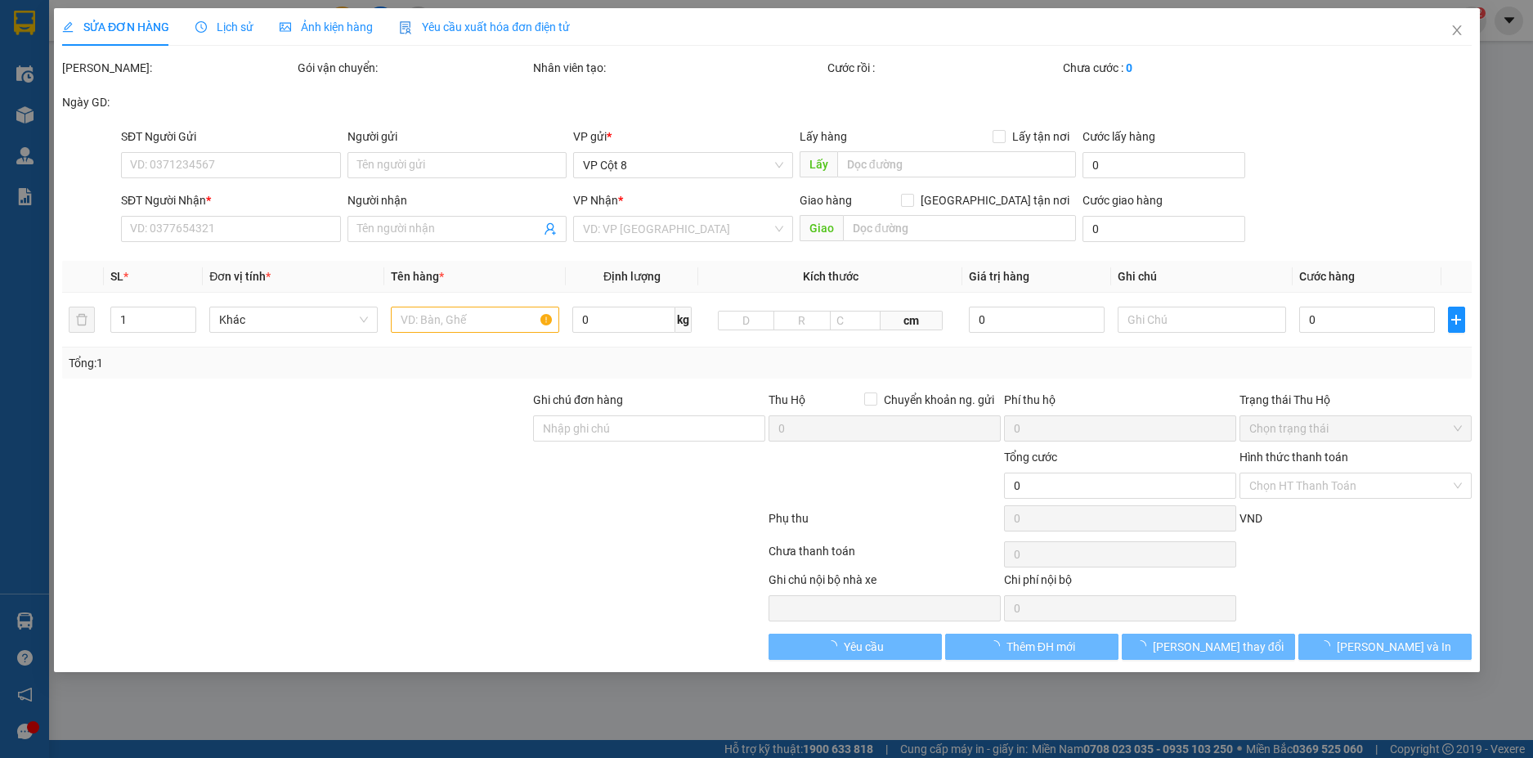
type input "0385506666"
type input "a Duy"
type input "0983657563"
type input "a Tuấn"
checkbox input "true"
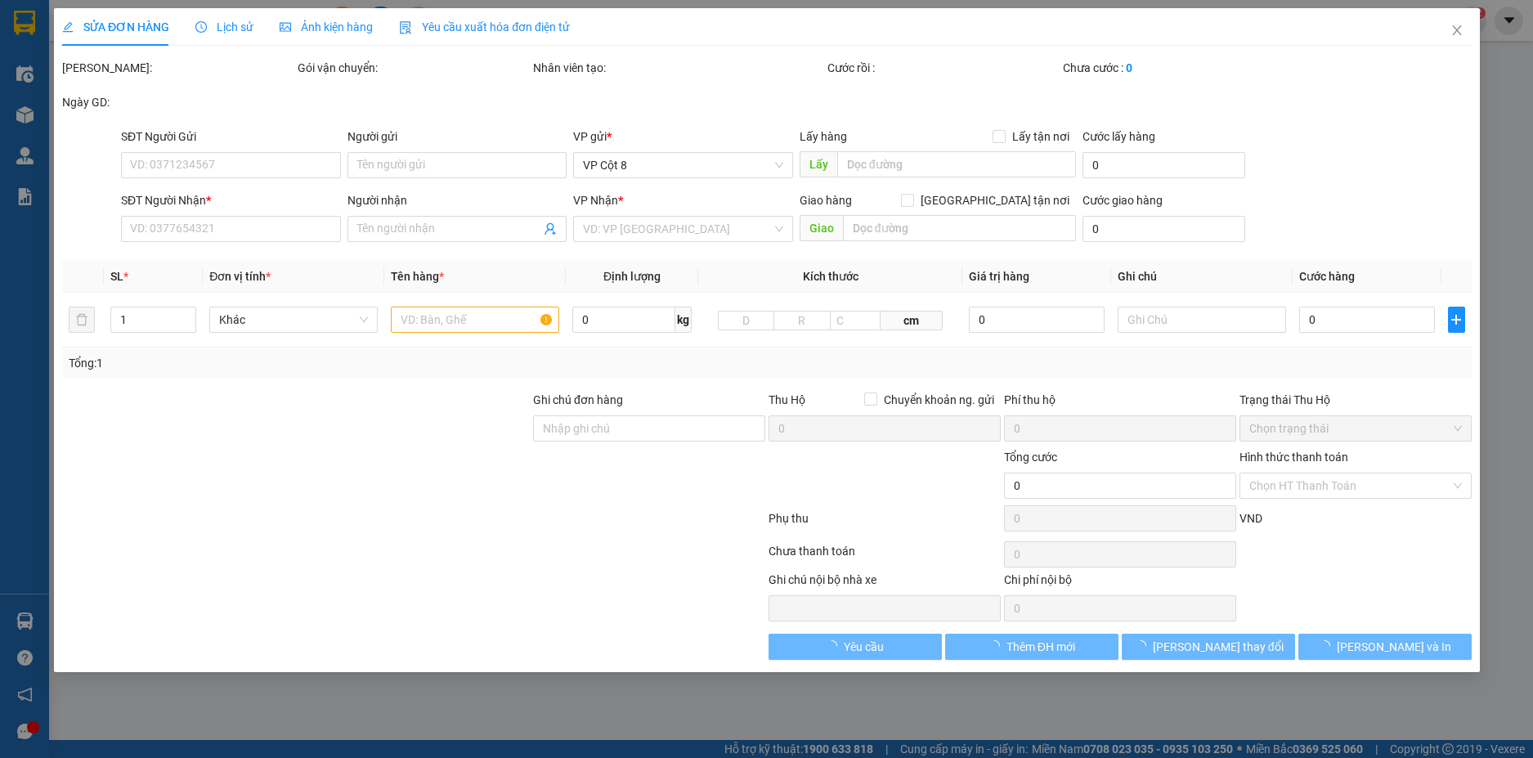
type input "Viện khoa học hình sự Bộ Công An, P. [PERSON_NAME], [PERSON_NAME], [PERSON_NAME…"
type input "150.000"
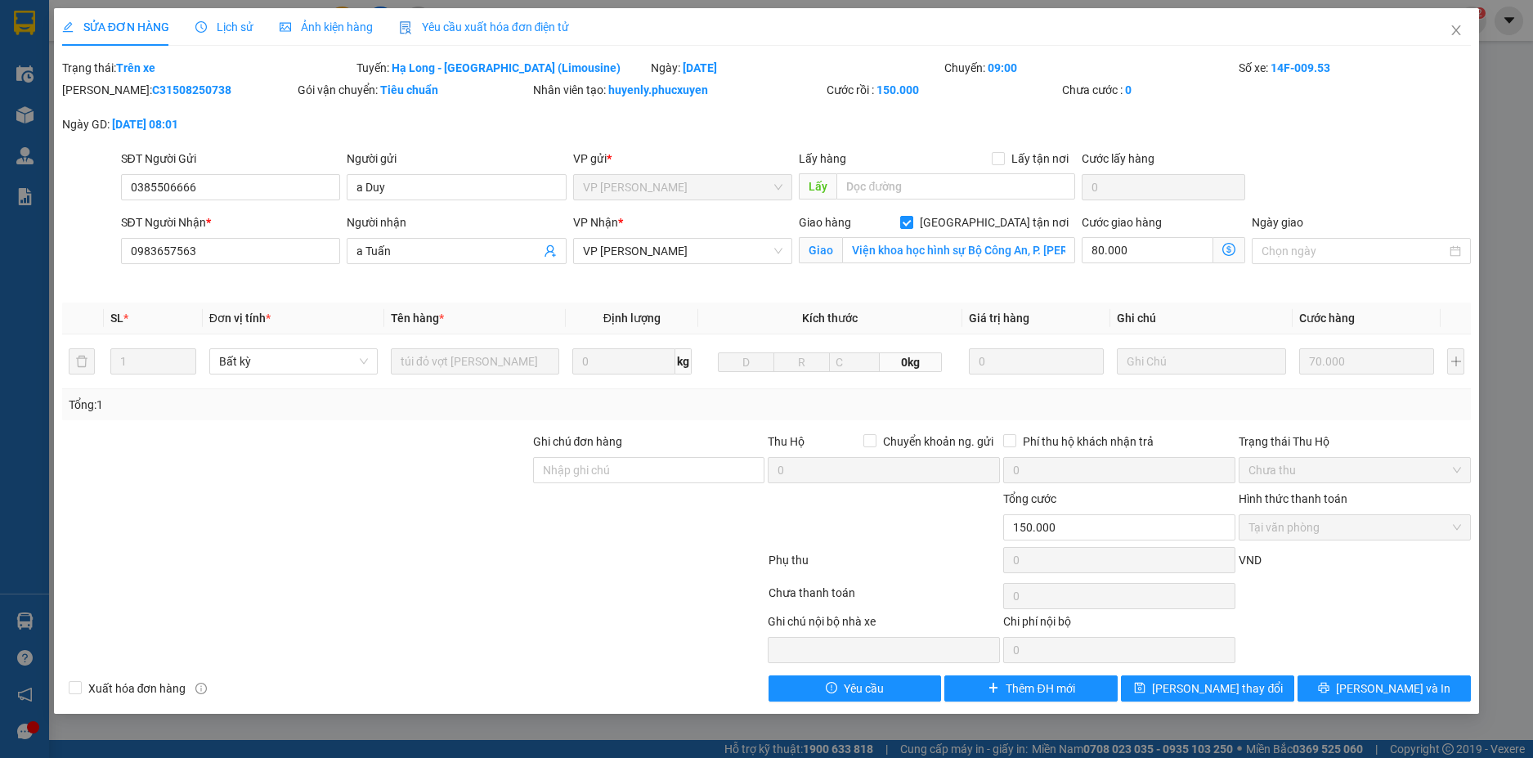
click at [1232, 245] on icon "dollar-circle" at bounding box center [1228, 249] width 13 height 13
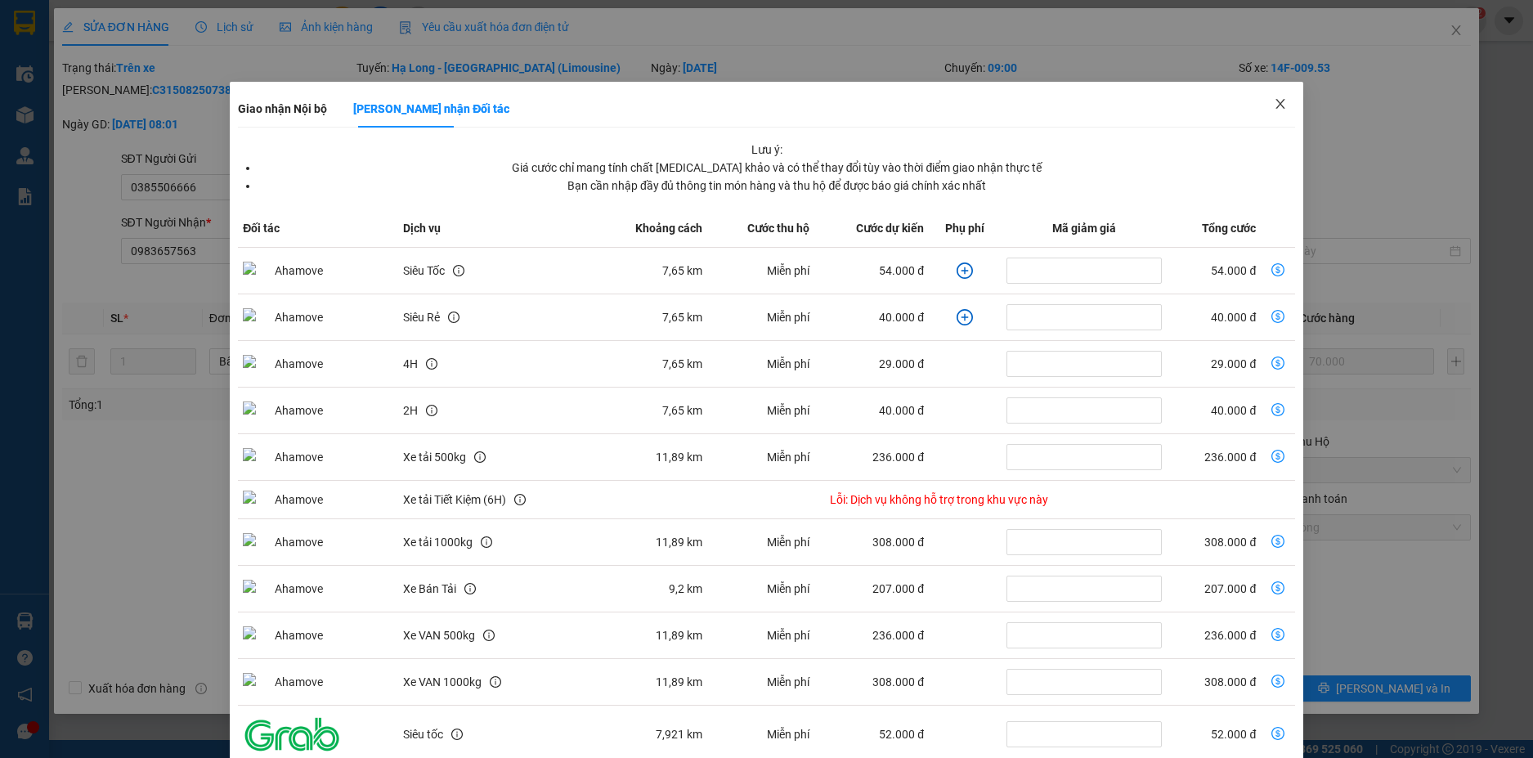
click at [1267, 97] on span "Close" at bounding box center [1280, 105] width 46 height 46
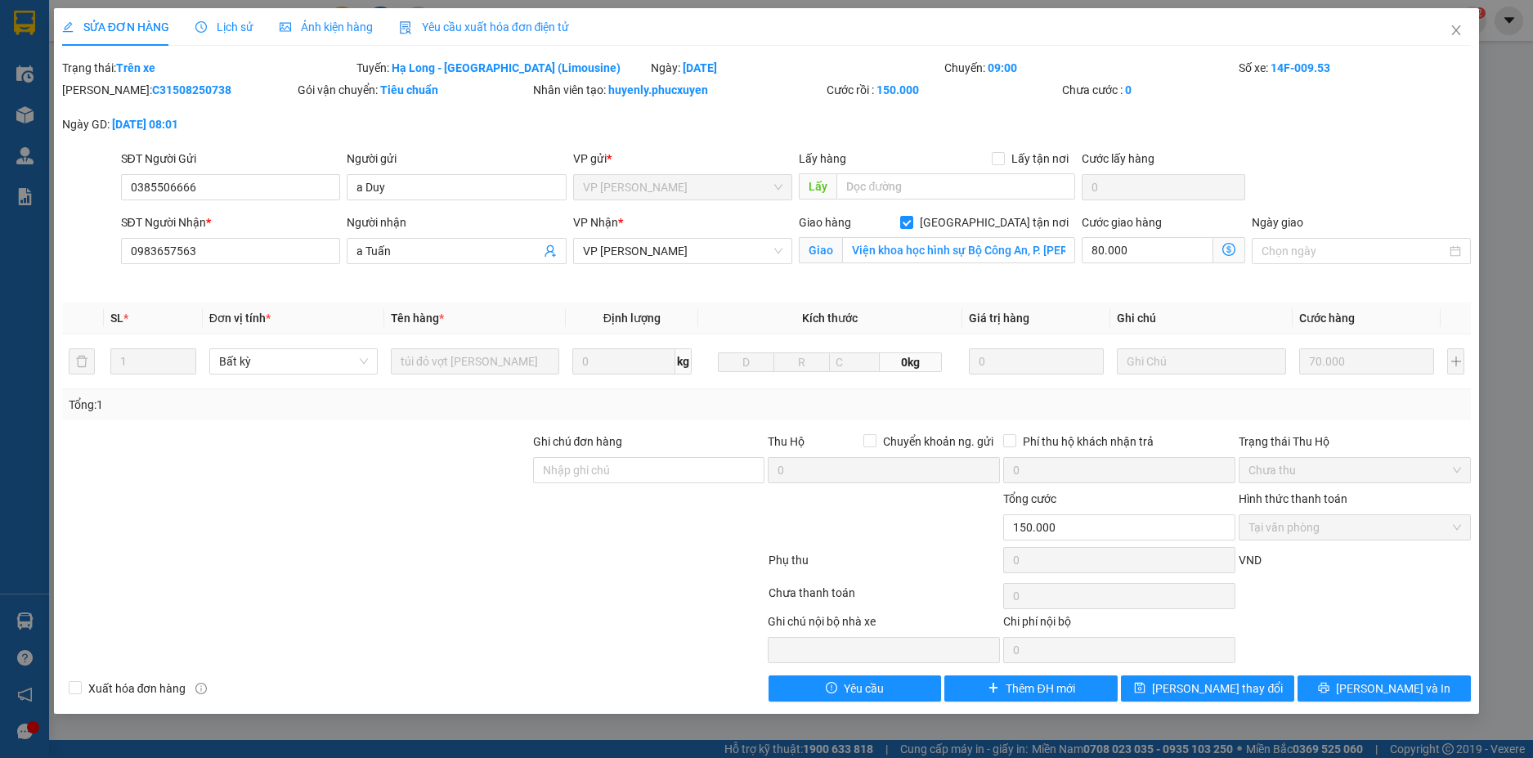
click at [1231, 246] on icon "dollar-circle" at bounding box center [1228, 249] width 13 height 13
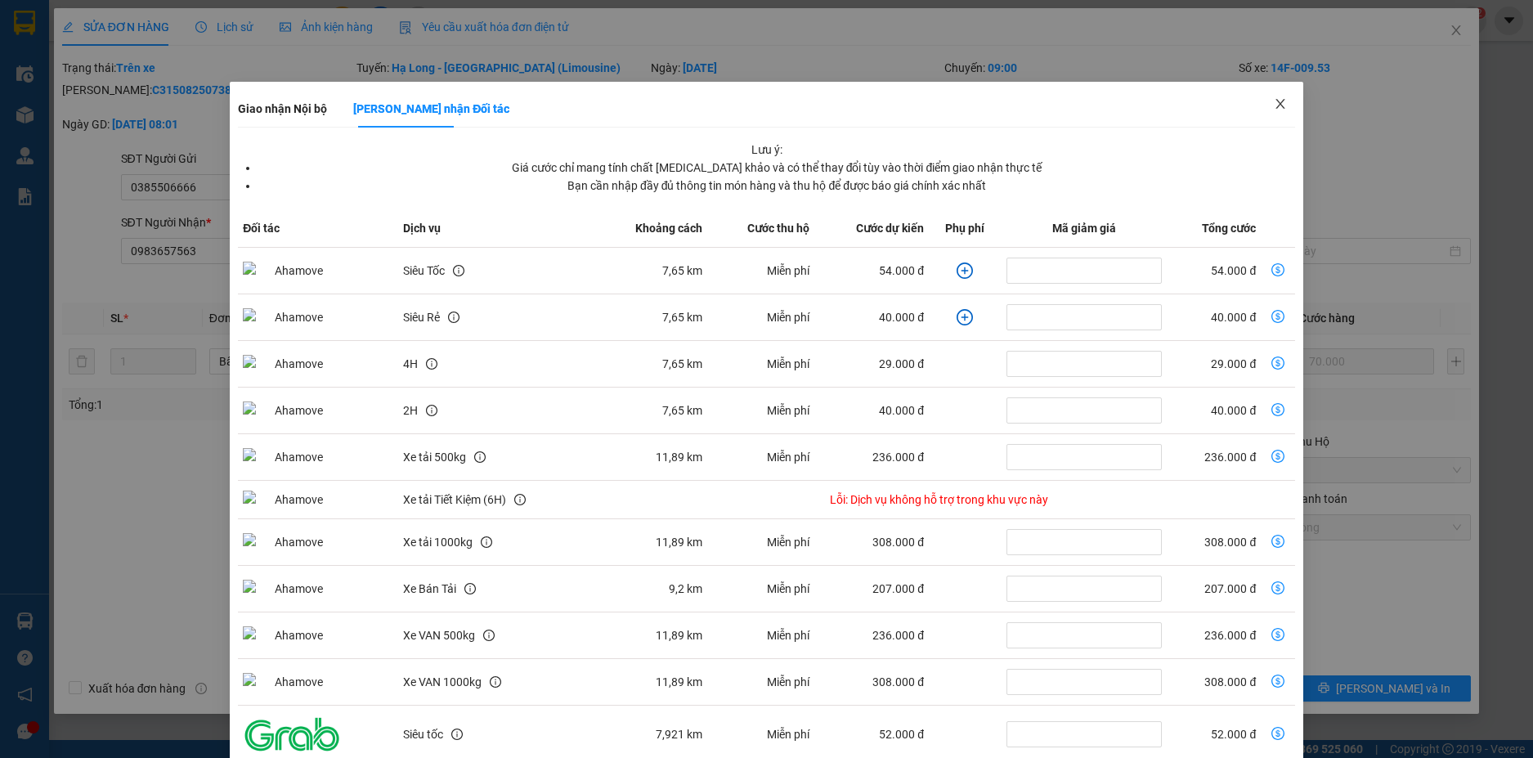
click at [1274, 105] on icon "close" at bounding box center [1280, 103] width 13 height 13
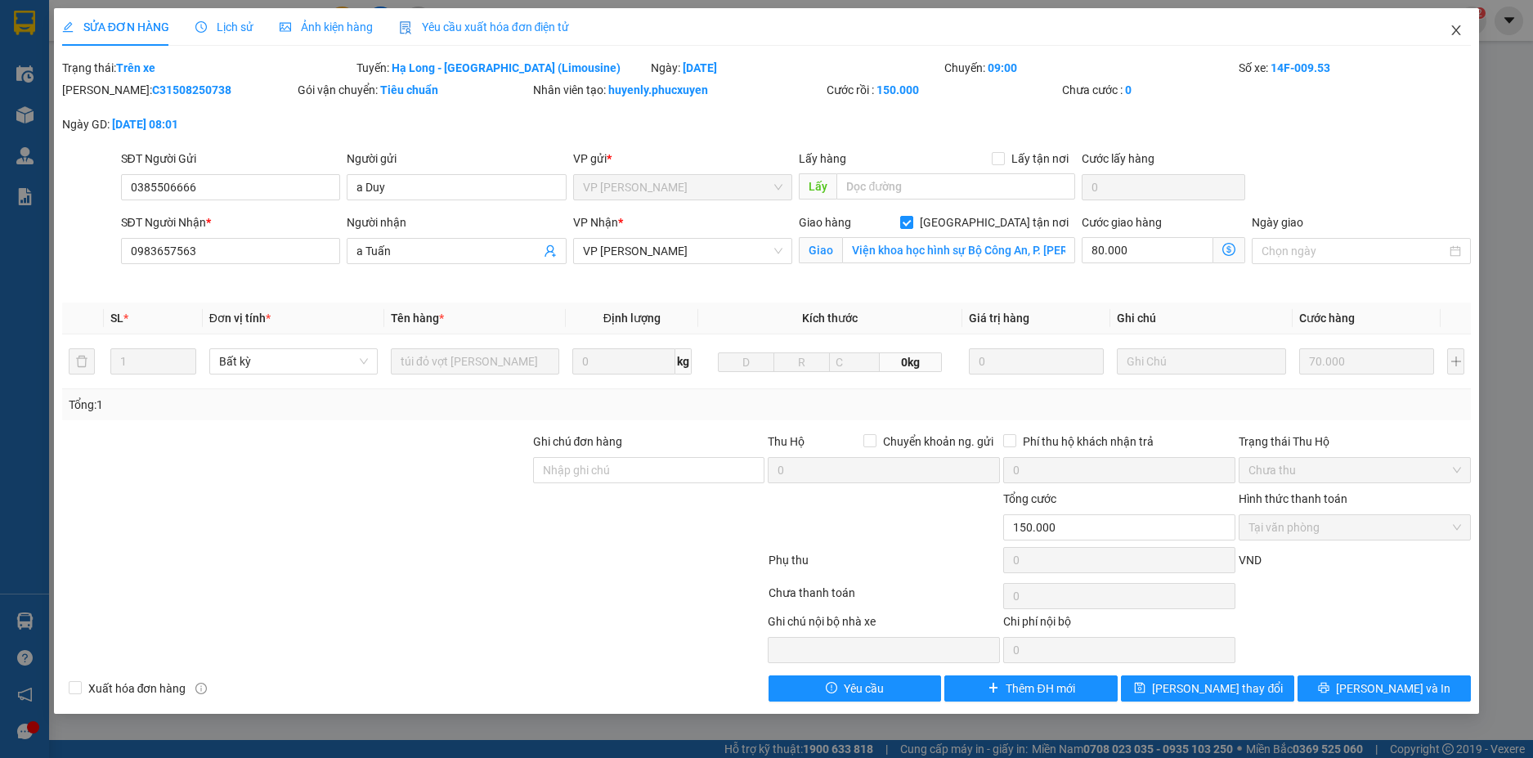
click at [1447, 36] on span "Close" at bounding box center [1456, 31] width 46 height 46
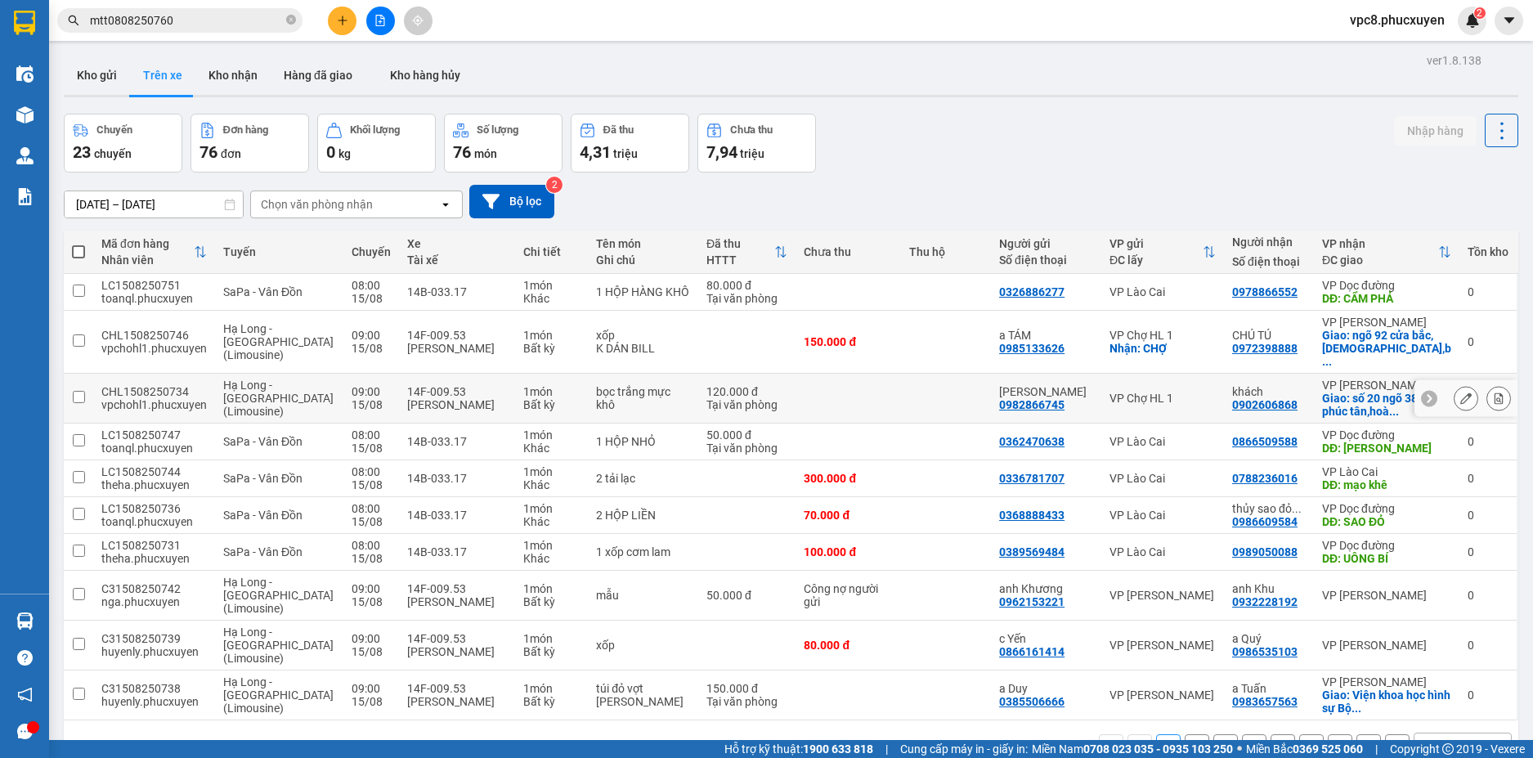
scroll to position [75, 0]
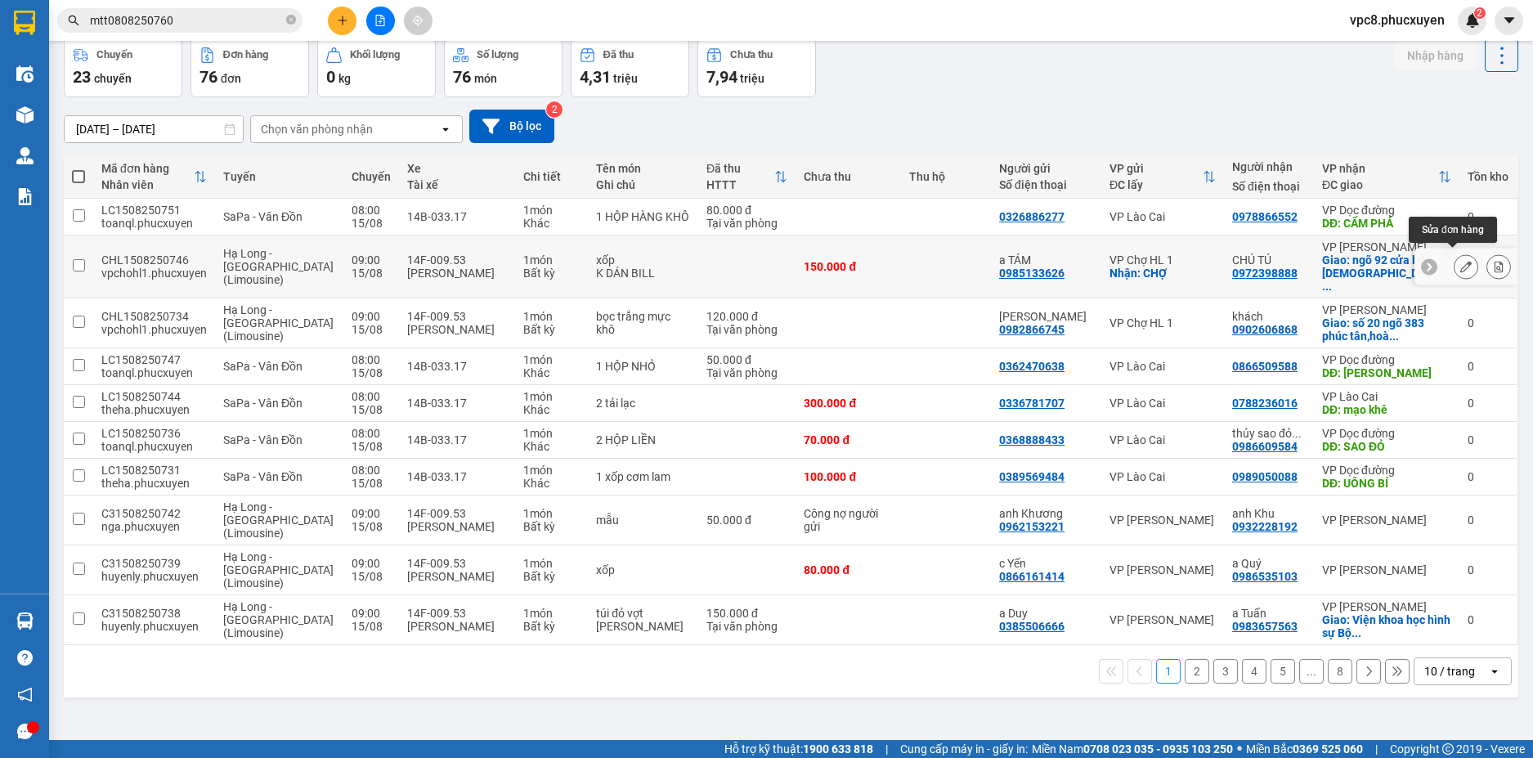
click at [1460, 261] on icon at bounding box center [1465, 266] width 11 height 11
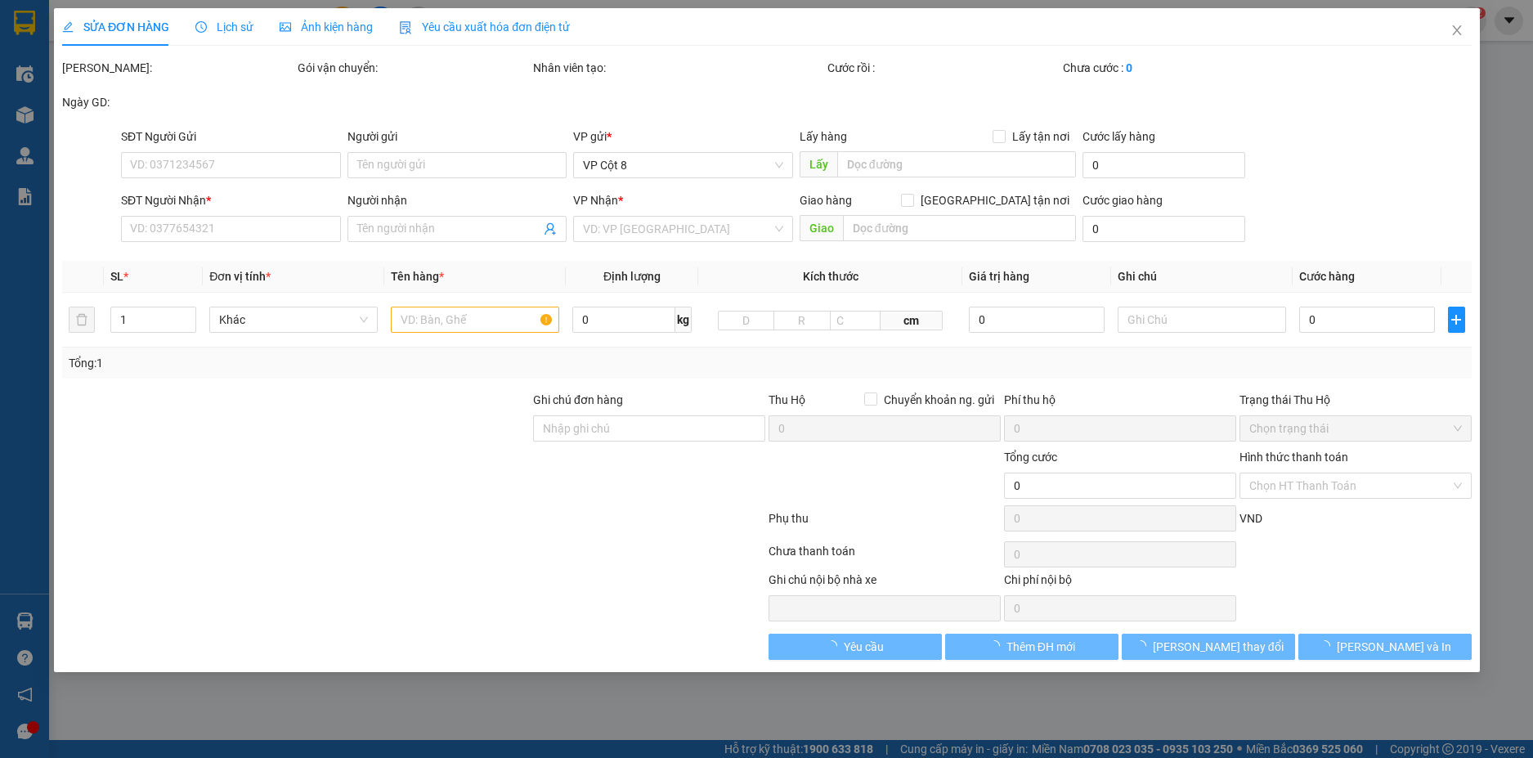
type input "0985133626"
type input "a TÁM"
checkbox input "true"
type input "CHỢ"
type input "0972398888"
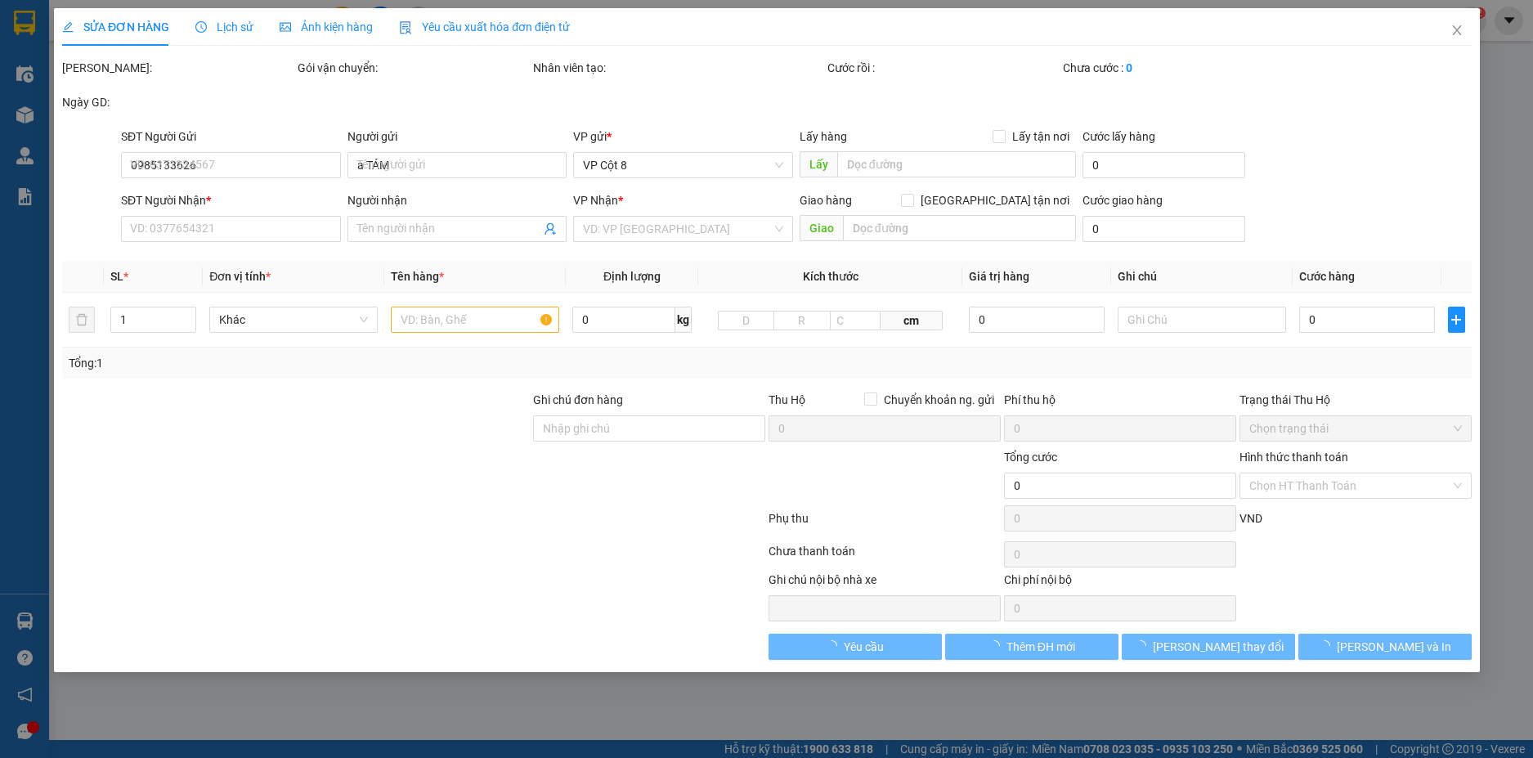
type input "CHÚ TÚ"
checkbox input "true"
type input "ngõ 92 cửa bắc,[DEMOGRAPHIC_DATA],[GEOGRAPHIC_DATA],[GEOGRAPHIC_DATA]"
type input "150.000"
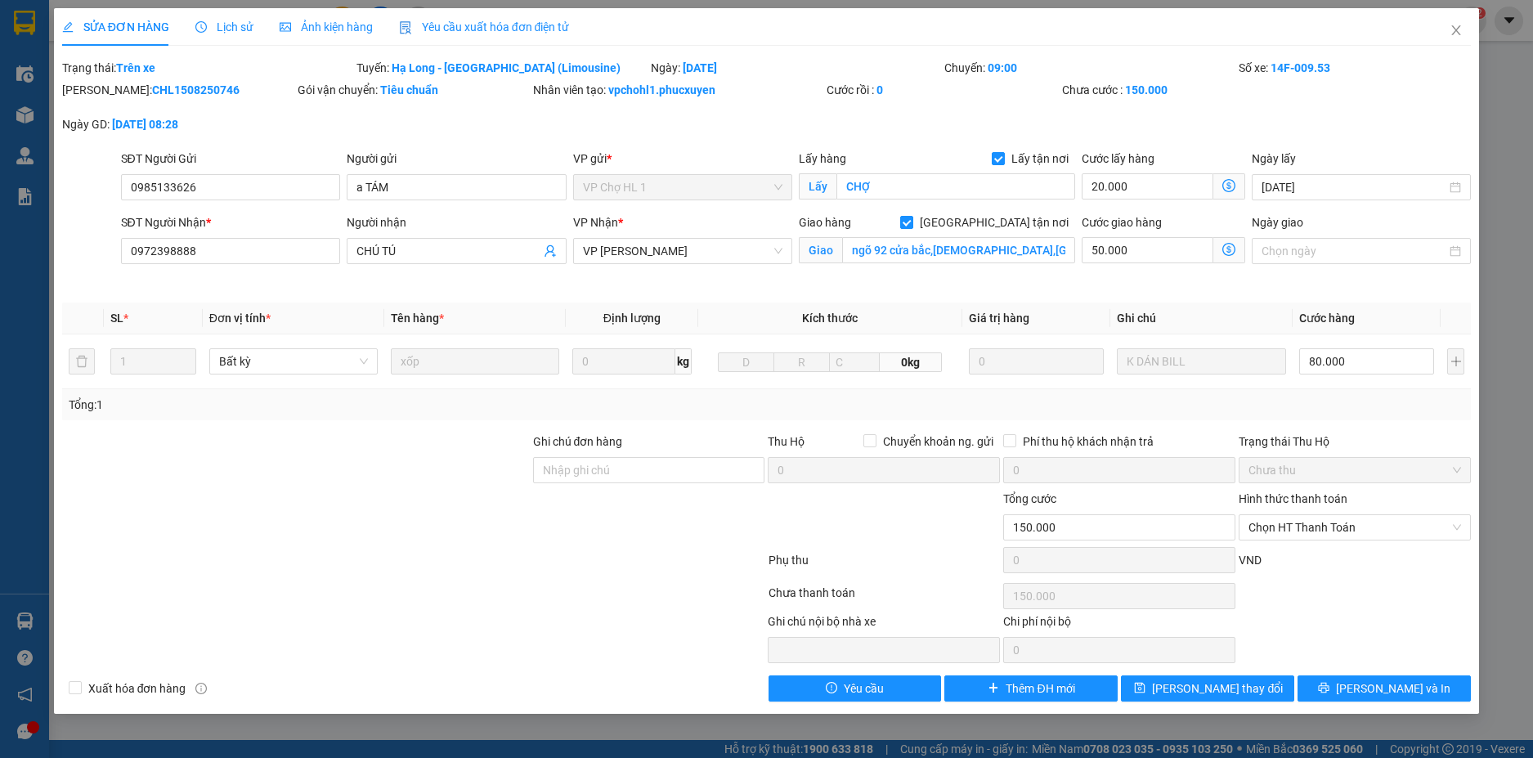
click at [1227, 251] on icon "dollar-circle" at bounding box center [1228, 249] width 13 height 13
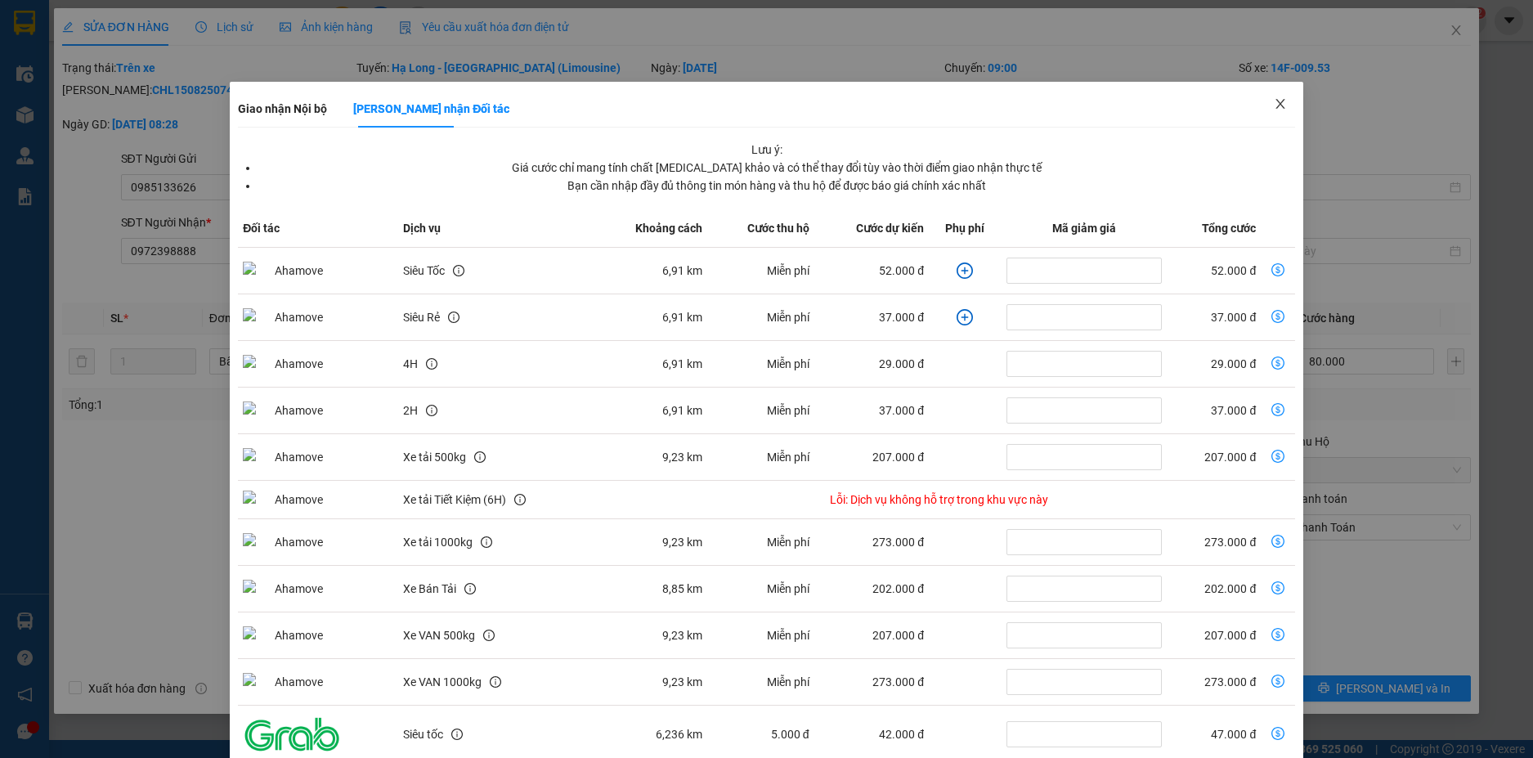
click at [1275, 106] on icon "close" at bounding box center [1279, 104] width 9 height 10
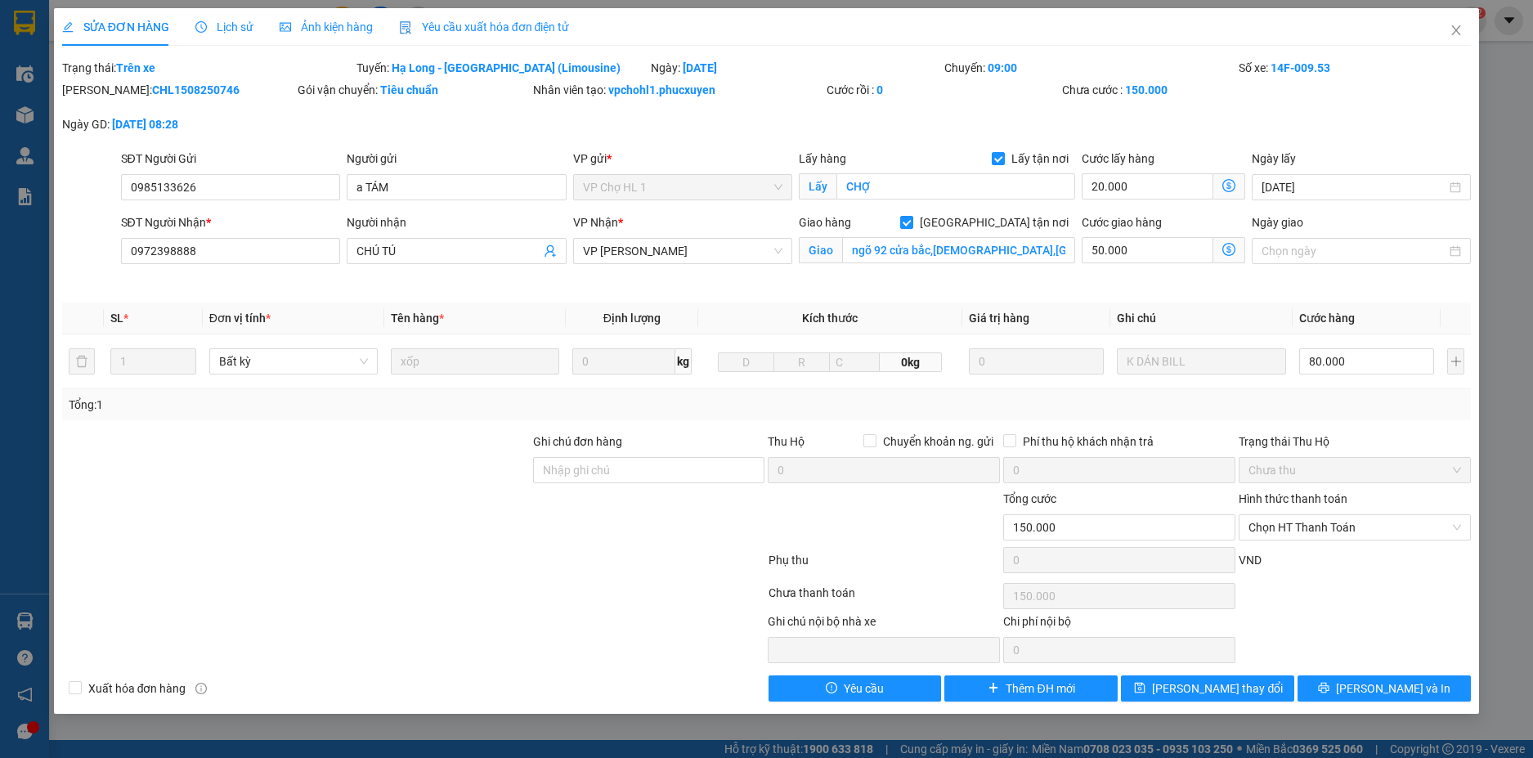
click at [1230, 250] on icon "dollar-circle" at bounding box center [1228, 249] width 13 height 13
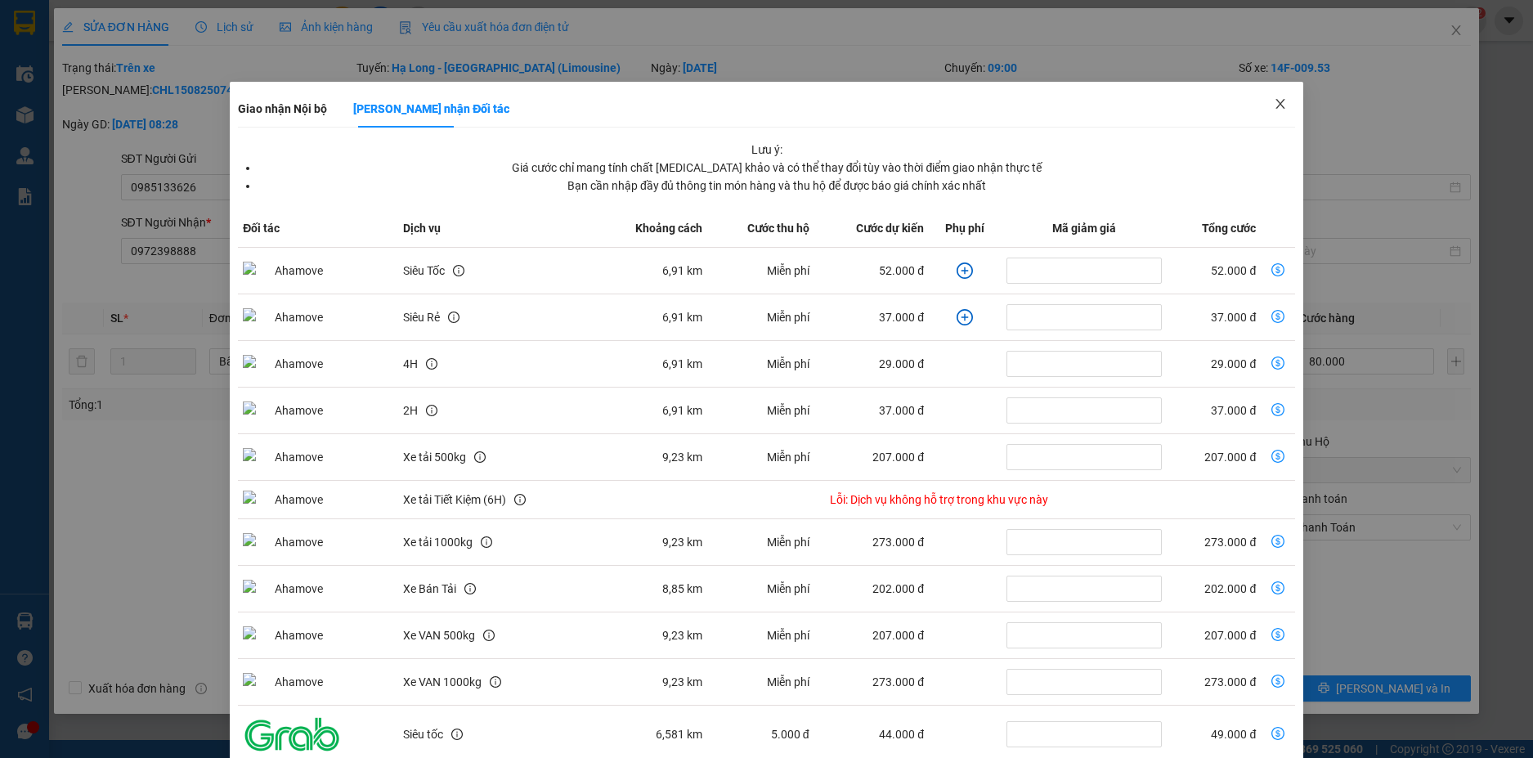
click at [1274, 98] on icon "close" at bounding box center [1280, 103] width 13 height 13
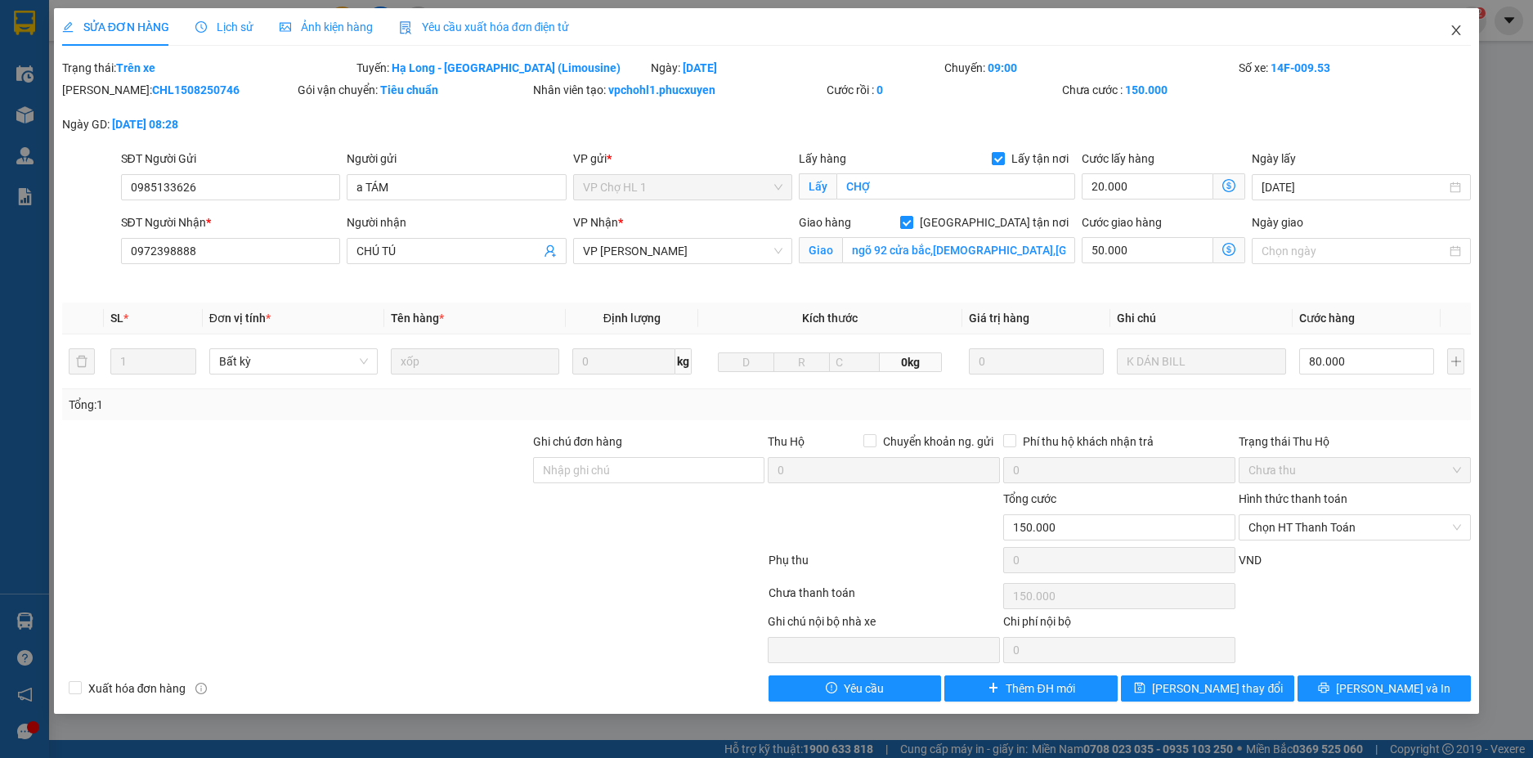
click at [1453, 32] on icon "close" at bounding box center [1456, 30] width 13 height 13
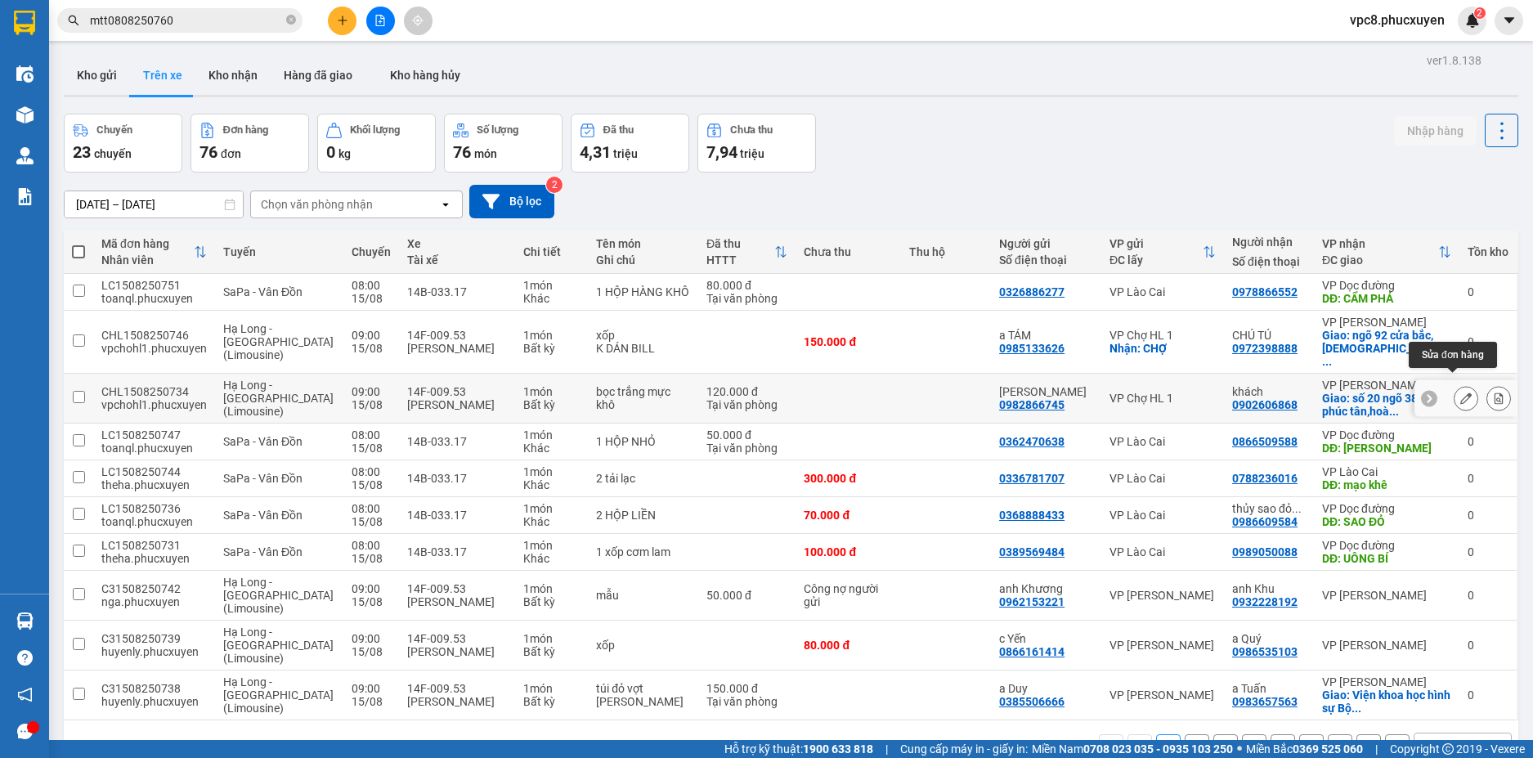
click at [1460, 392] on icon at bounding box center [1465, 397] width 11 height 11
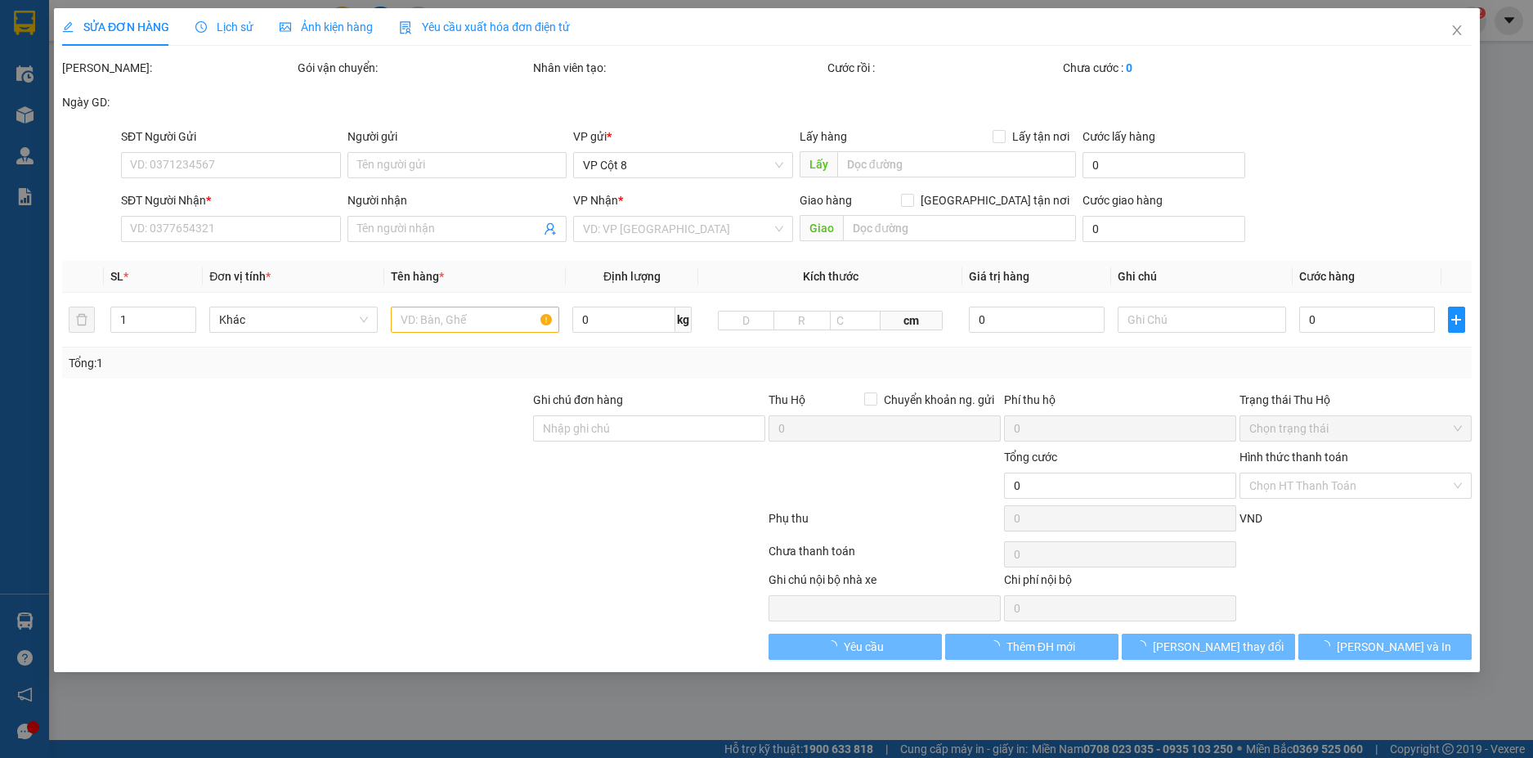
type input "0982866745"
type input "[PERSON_NAME]"
type input "0902606868"
type input "khách"
checkbox input "true"
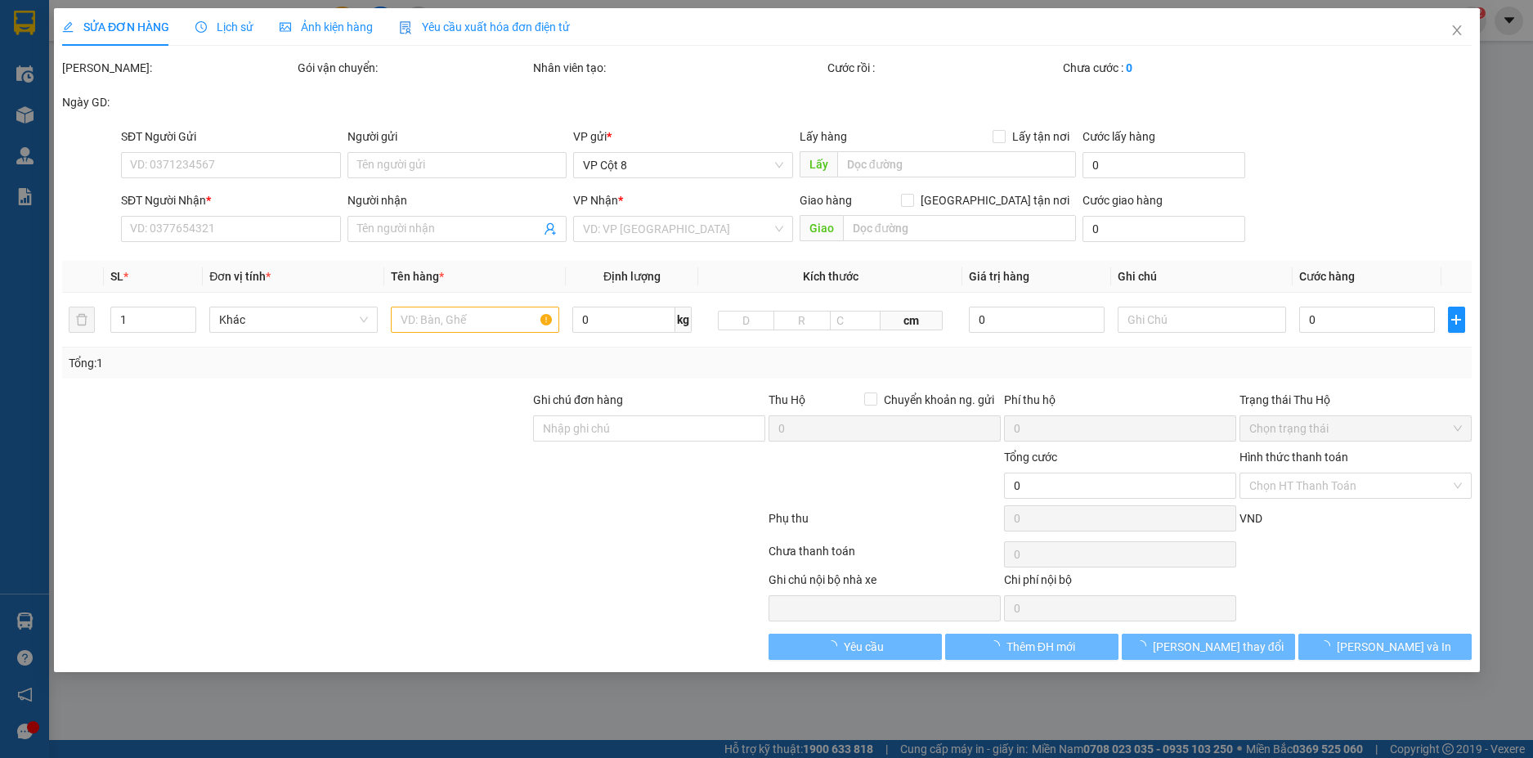
type input "số 20 ngõ 383 phúc tân,[GEOGRAPHIC_DATA],[GEOGRAPHIC_DATA]"
type input "120.000"
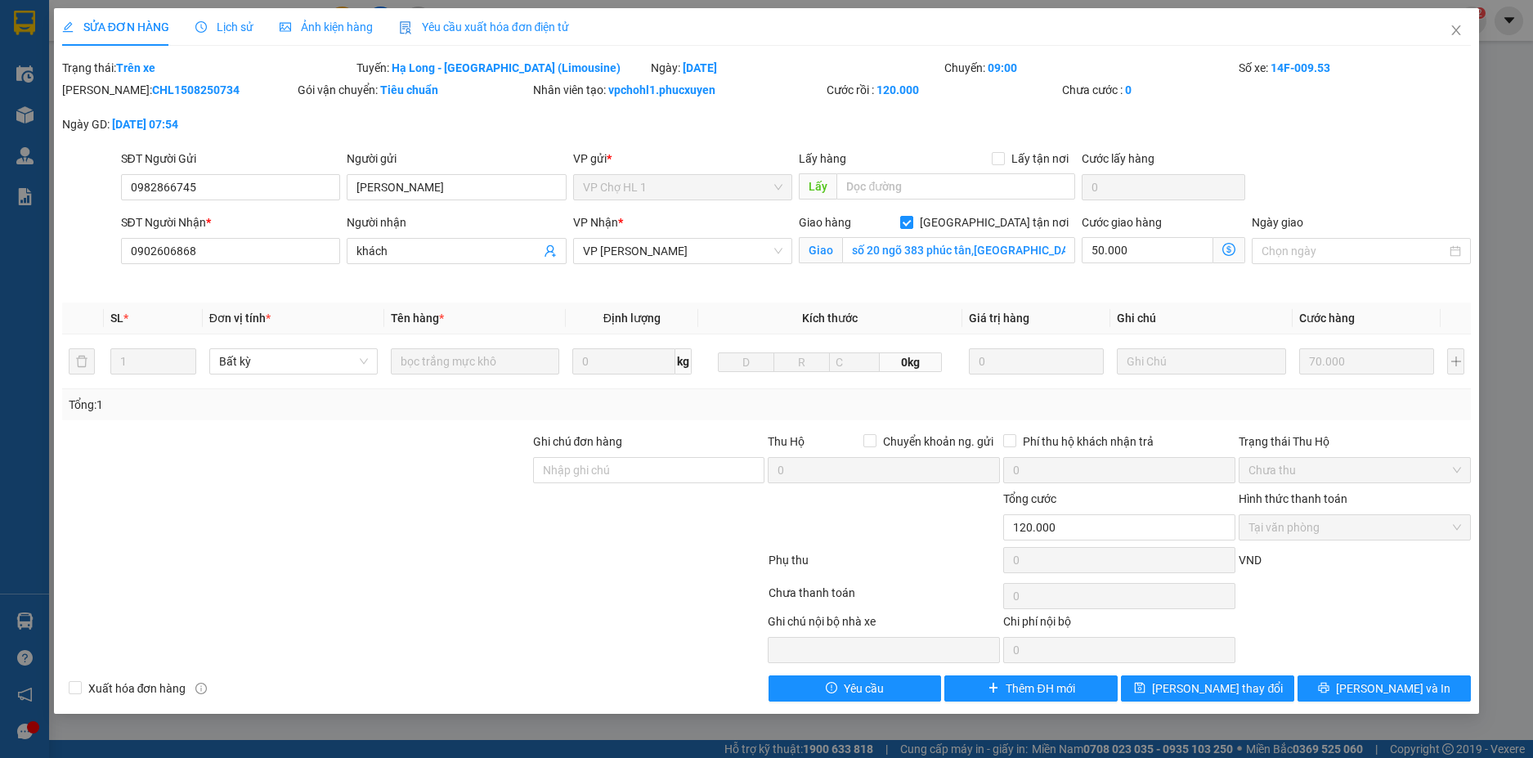
click at [1224, 249] on icon "dollar-circle" at bounding box center [1228, 249] width 13 height 13
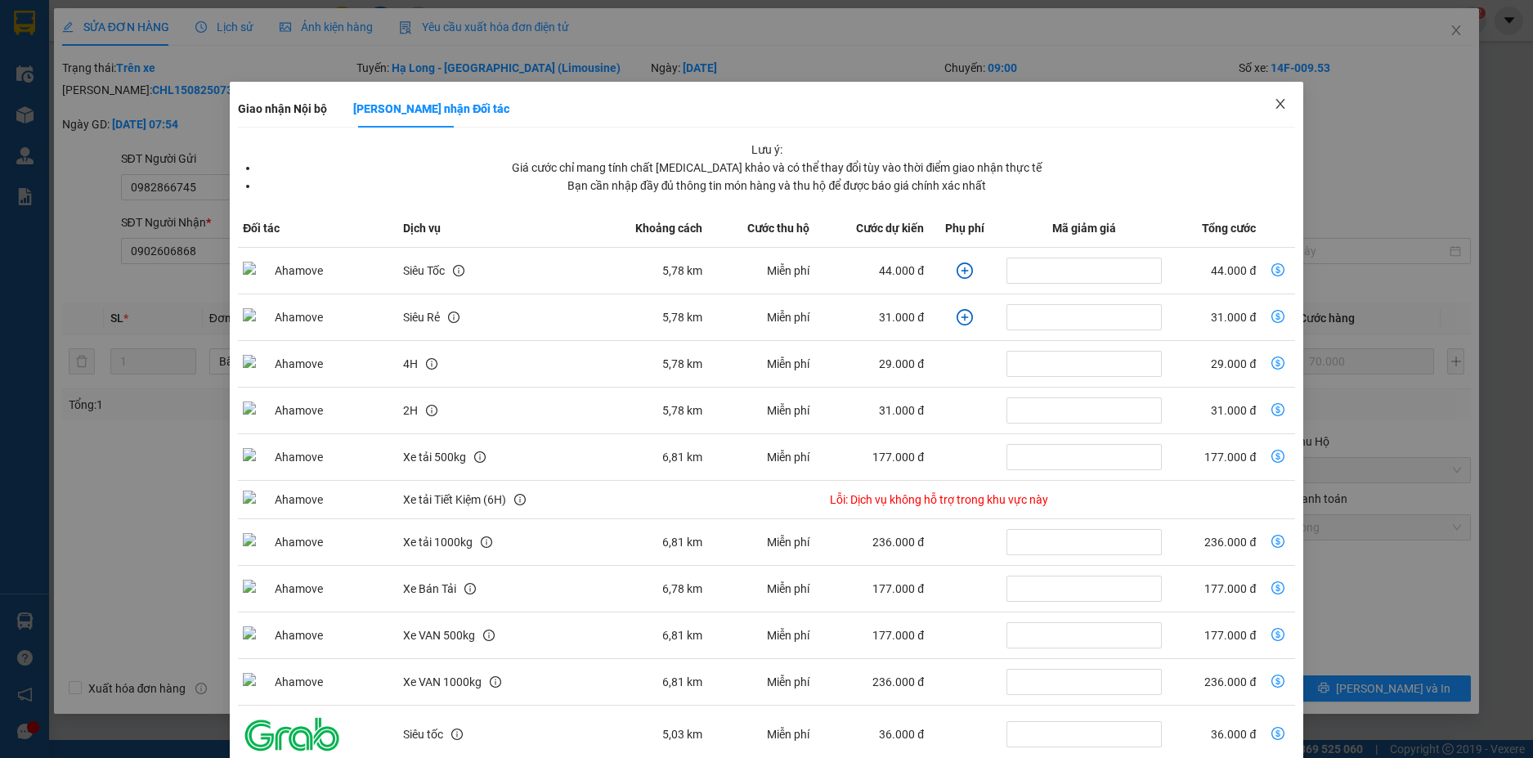
click at [1274, 104] on icon "close" at bounding box center [1280, 103] width 13 height 13
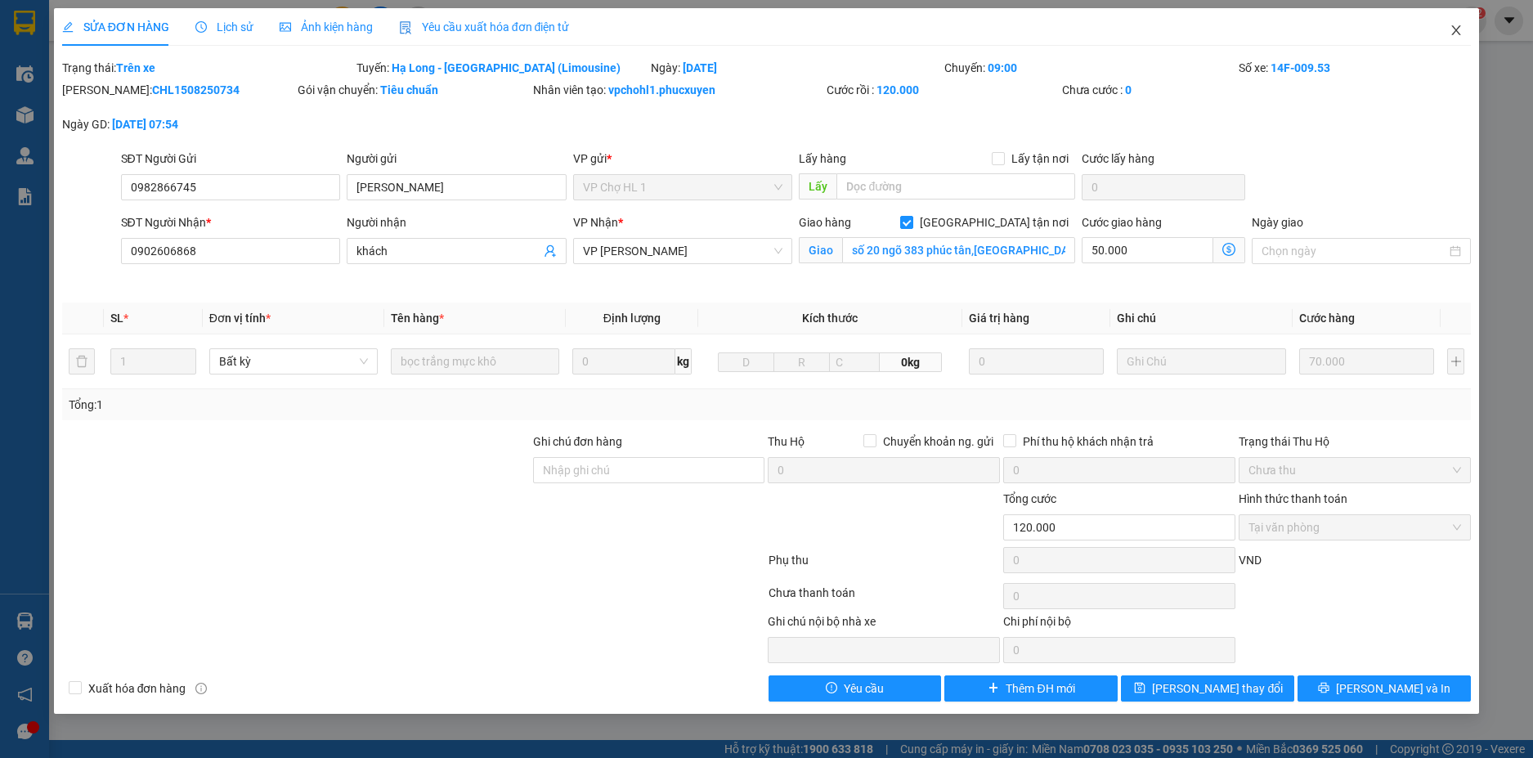
click at [1448, 31] on span "Close" at bounding box center [1456, 31] width 46 height 46
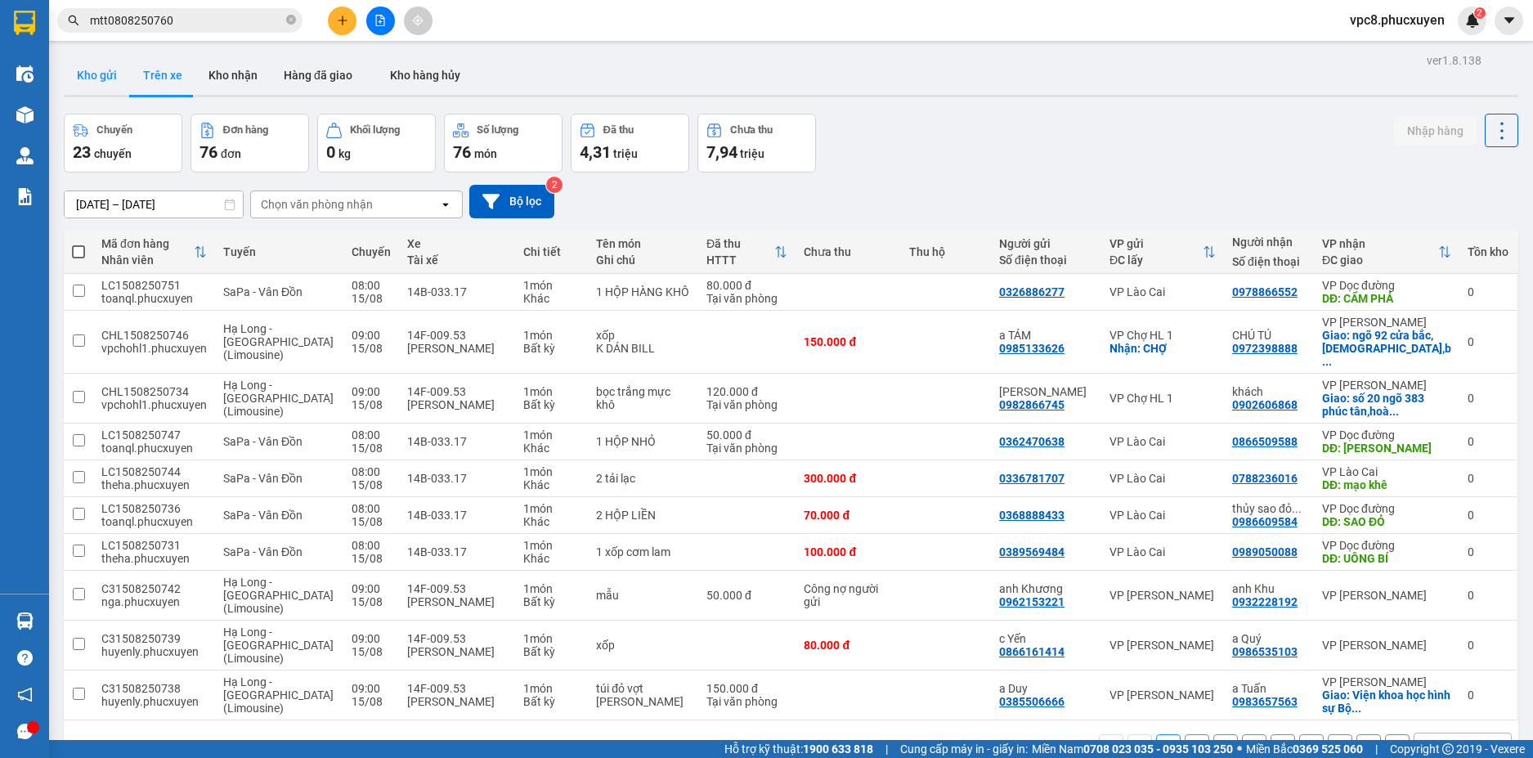
click at [109, 68] on button "Kho gửi" at bounding box center [97, 75] width 66 height 39
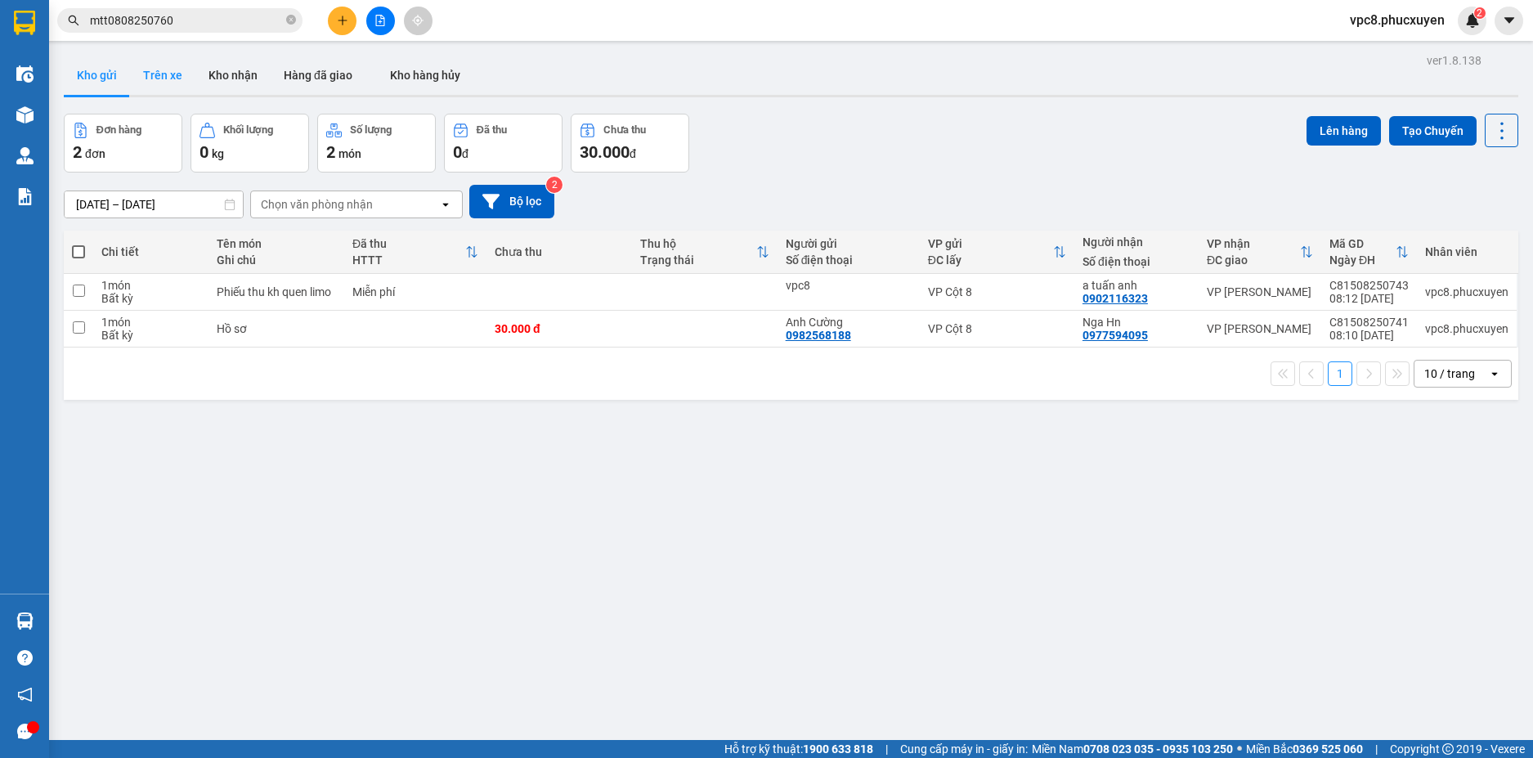
click at [168, 90] on button "Trên xe" at bounding box center [162, 75] width 65 height 39
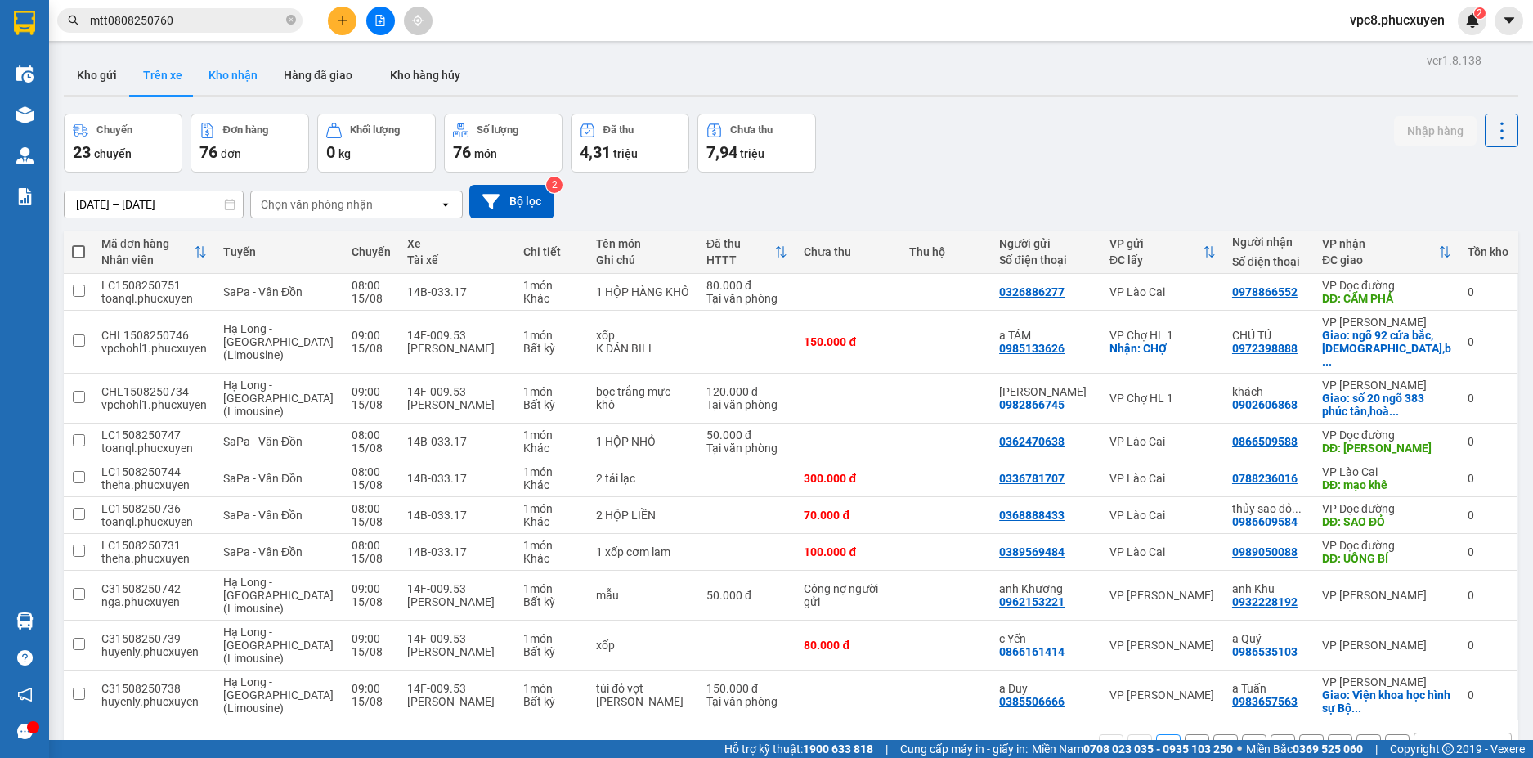
click at [234, 74] on button "Kho nhận" at bounding box center [232, 75] width 75 height 39
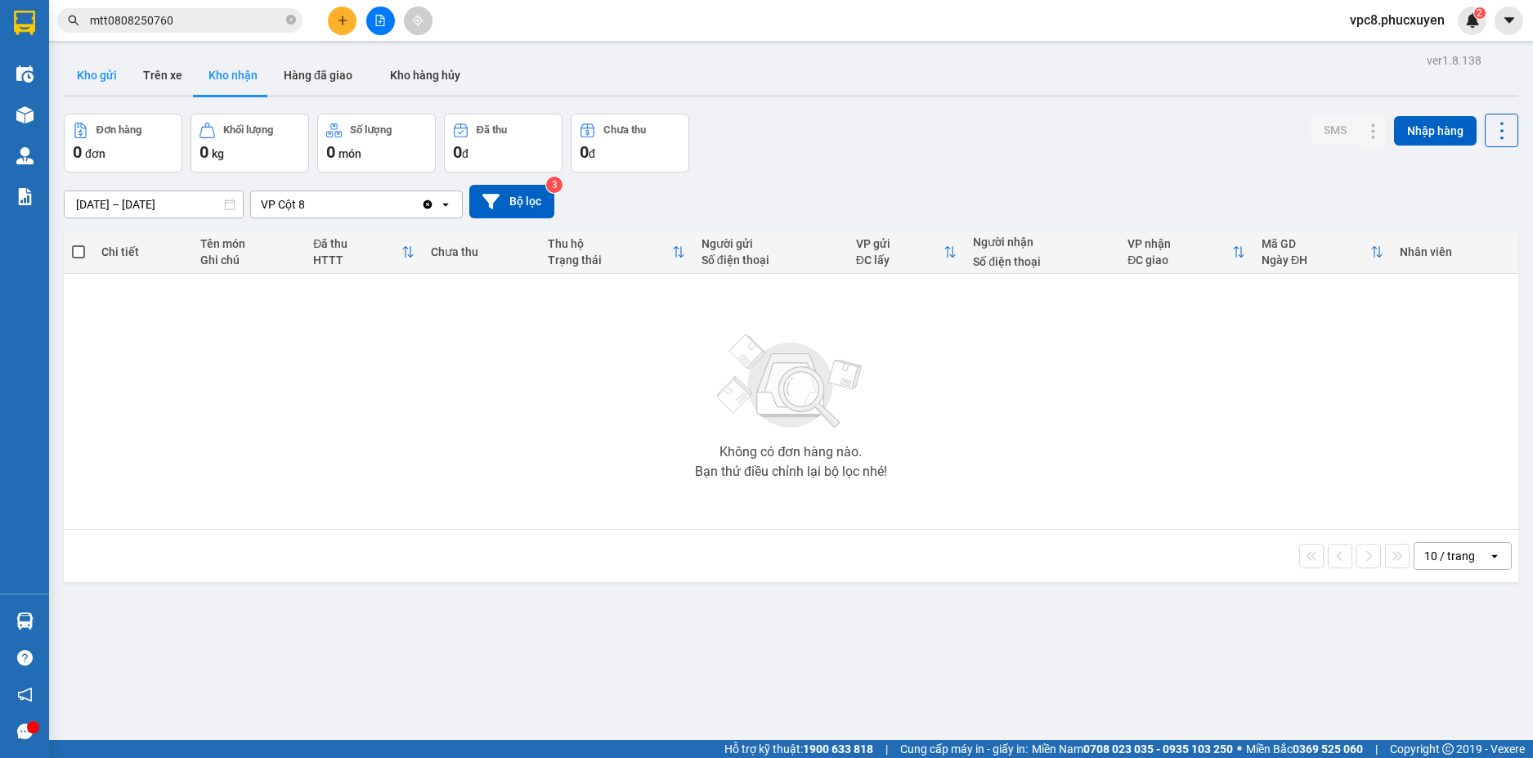
click at [106, 69] on button "Kho gửi" at bounding box center [97, 75] width 66 height 39
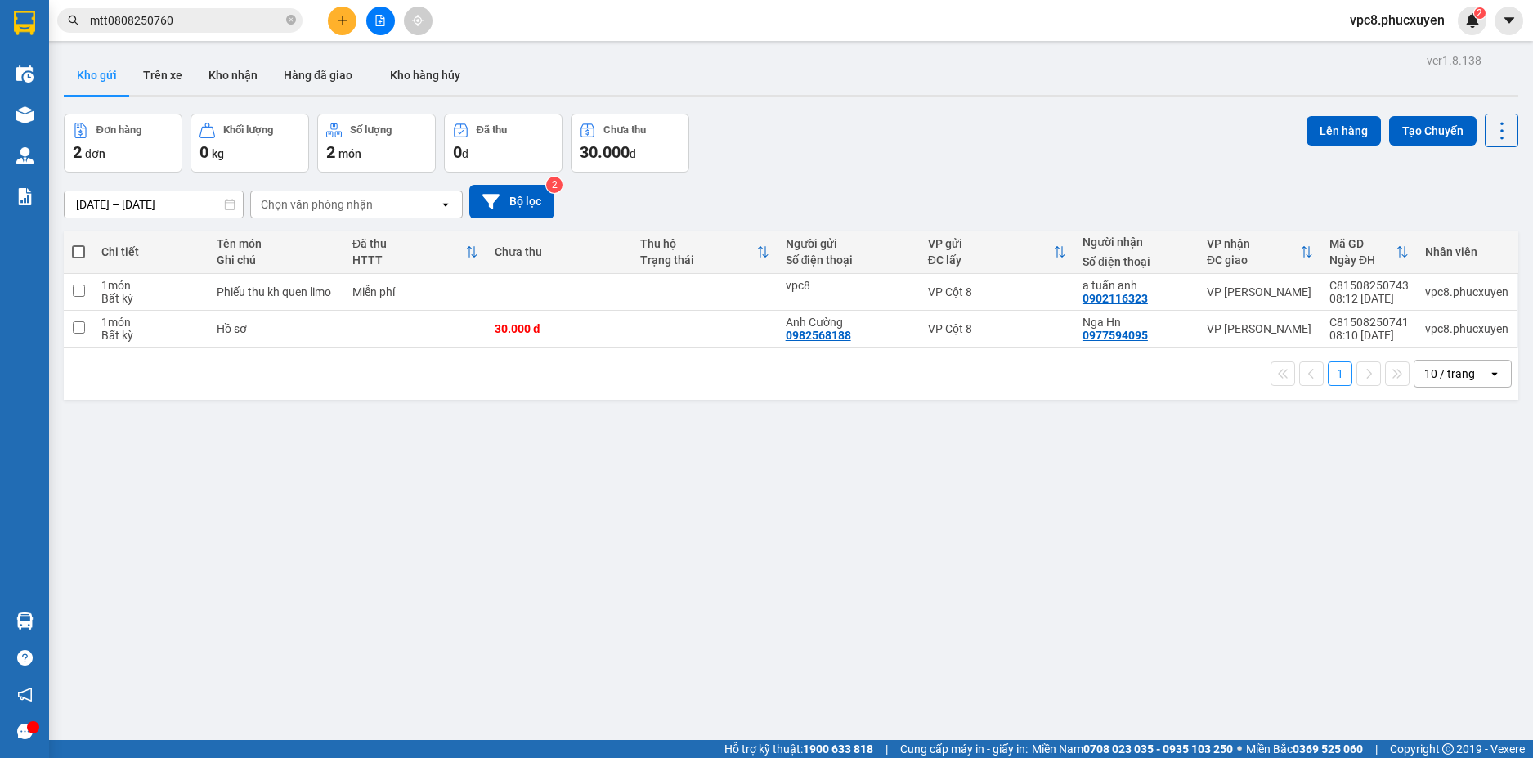
click at [934, 112] on div "ver 1.8.138 Kho gửi Trên xe Kho nhận Hàng đã giao Kho hàng hủy Đơn hàng 2 đơn K…" at bounding box center [791, 428] width 1468 height 758
click at [841, 498] on div "ver 1.8.138 Kho gửi Trên xe Kho nhận Hàng đã giao Kho hàng hủy Đơn hàng 2 đơn K…" at bounding box center [791, 428] width 1468 height 758
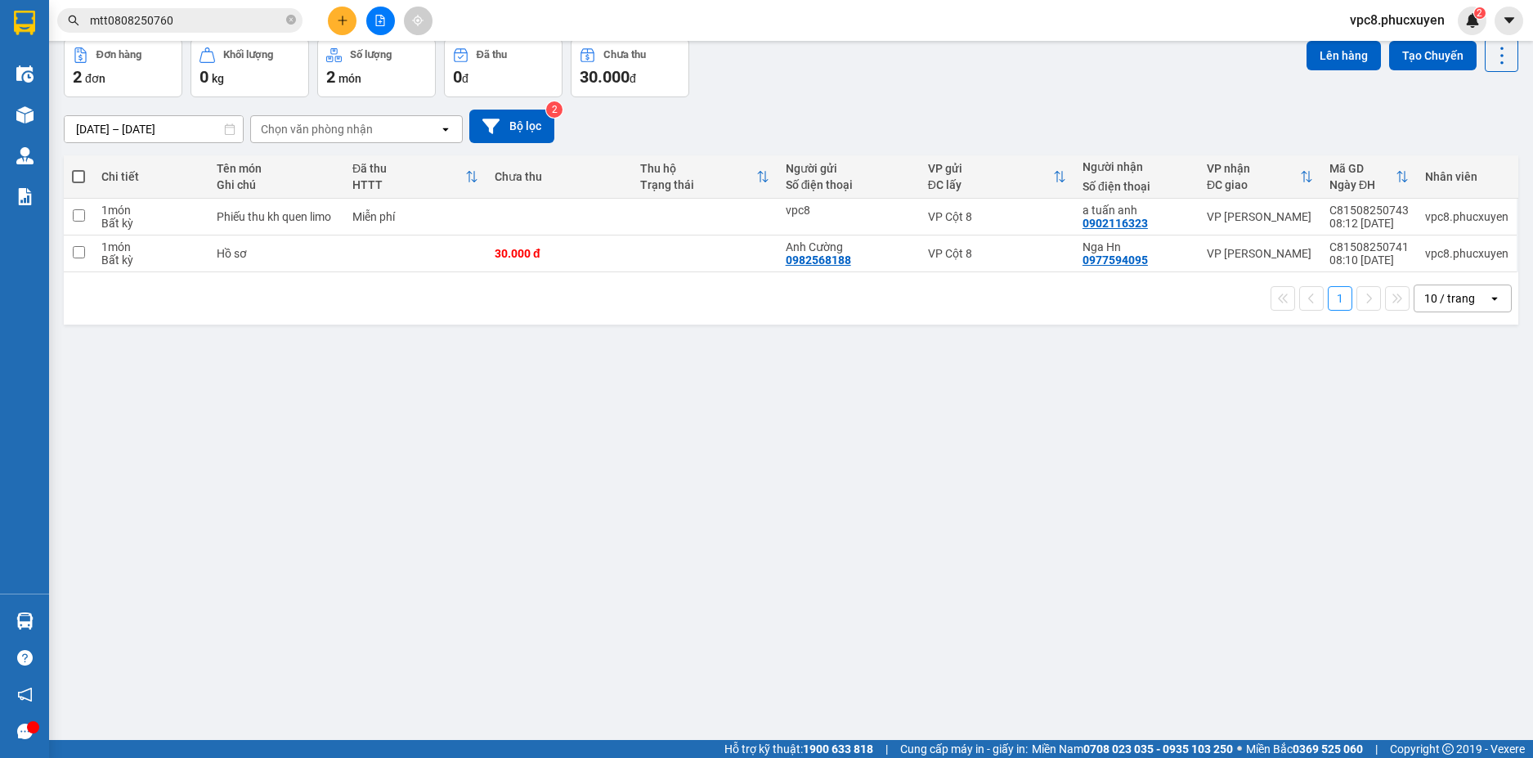
drag, startPoint x: 650, startPoint y: 415, endPoint x: 785, endPoint y: 439, distance: 137.0
click at [811, 442] on div "ver 1.8.138 Kho gửi Trên xe Kho nhận Hàng đã giao Kho hàng hủy Đơn hàng 2 đơn K…" at bounding box center [791, 353] width 1468 height 758
drag, startPoint x: 637, startPoint y: 337, endPoint x: 726, endPoint y: 426, distance: 126.0
click at [726, 426] on div "ver 1.8.138 Kho gửi Trên xe Kho nhận Hàng đã giao Kho hàng hủy Đơn hàng 2 đơn K…" at bounding box center [791, 353] width 1468 height 758
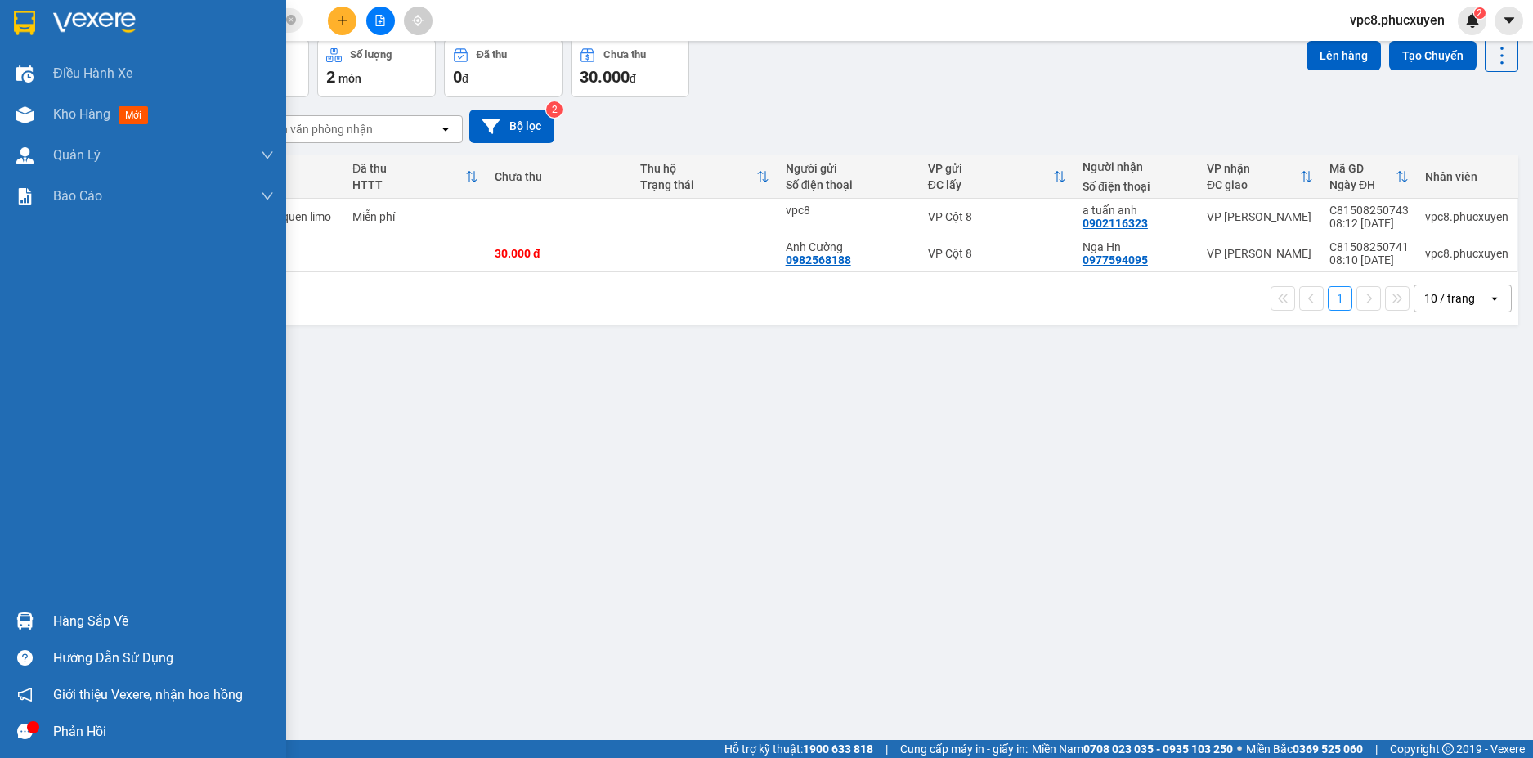
click at [43, 617] on div "Hàng sắp về" at bounding box center [143, 621] width 286 height 37
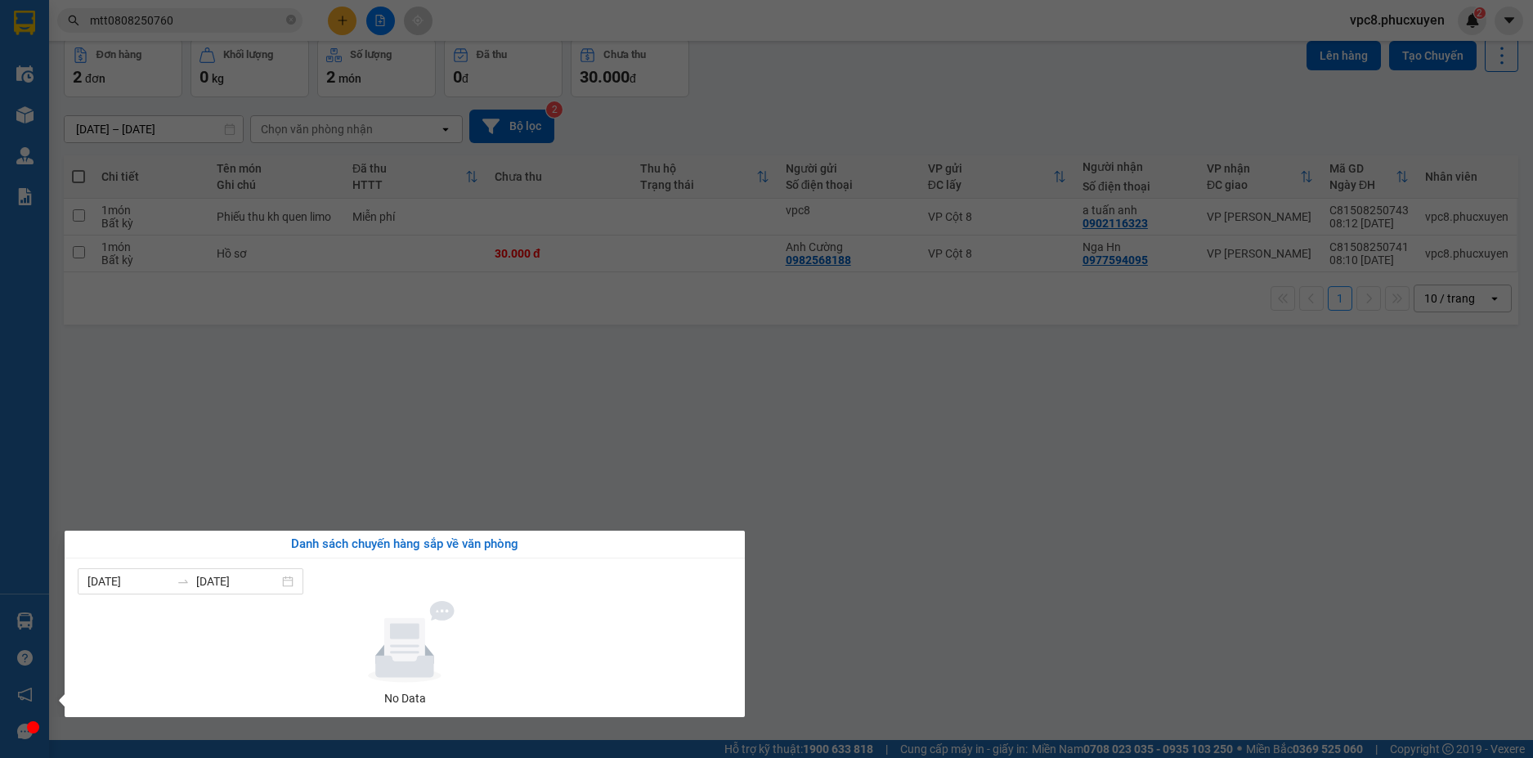
drag, startPoint x: 511, startPoint y: 560, endPoint x: 509, endPoint y: 531, distance: 29.5
click at [513, 553] on div "Danh sách chuyến hàng sắp về văn phòng [DATE] [DATE] No Data" at bounding box center [405, 624] width 680 height 186
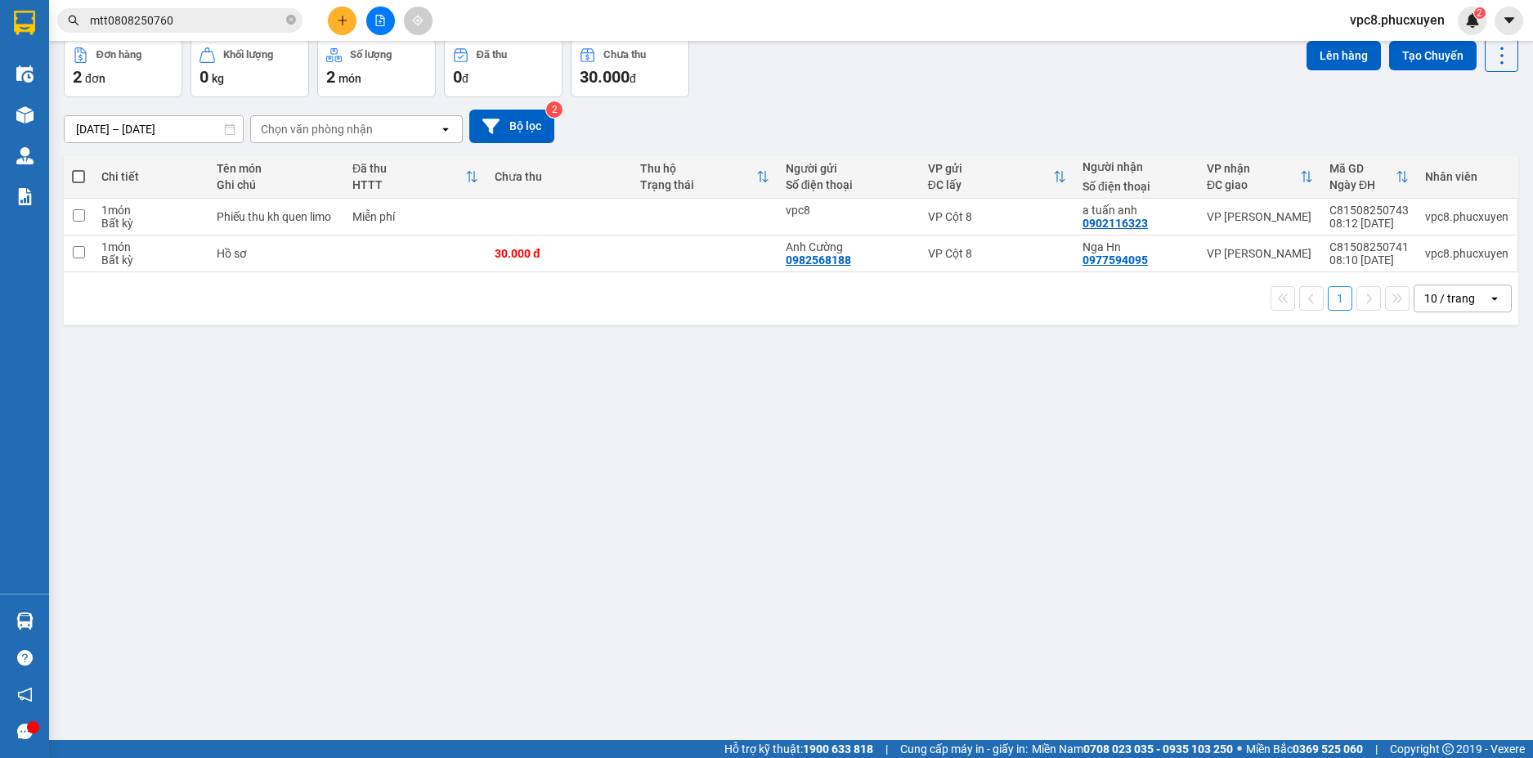
click at [548, 491] on section "Kết quả tìm kiếm ( 1 ) Bộ lọc Mã ĐH Trạng thái Món hàng Thu hộ Tổng cước Chưa c…" at bounding box center [766, 379] width 1533 height 758
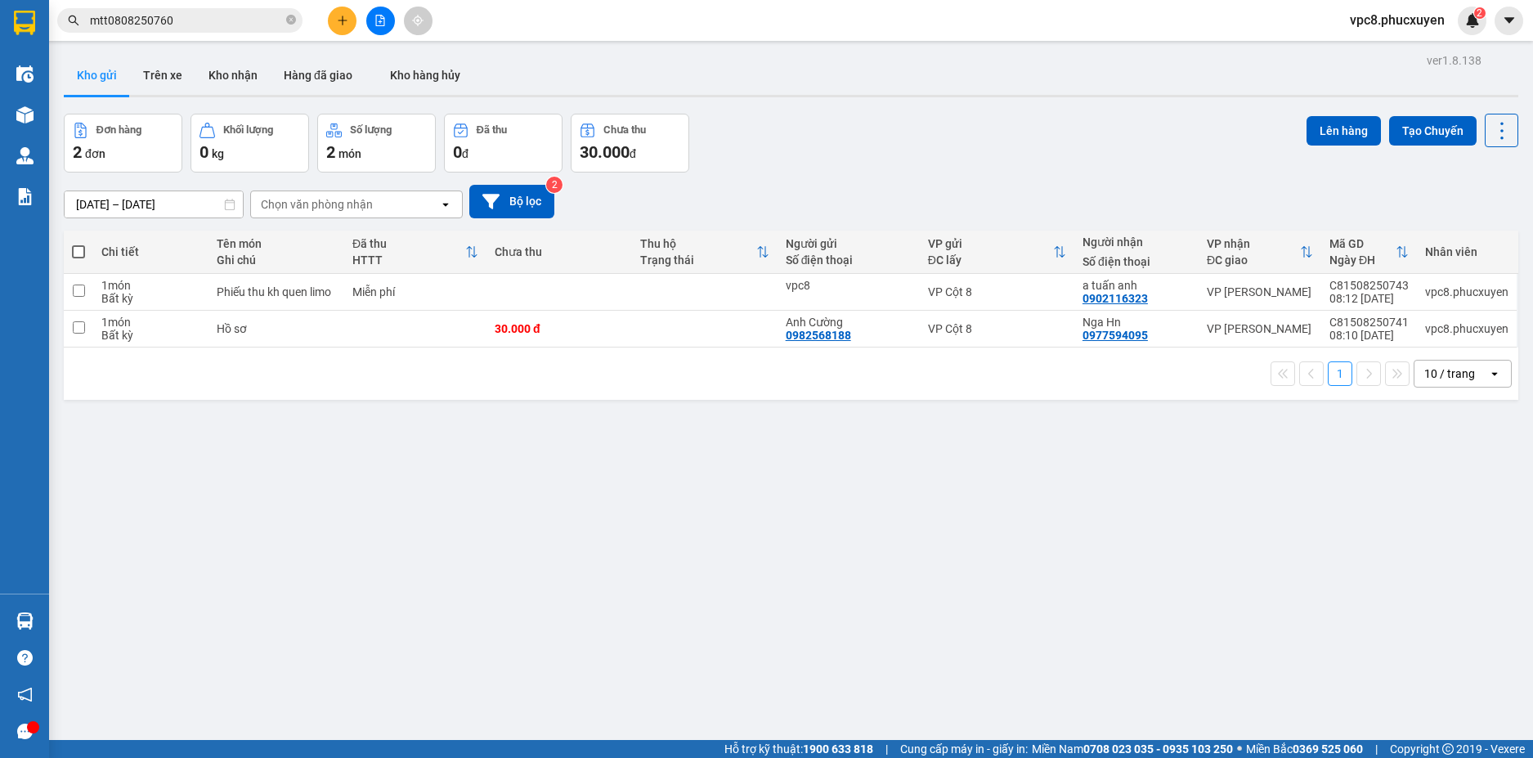
click at [74, 246] on span at bounding box center [78, 251] width 13 height 13
click at [78, 244] on input "checkbox" at bounding box center [78, 244] width 0 height 0
checkbox input "true"
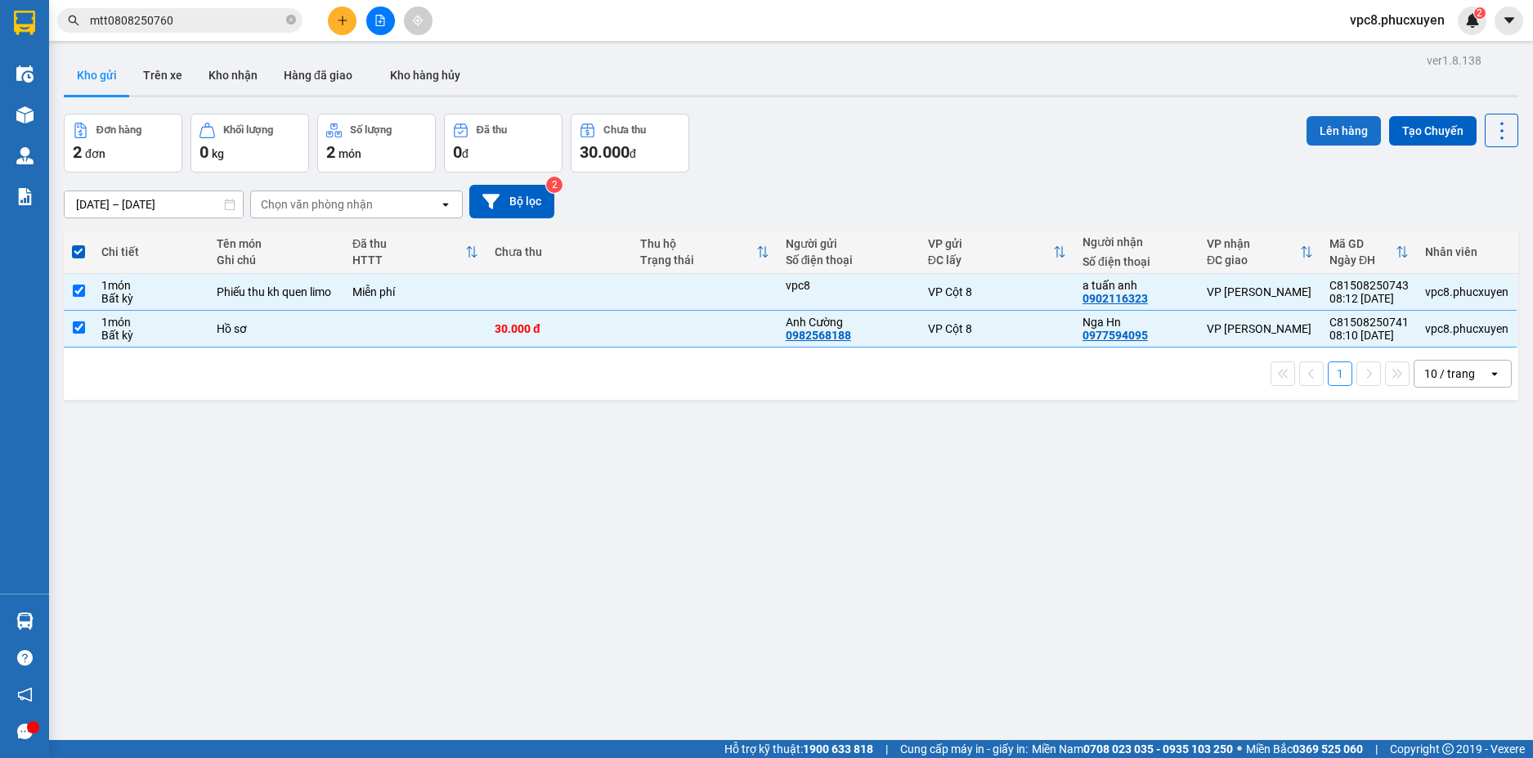
click at [1323, 126] on button "Lên hàng" at bounding box center [1343, 130] width 74 height 29
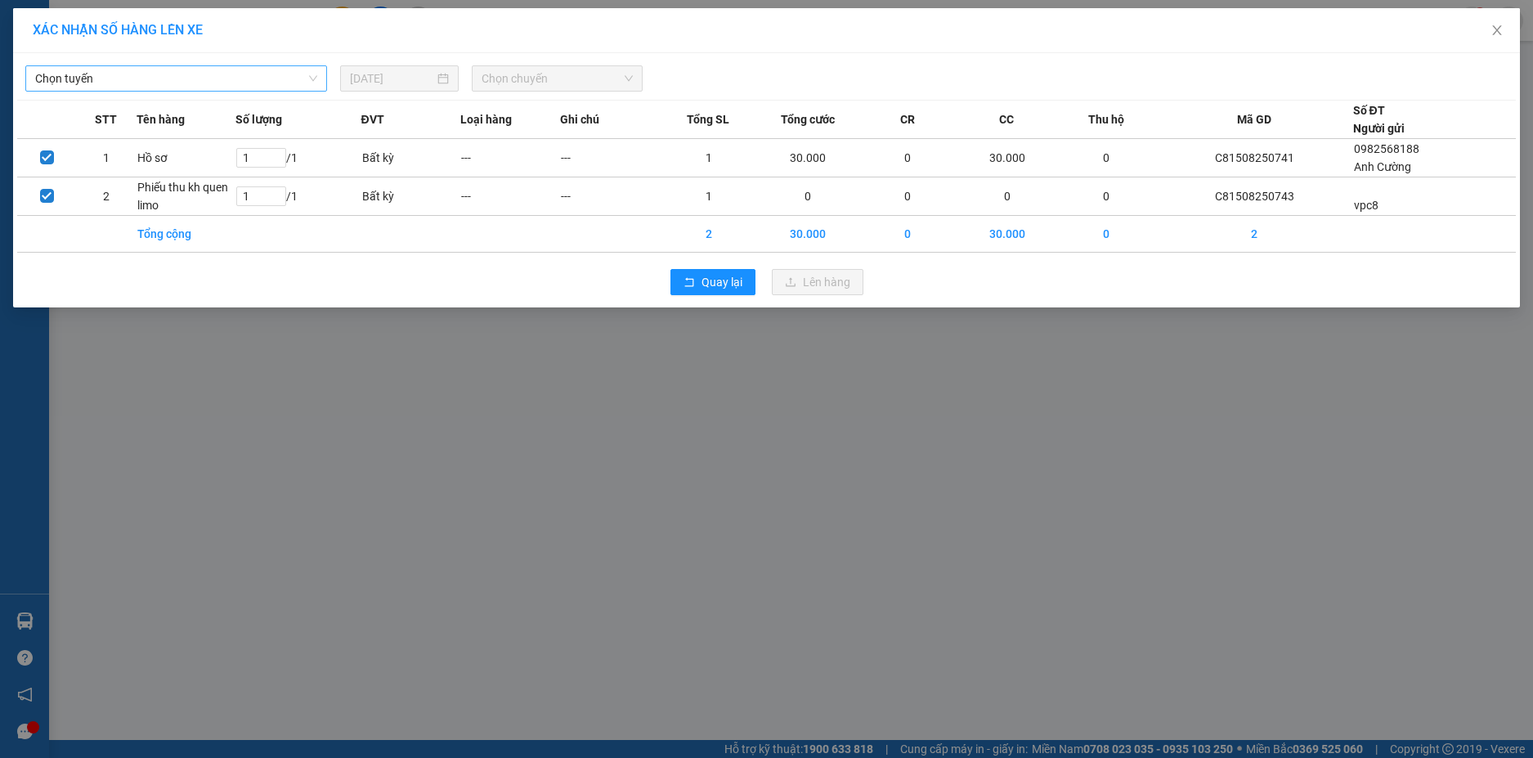
click at [214, 76] on span "Chọn tuyến" at bounding box center [176, 78] width 282 height 25
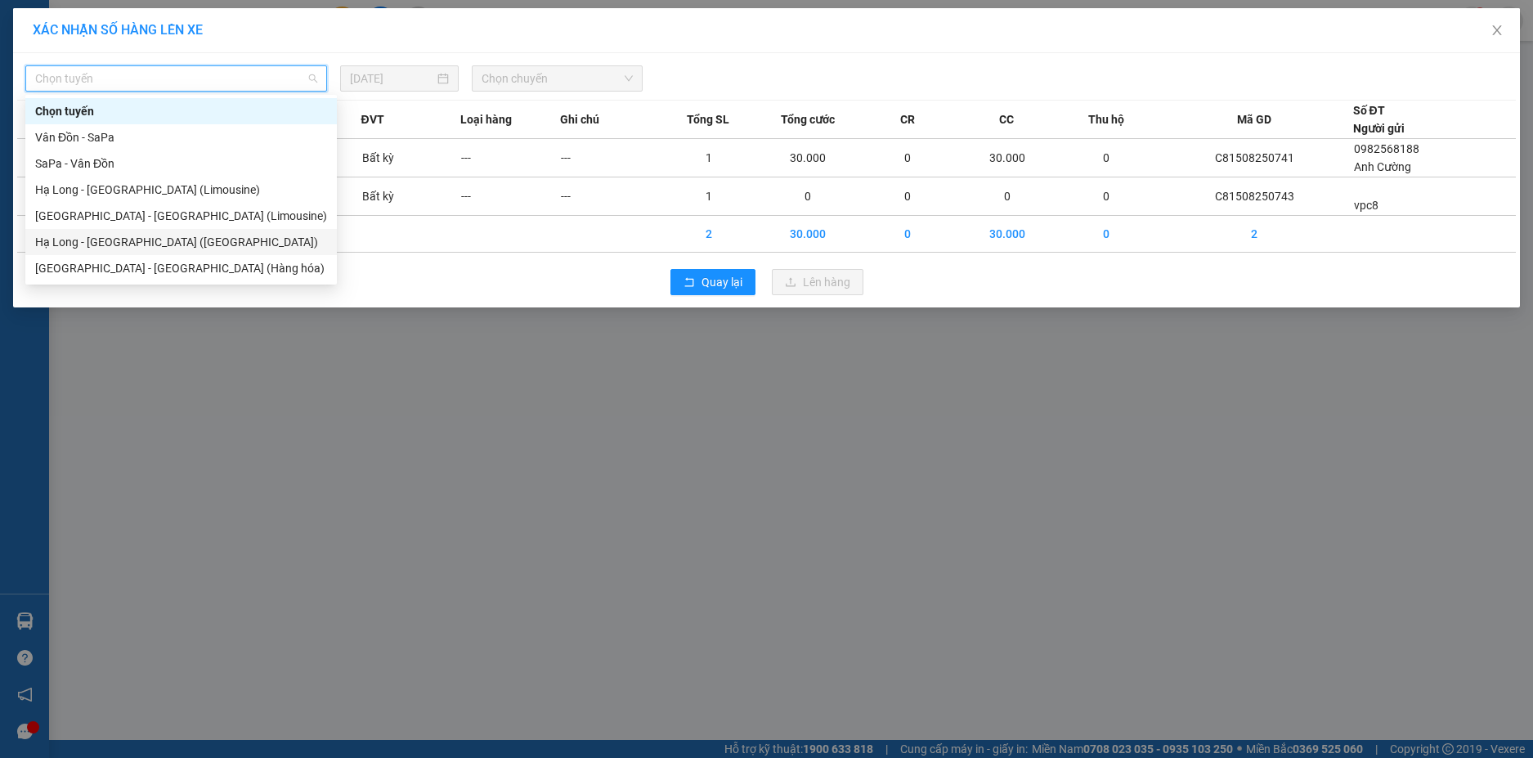
click at [164, 240] on div "Hạ Long - [GEOGRAPHIC_DATA] ([GEOGRAPHIC_DATA])" at bounding box center [181, 242] width 292 height 18
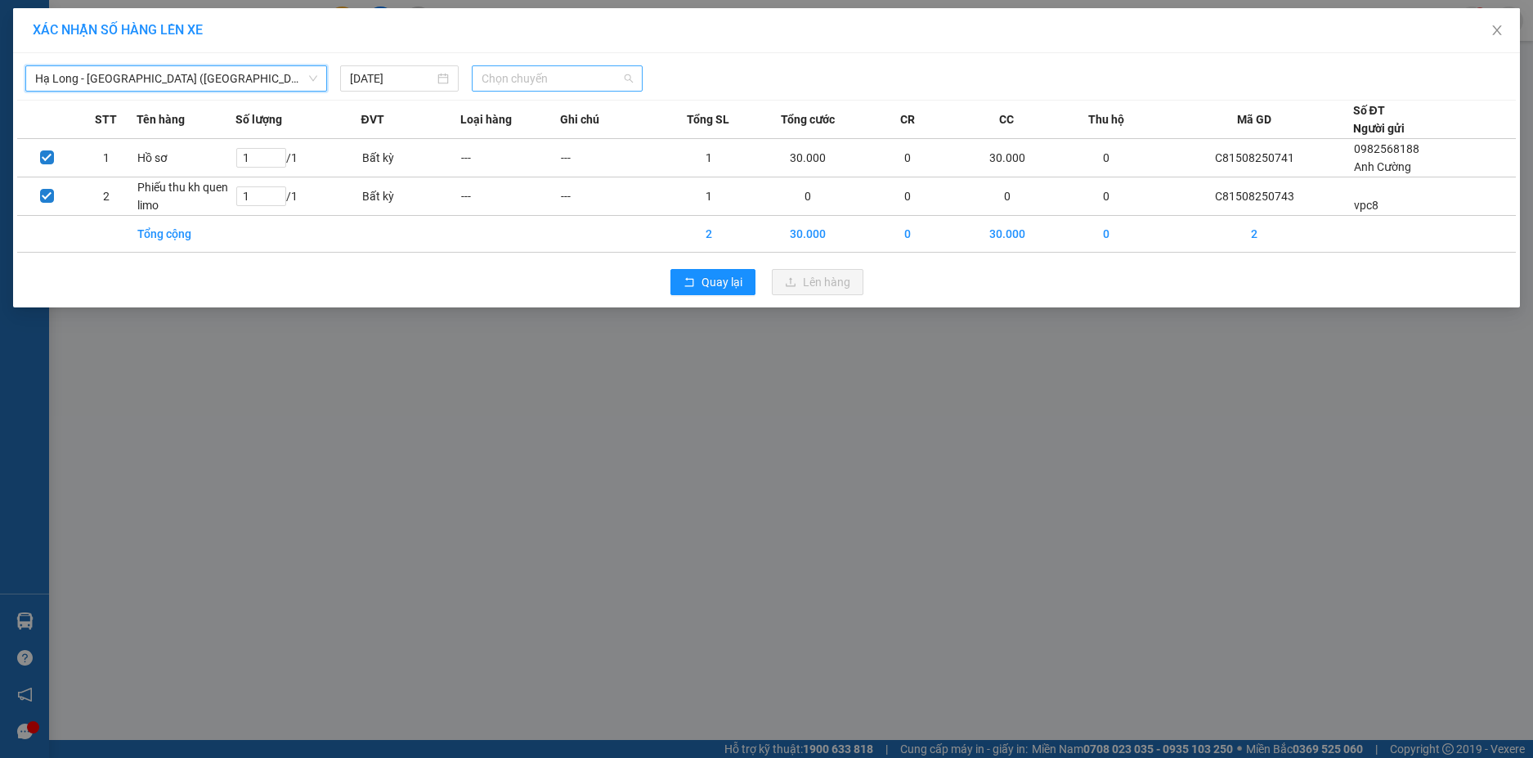
click at [513, 83] on span "Chọn chuyến" at bounding box center [557, 78] width 151 height 25
click at [525, 134] on div "10:00" at bounding box center [546, 137] width 128 height 18
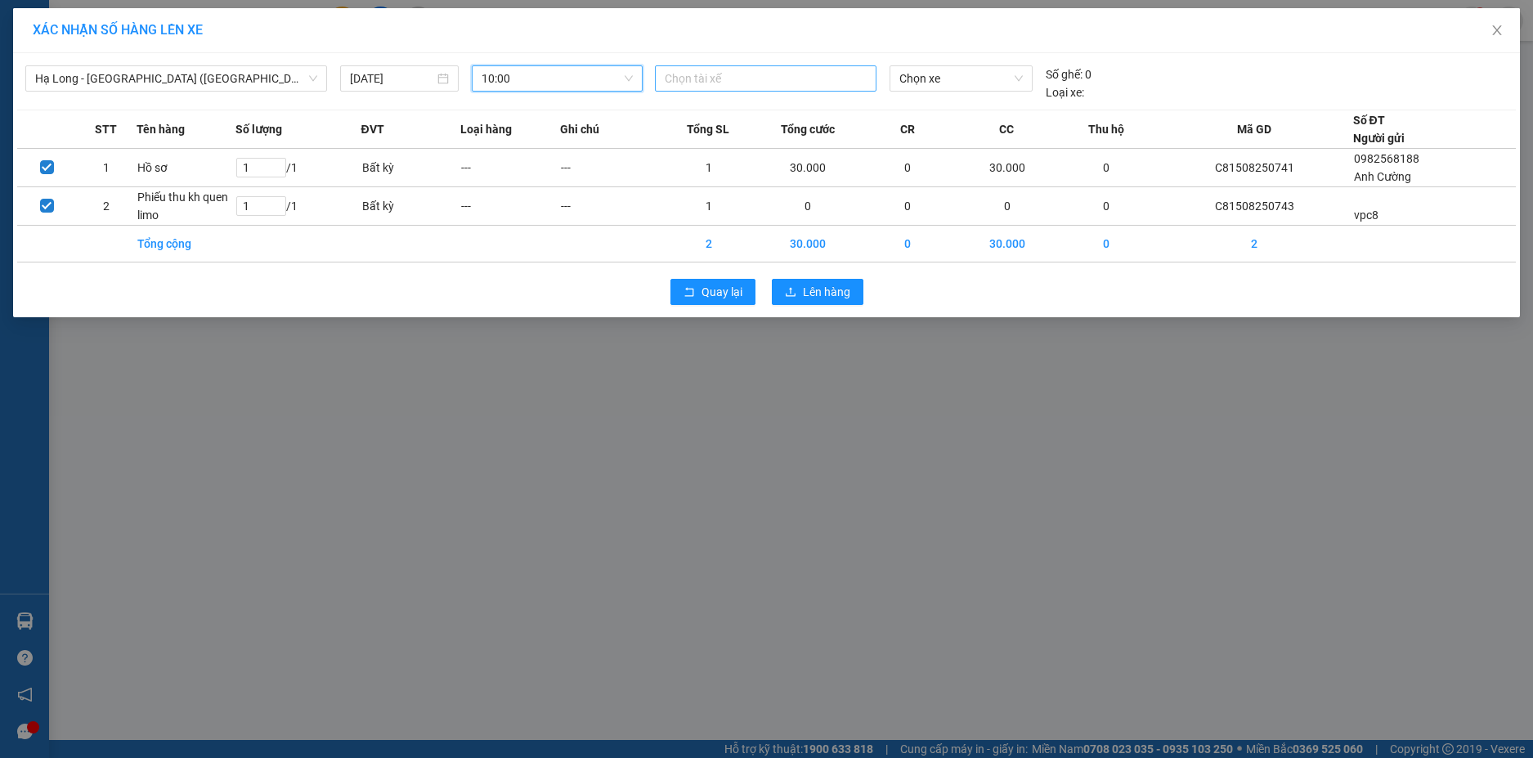
click at [769, 74] on div at bounding box center [765, 79] width 213 height 20
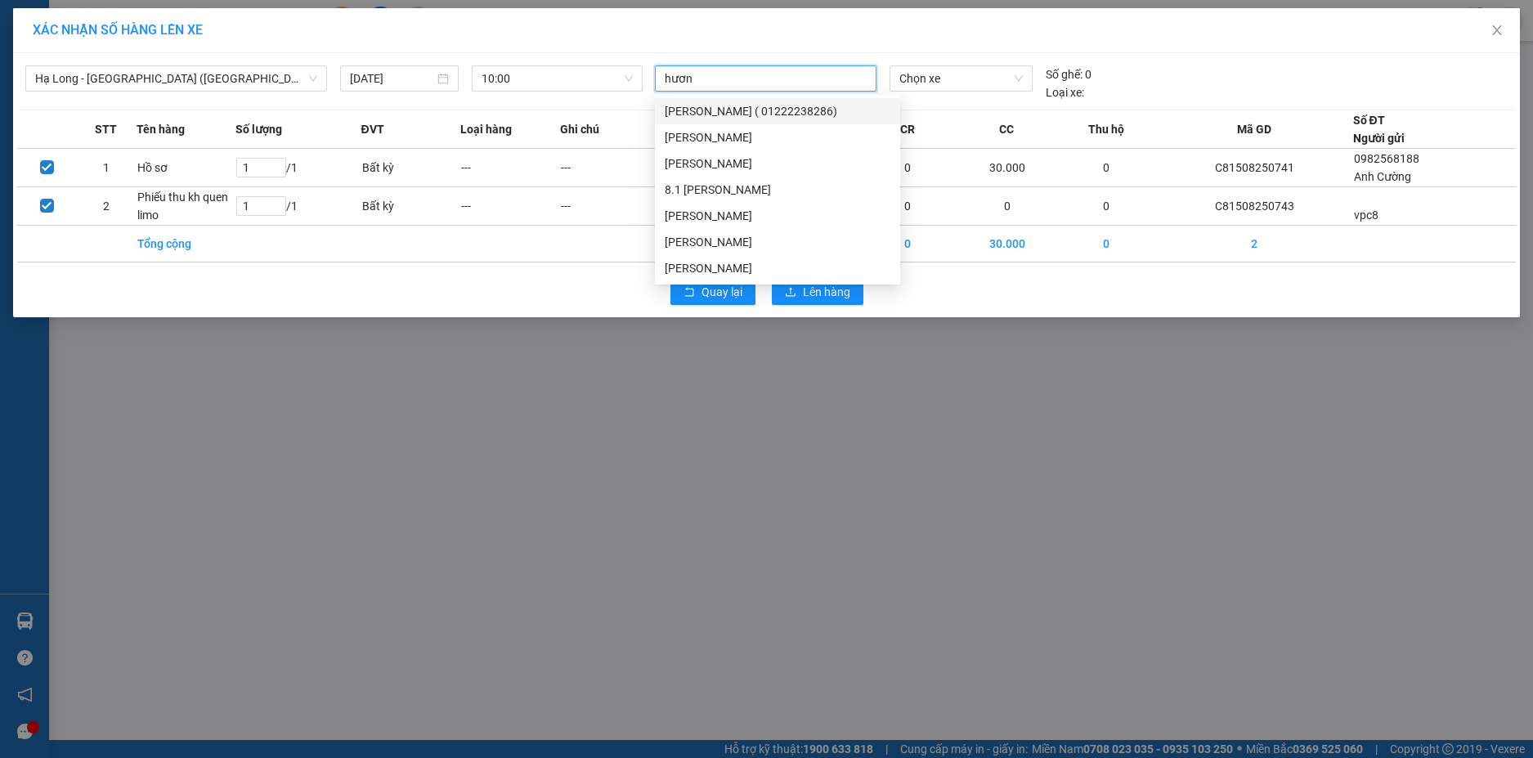
type input "hương"
click at [732, 242] on div "[PERSON_NAME]" at bounding box center [778, 242] width 226 height 18
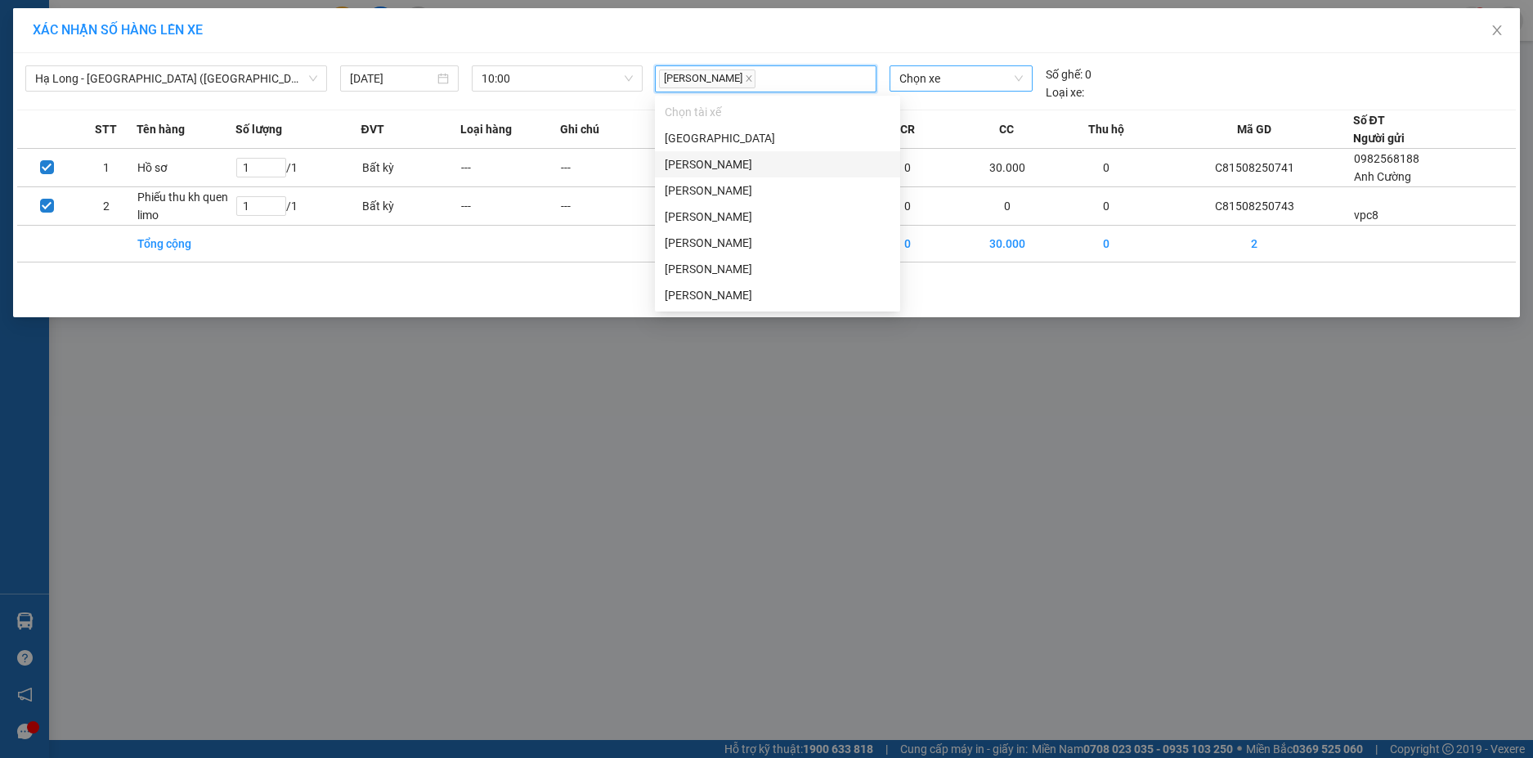
click at [991, 82] on span "Chọn xe" at bounding box center [960, 78] width 123 height 25
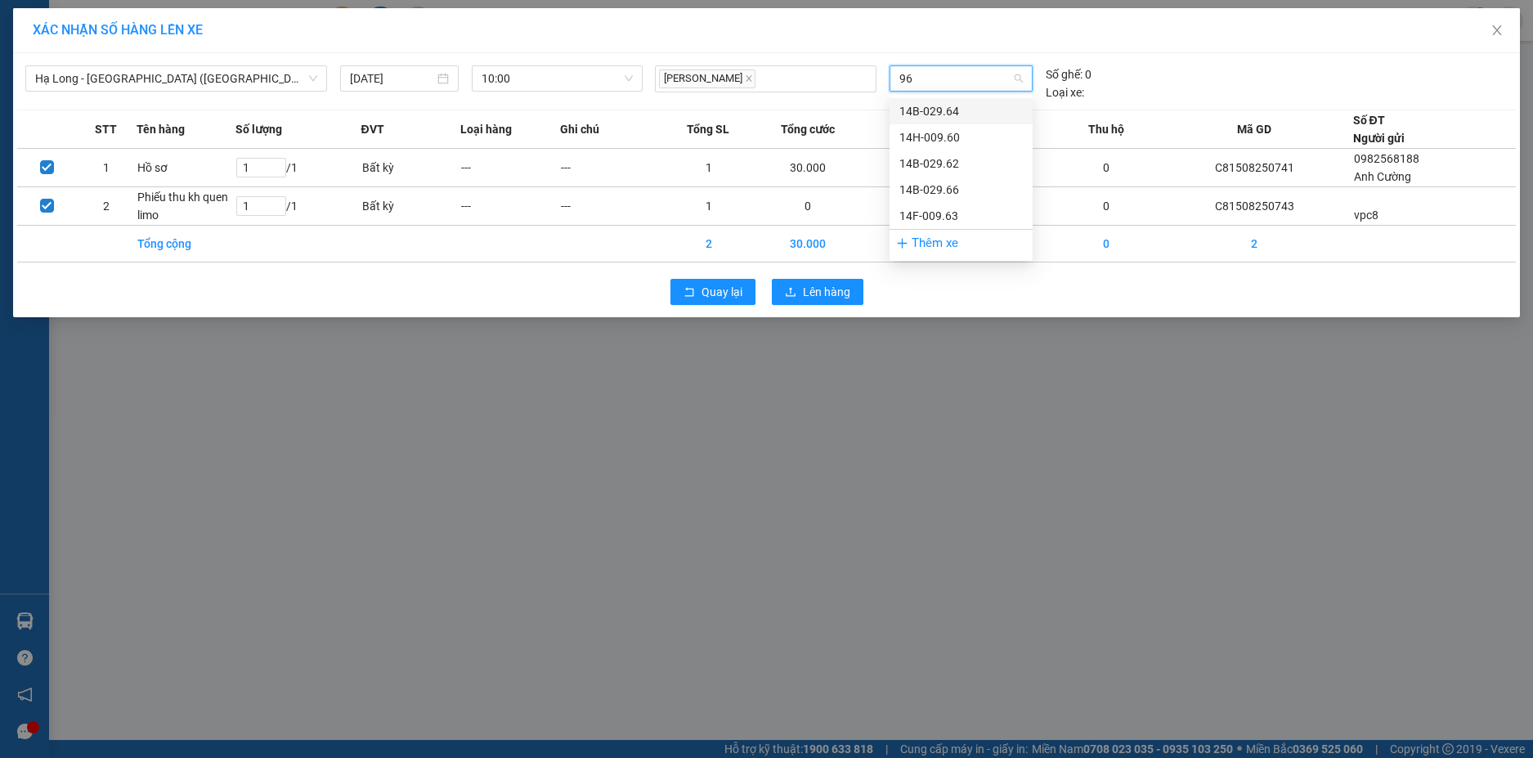
type input "960"
click at [948, 104] on div "14H-009.60" at bounding box center [960, 111] width 123 height 18
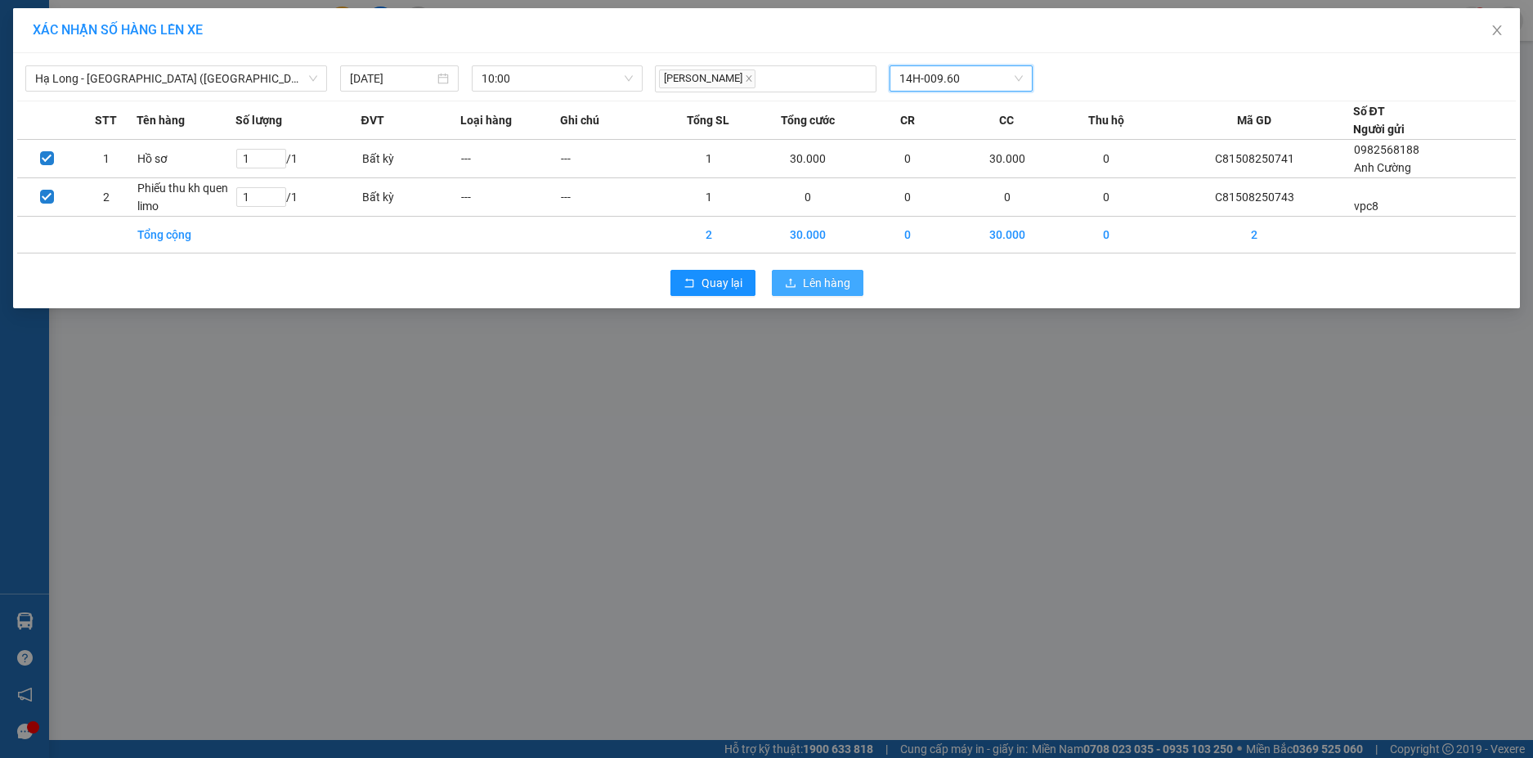
click at [845, 289] on span "Lên hàng" at bounding box center [826, 283] width 47 height 18
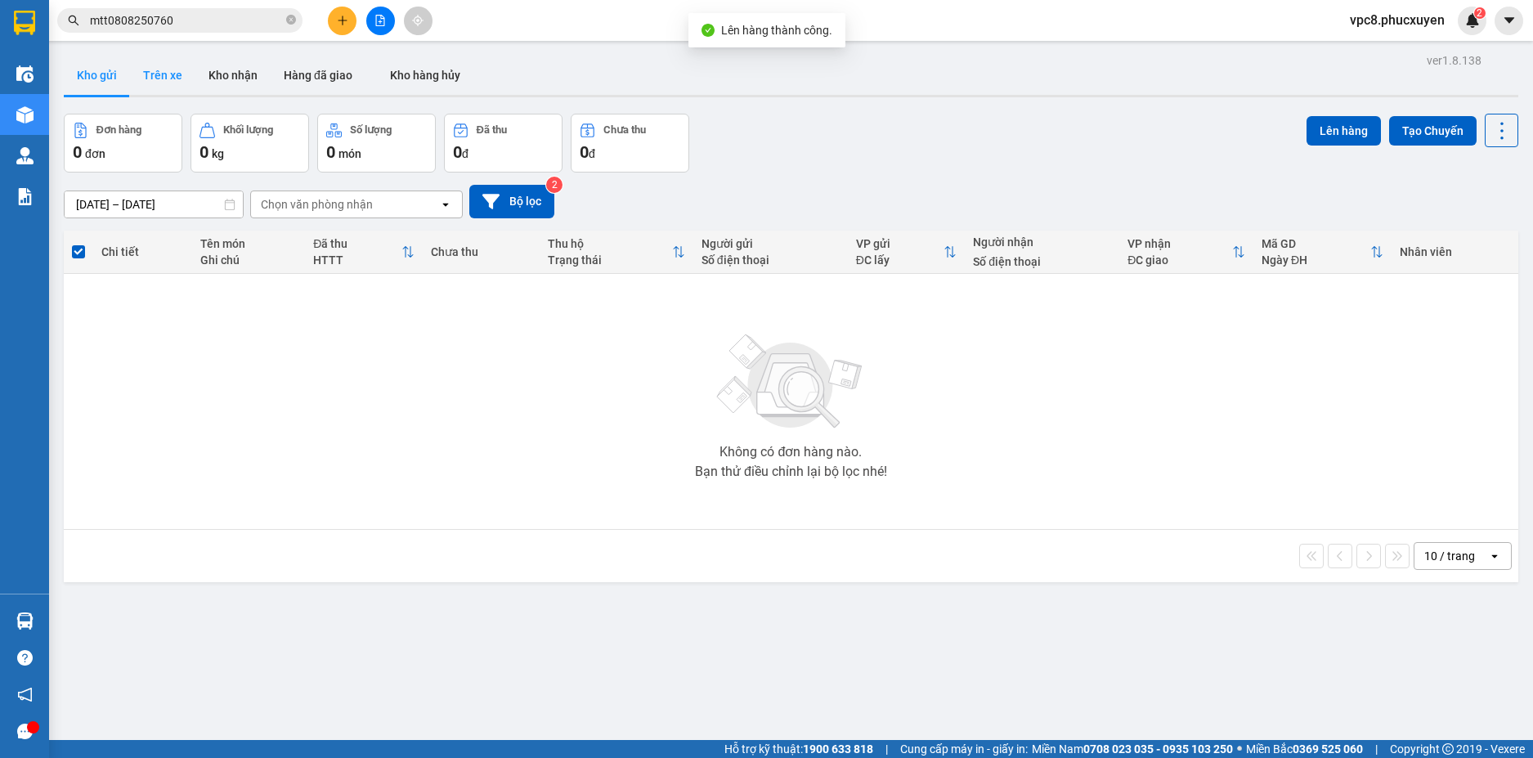
click at [168, 65] on button "Trên xe" at bounding box center [162, 75] width 65 height 39
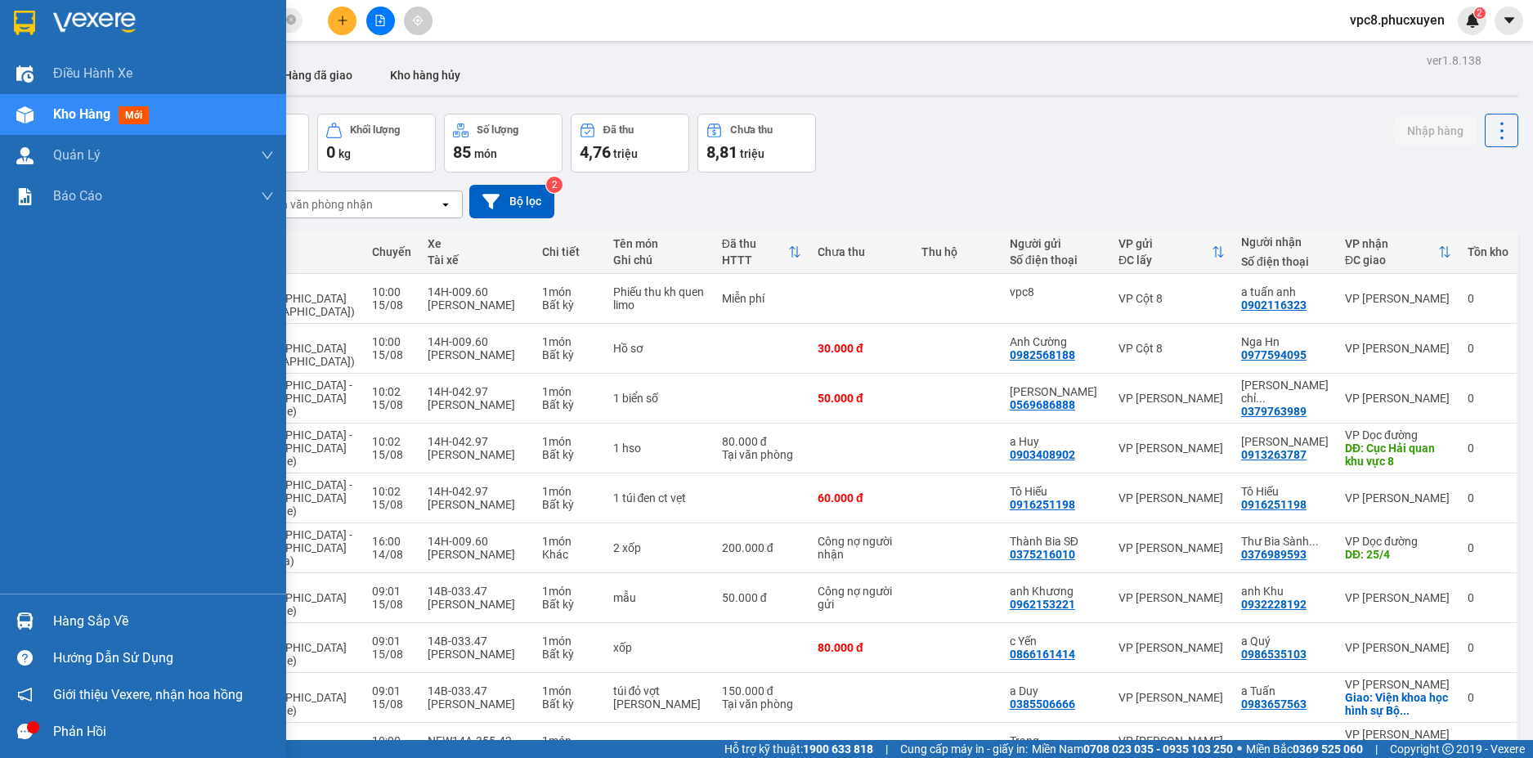
click at [35, 611] on div at bounding box center [25, 621] width 29 height 29
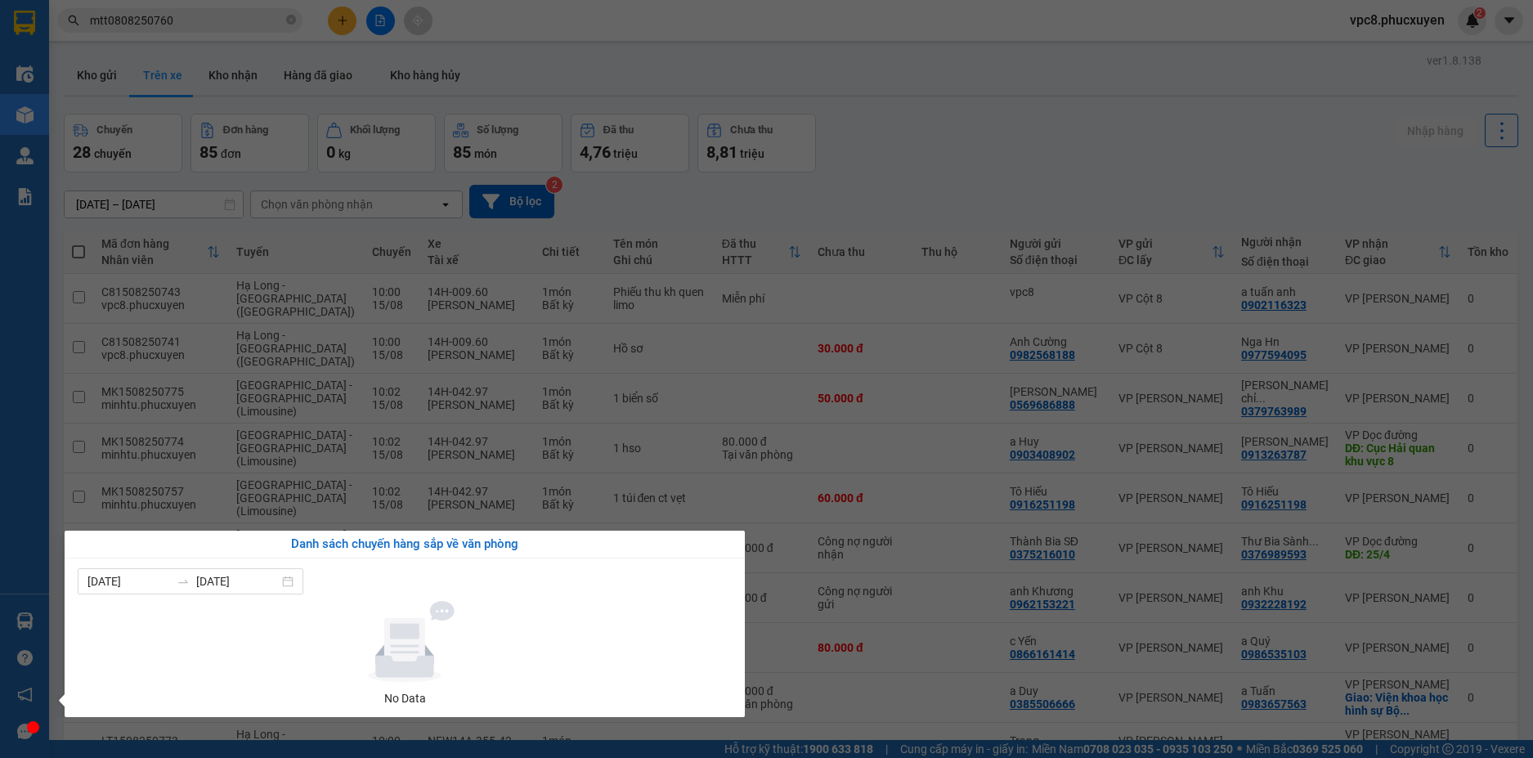
click at [1096, 136] on section "Kết quả tìm kiếm ( 1 ) Bộ lọc Mã ĐH Trạng thái Món hàng Thu hộ Tổng cước Chưa c…" at bounding box center [766, 379] width 1533 height 758
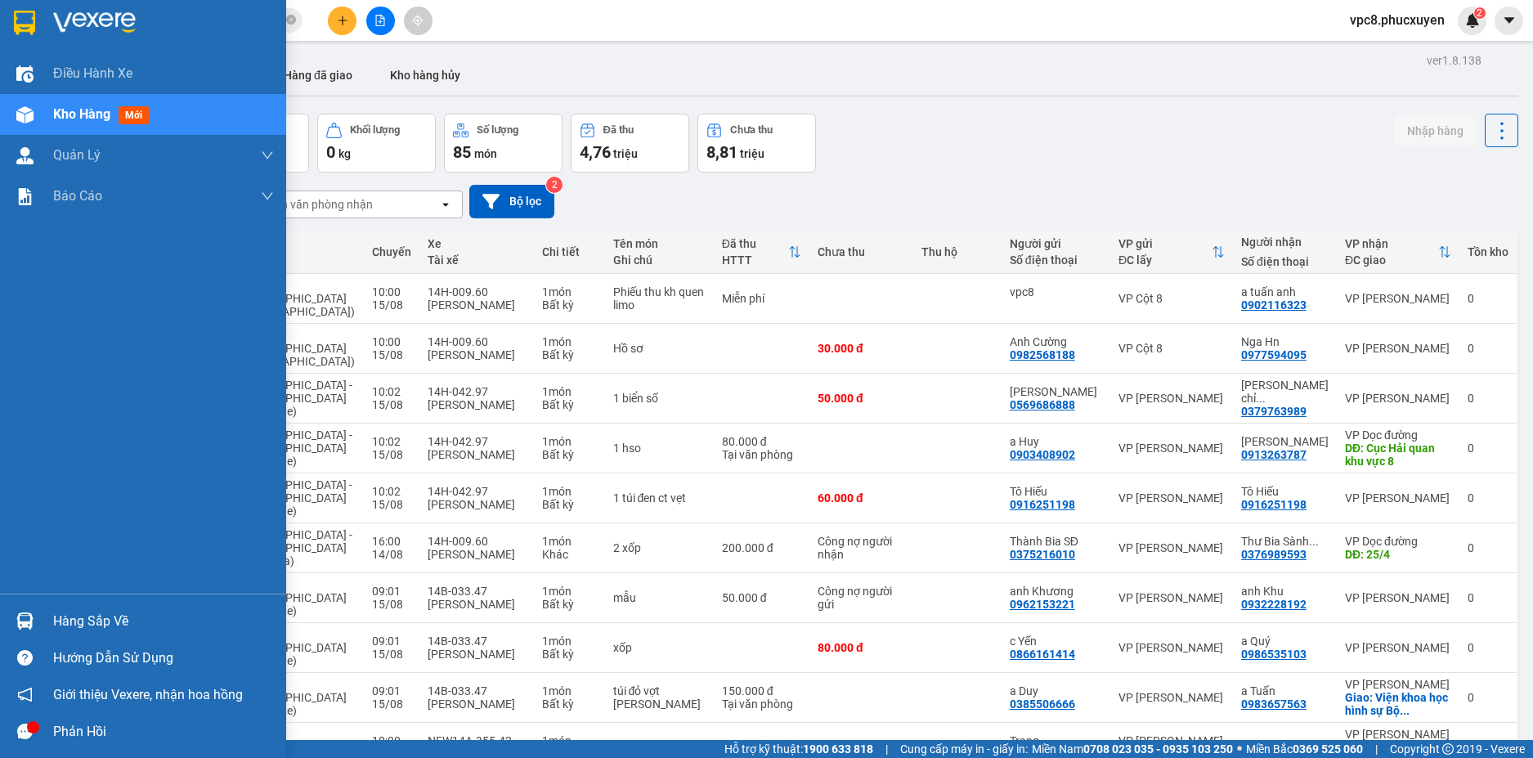
click at [25, 612] on div at bounding box center [25, 621] width 29 height 29
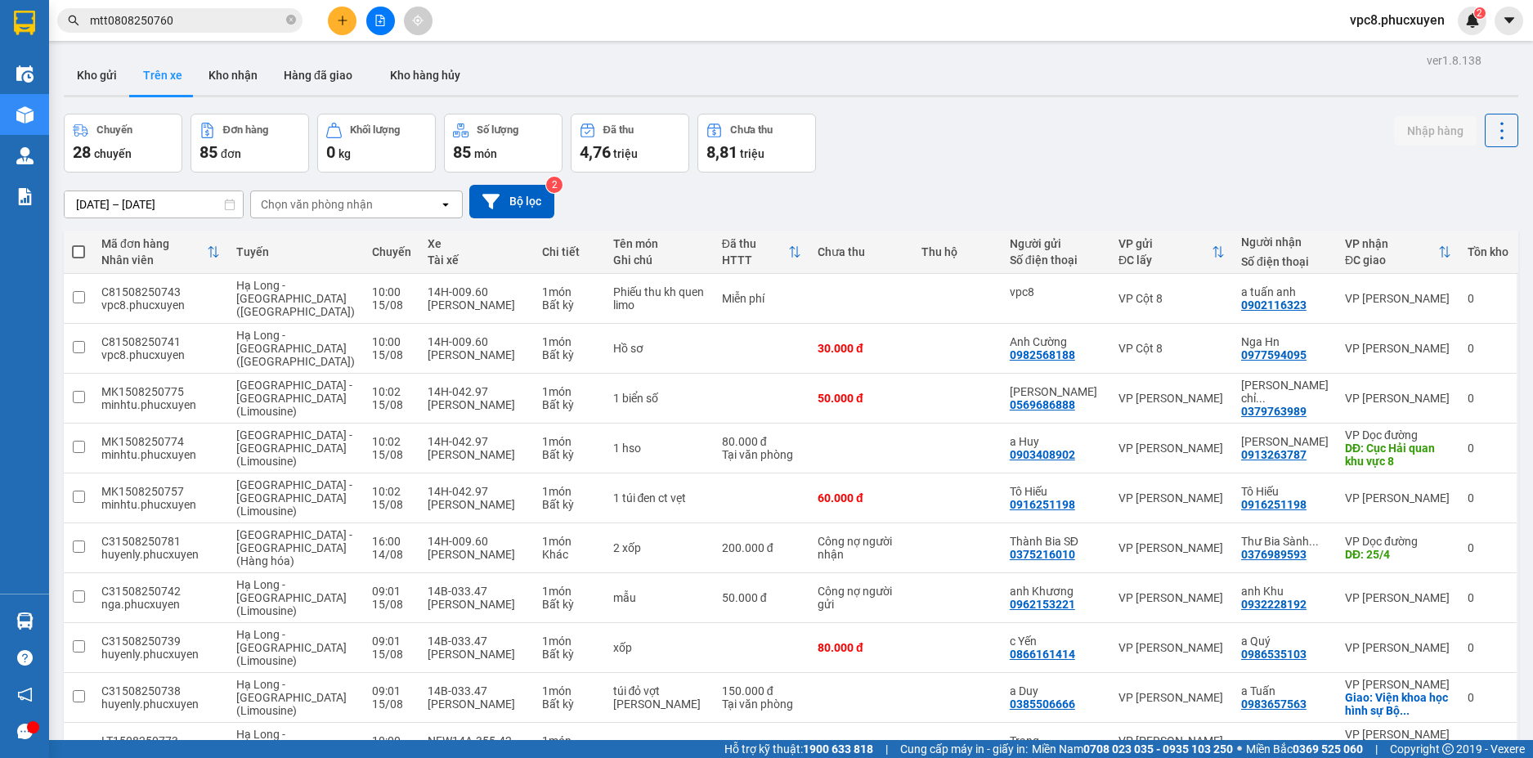
click at [849, 212] on section "Kết quả tìm kiếm ( 1 ) Bộ lọc Mã ĐH Trạng thái Món hàng Thu hộ Tổng cước Chưa c…" at bounding box center [766, 379] width 1533 height 758
click at [101, 75] on button "Kho gửi" at bounding box center [97, 75] width 66 height 39
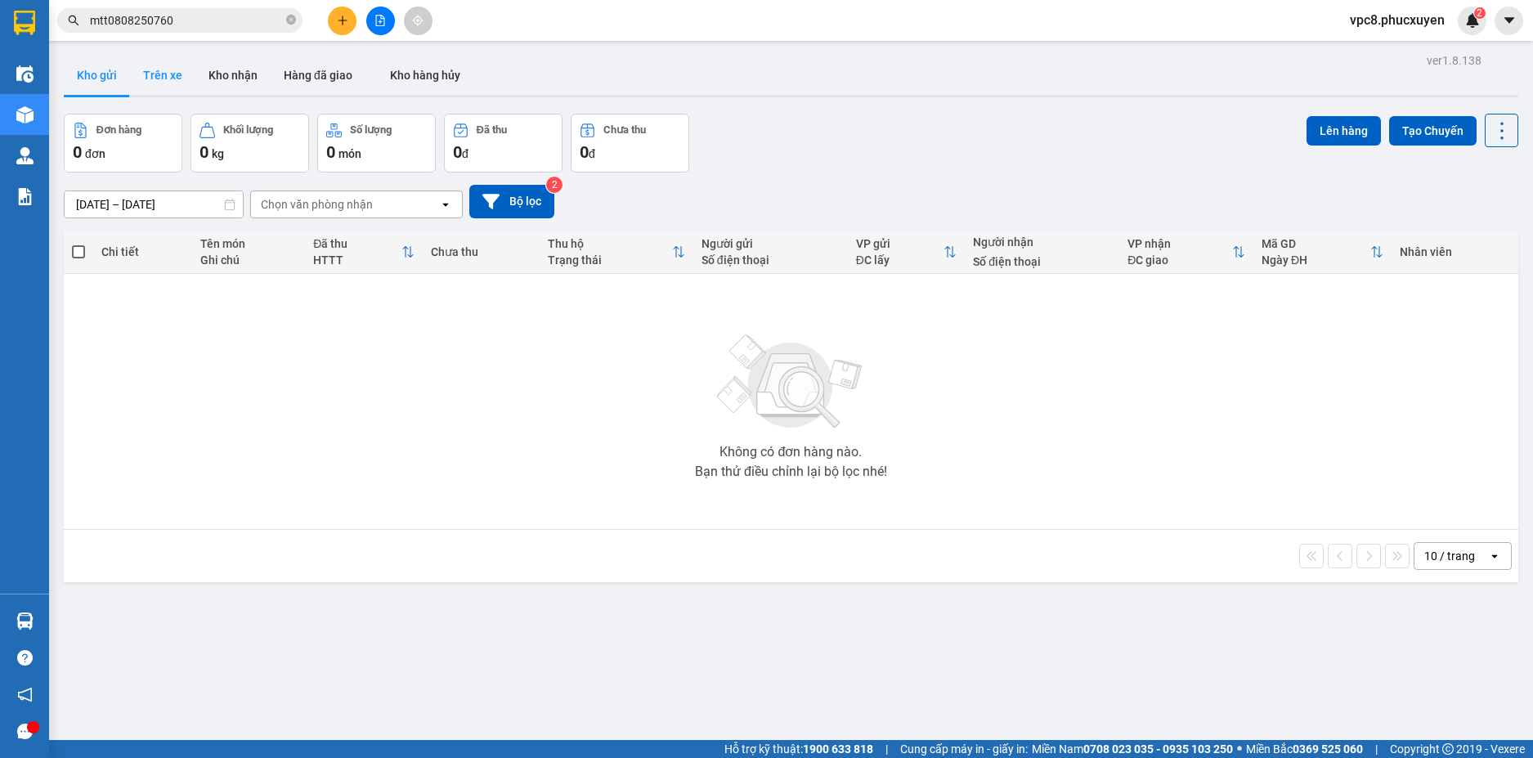
click at [152, 70] on button "Trên xe" at bounding box center [162, 75] width 65 height 39
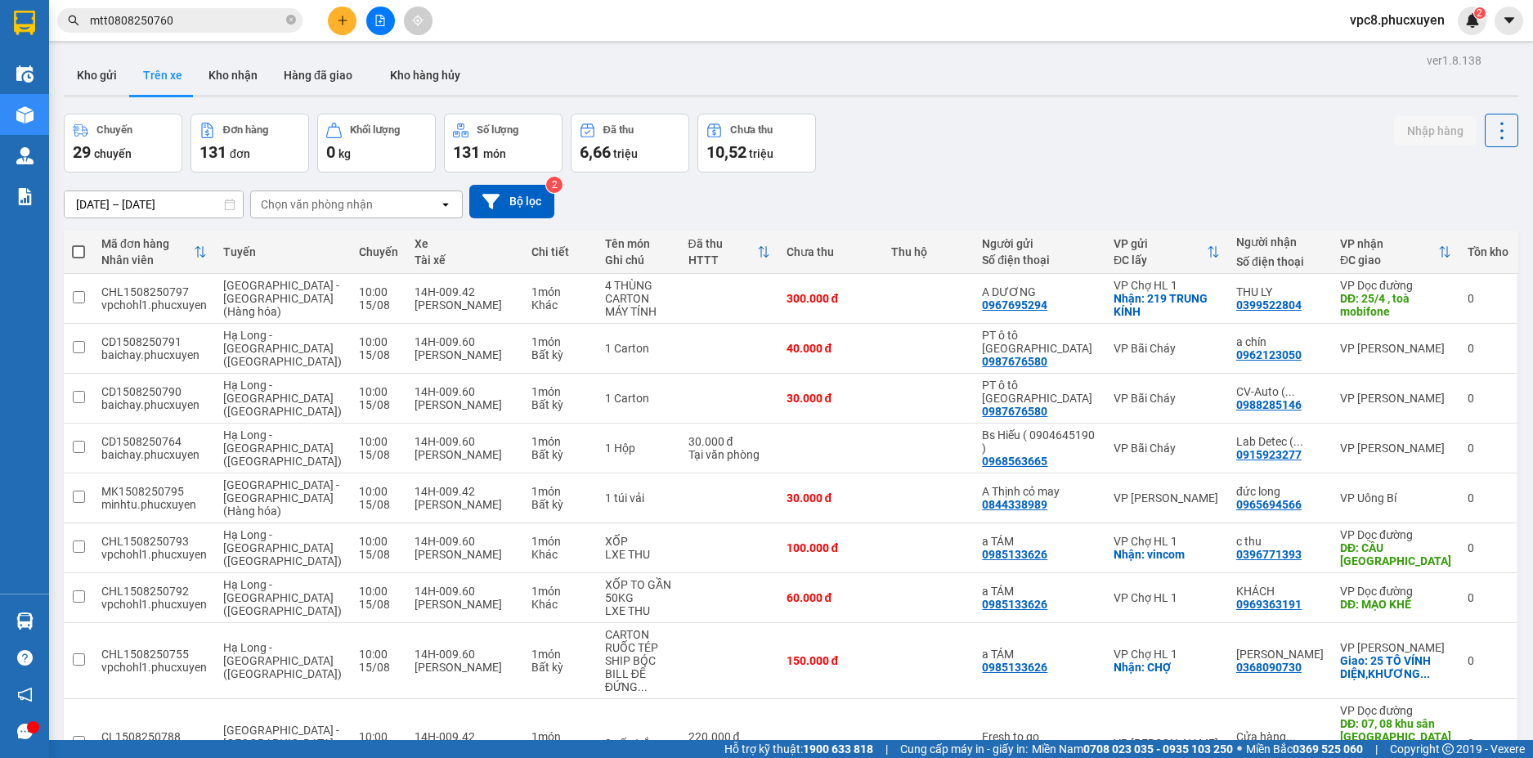
click at [854, 144] on div "Chuyến 29 chuyến Đơn hàng 131 đơn Khối lượng 0 kg Số lượng 131 món Đã thu 6,66 …" at bounding box center [791, 143] width 1454 height 59
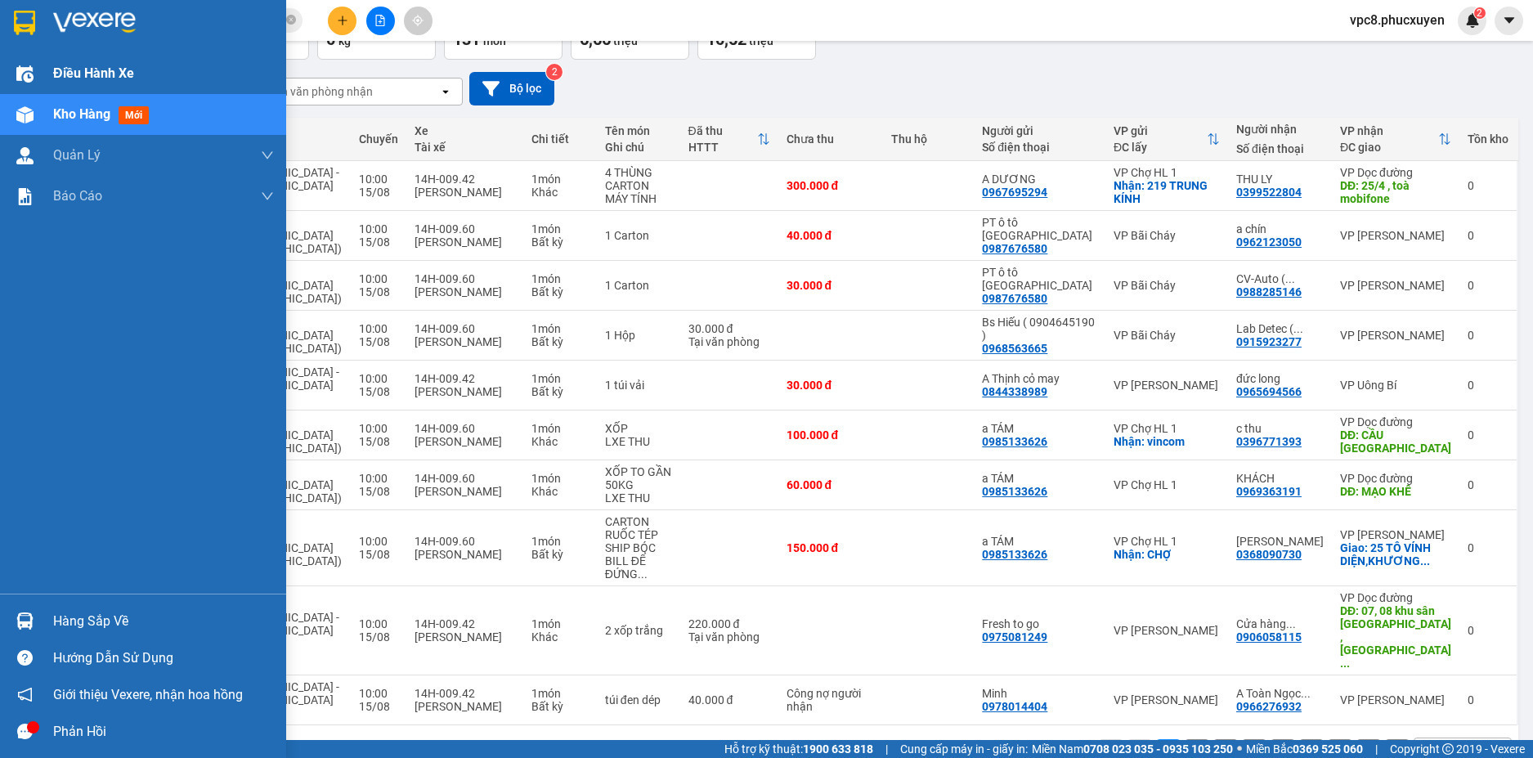
click at [33, 60] on div at bounding box center [25, 74] width 29 height 29
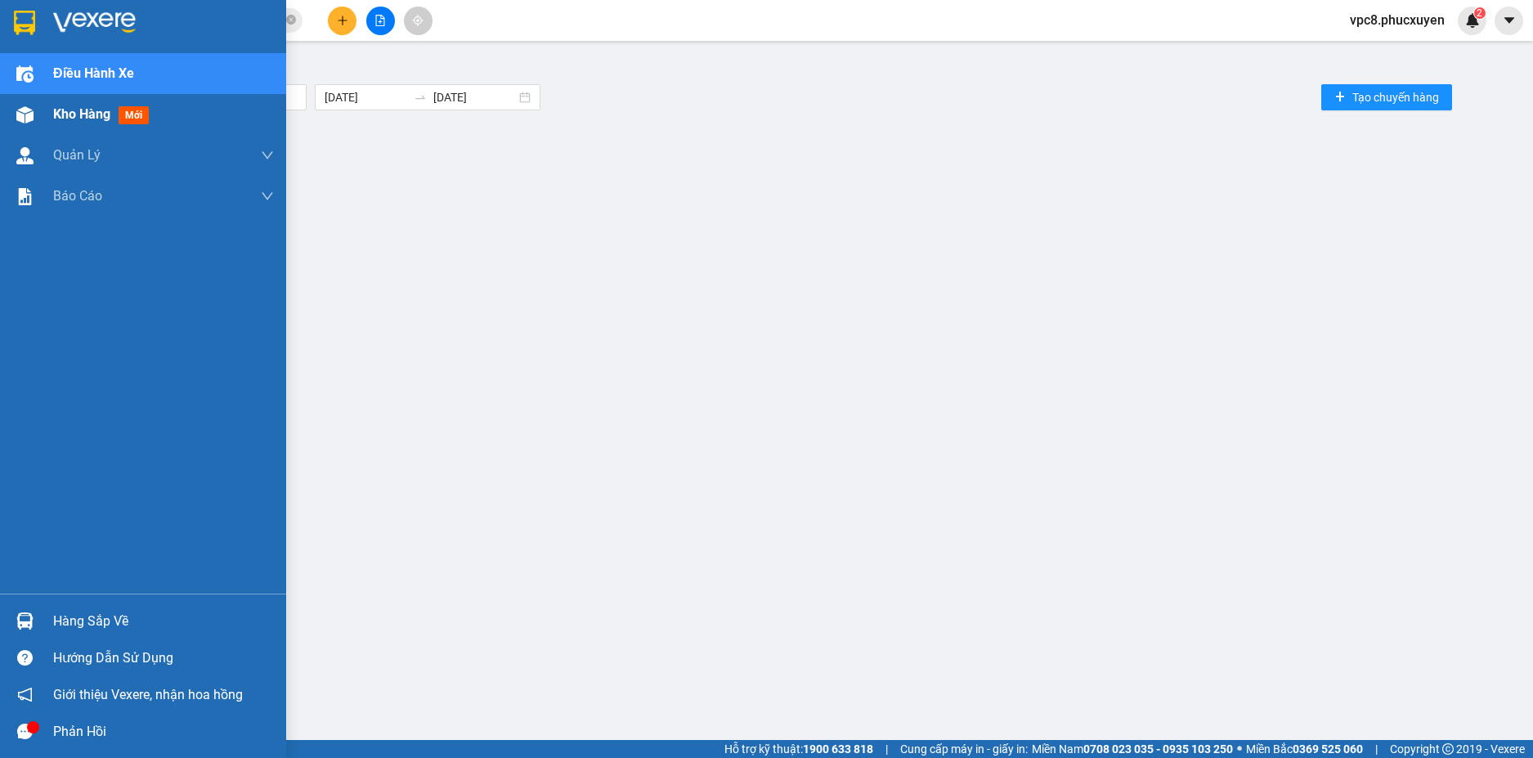
click at [60, 105] on div "Kho hàng mới" at bounding box center [104, 114] width 102 height 20
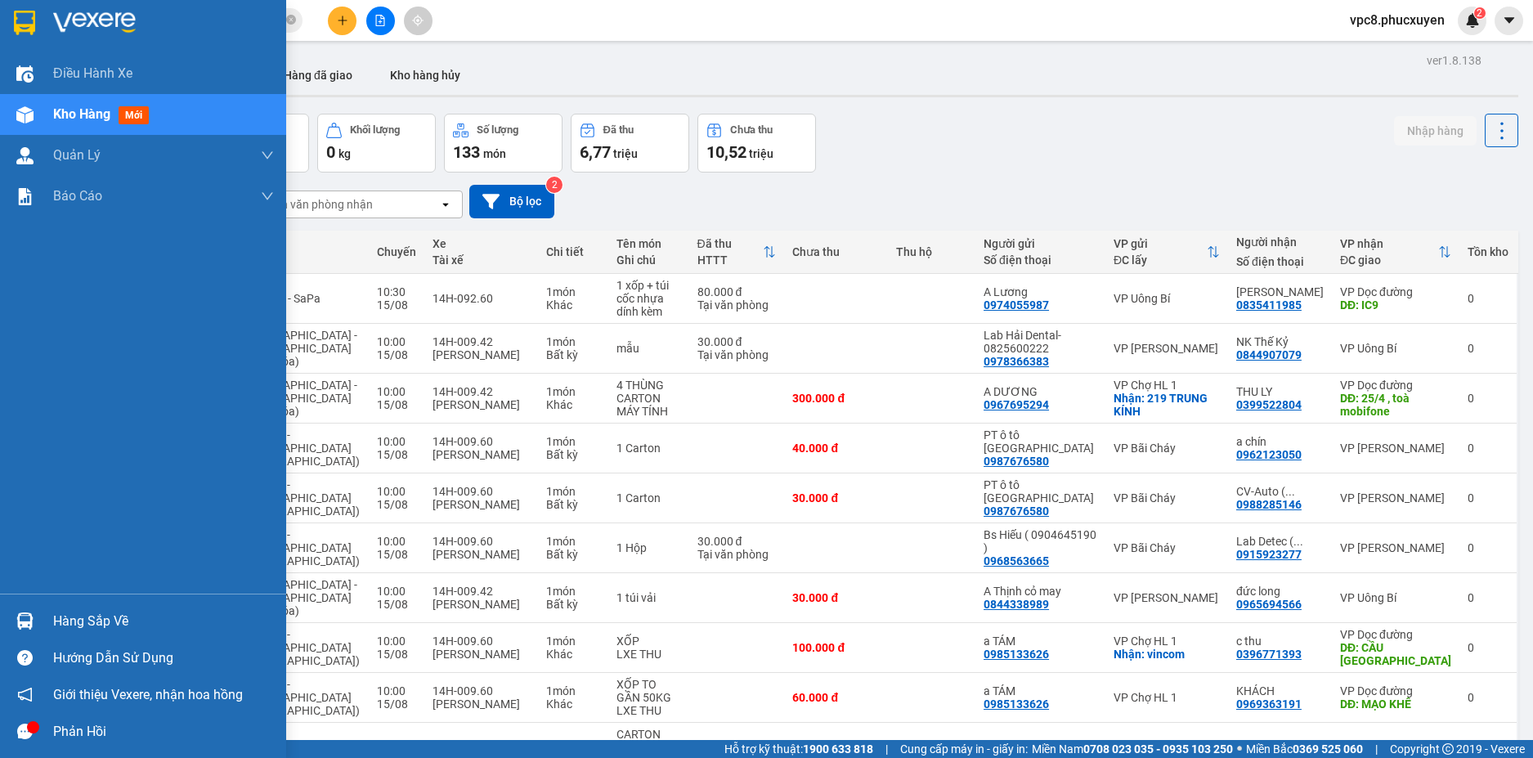
click at [52, 625] on div "Hàng sắp về" at bounding box center [143, 621] width 286 height 37
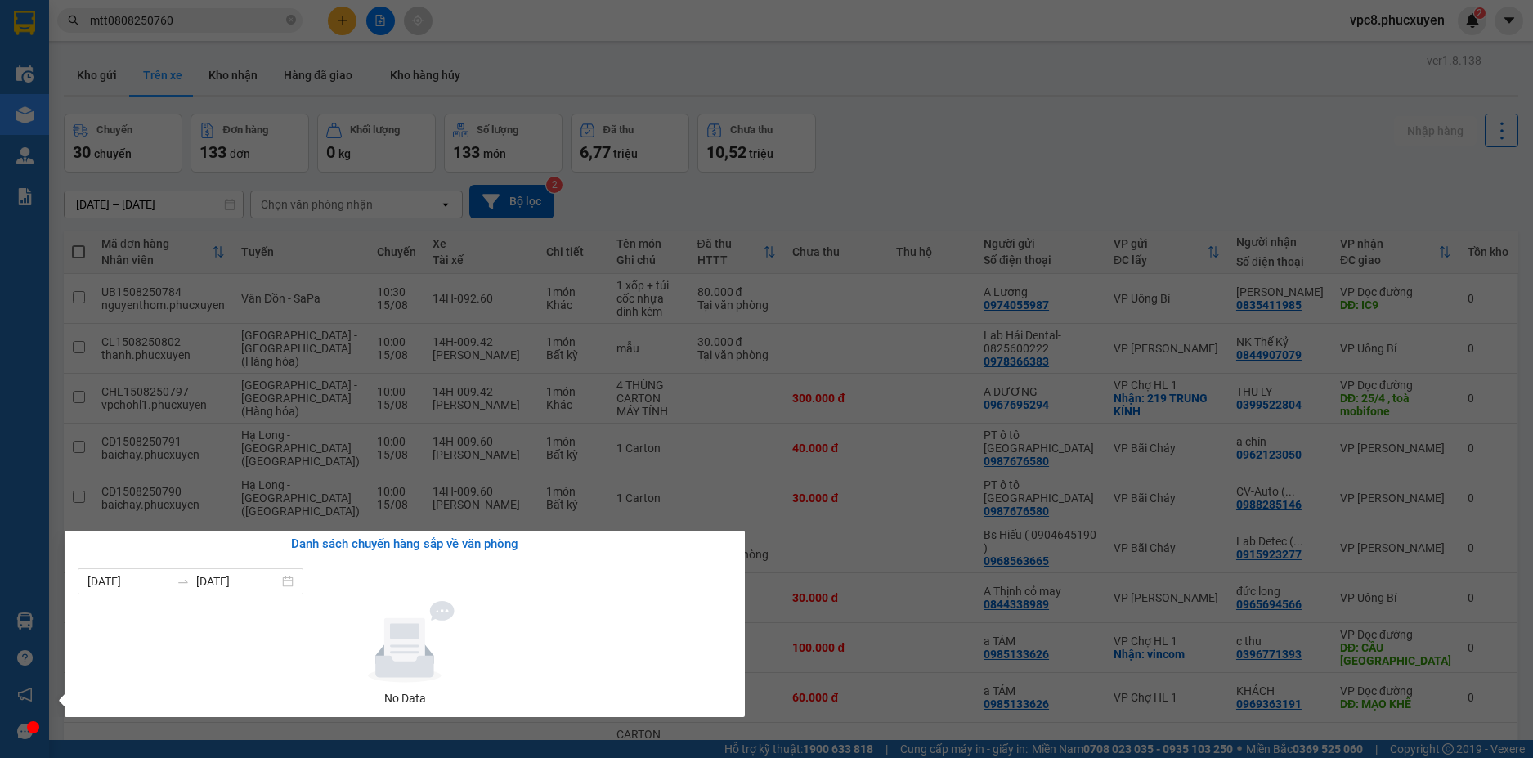
click at [976, 34] on section "Kết quả tìm kiếm ( 1 ) Bộ lọc Mã ĐH Trạng thái Món hàng Thu hộ Tổng cước Chưa c…" at bounding box center [766, 379] width 1533 height 758
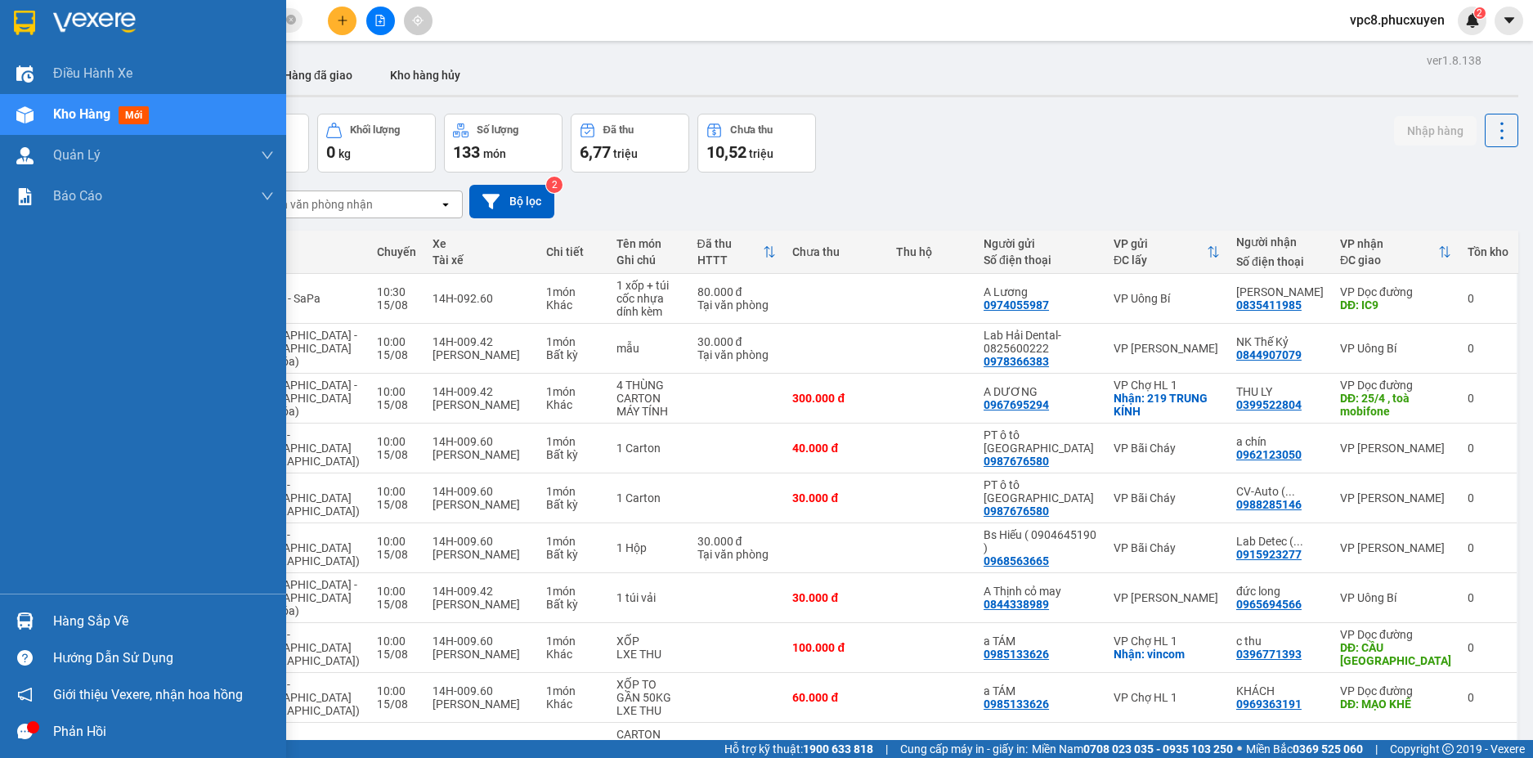
click at [43, 604] on div "Hàng sắp về" at bounding box center [143, 621] width 286 height 37
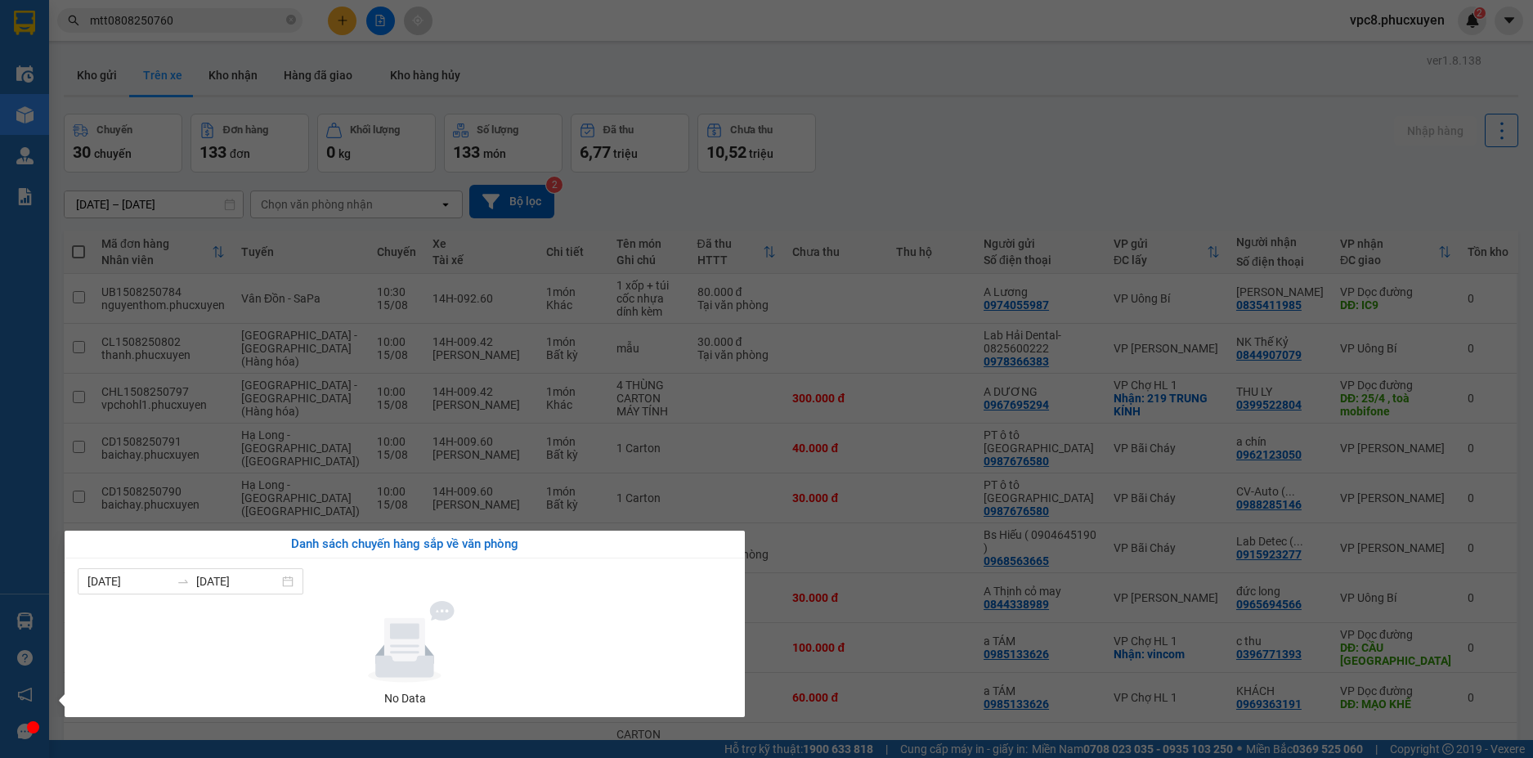
click at [941, 127] on section "Kết quả tìm kiếm ( 1 ) Bộ lọc Mã ĐH Trạng thái Món hàng Thu hộ Tổng cước Chưa c…" at bounding box center [766, 379] width 1533 height 758
